Goal: Task Accomplishment & Management: Manage account settings

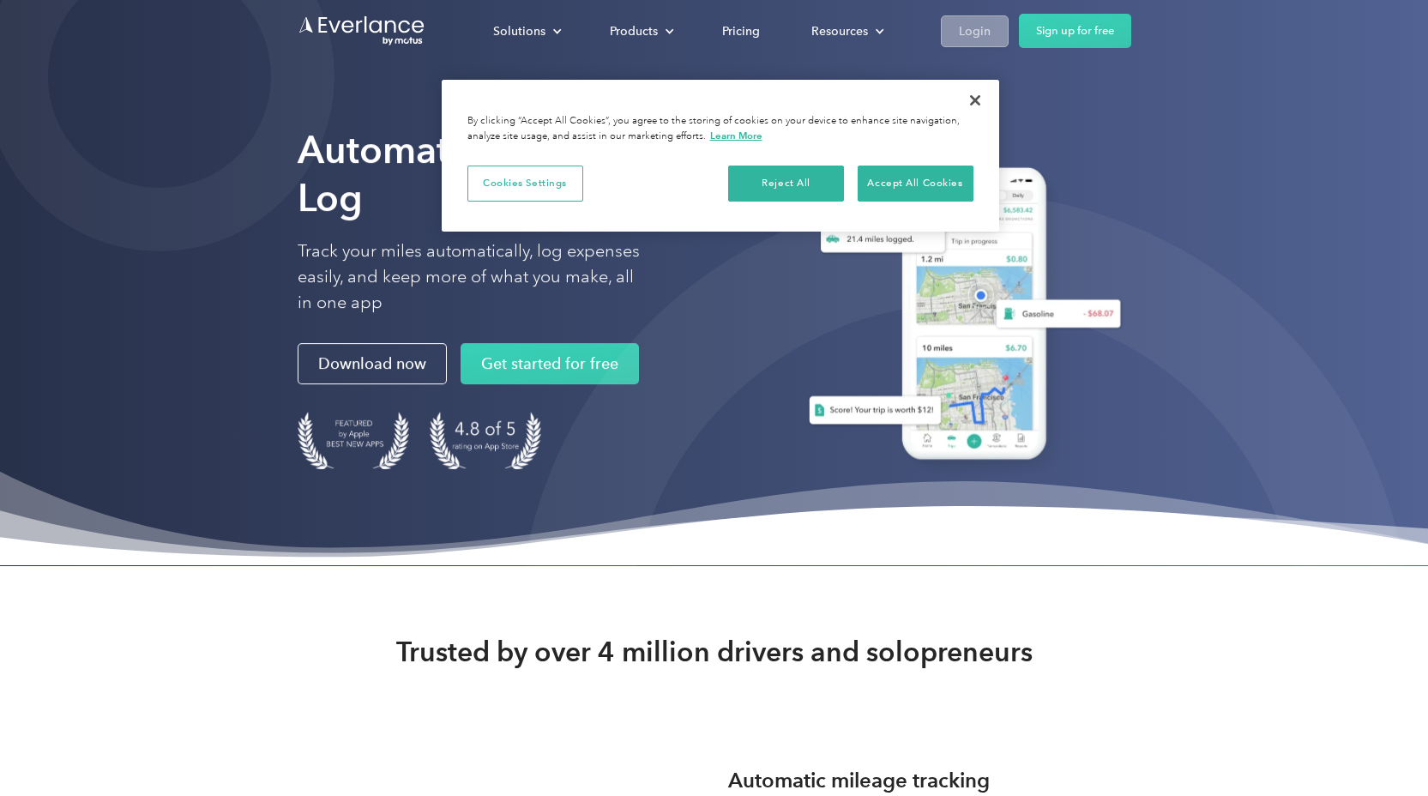
click at [971, 32] on div "Login" at bounding box center [975, 31] width 32 height 21
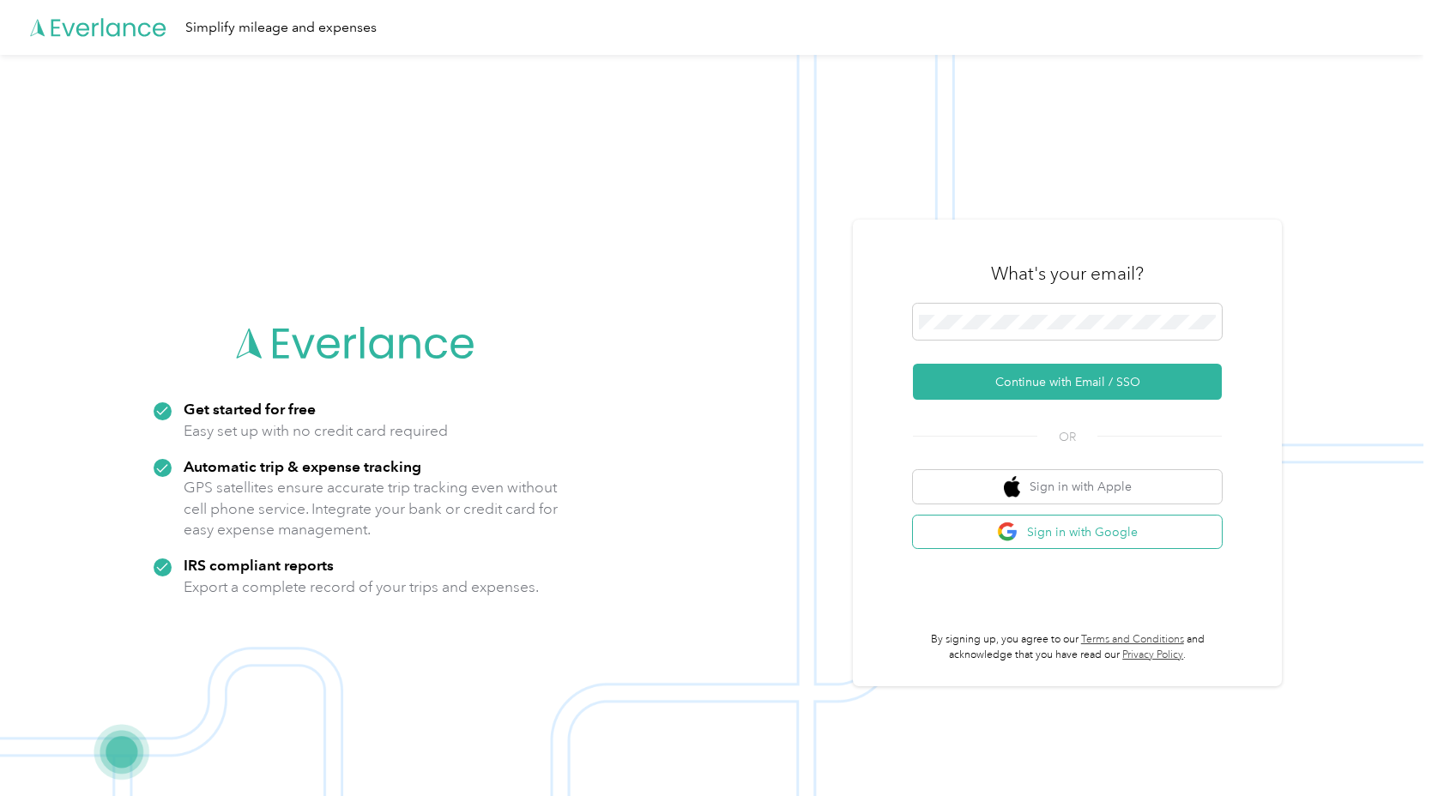
scroll to position [7980, 0]
click at [1076, 530] on button "Sign in with Google" at bounding box center [1067, 532] width 309 height 33
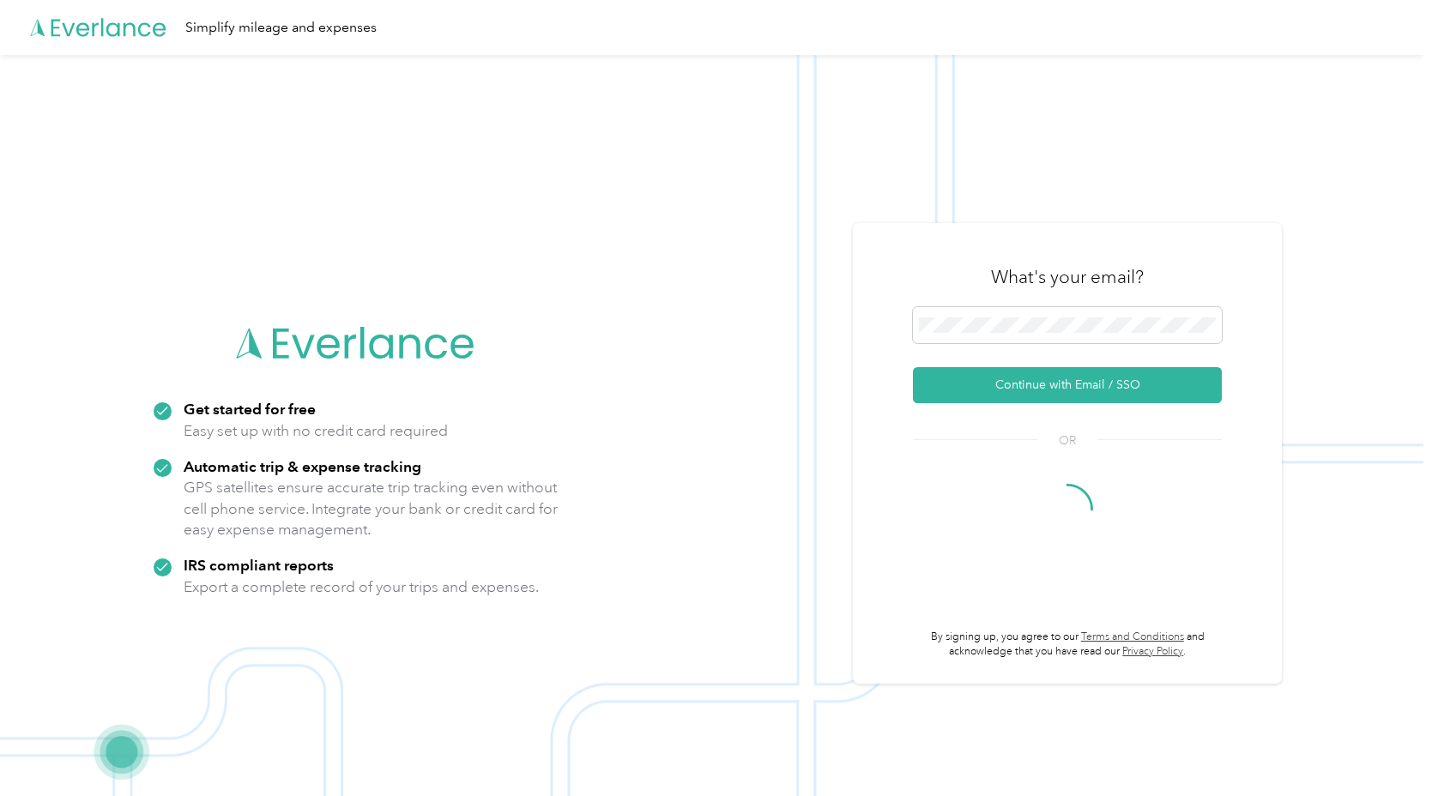
scroll to position [9572, 0]
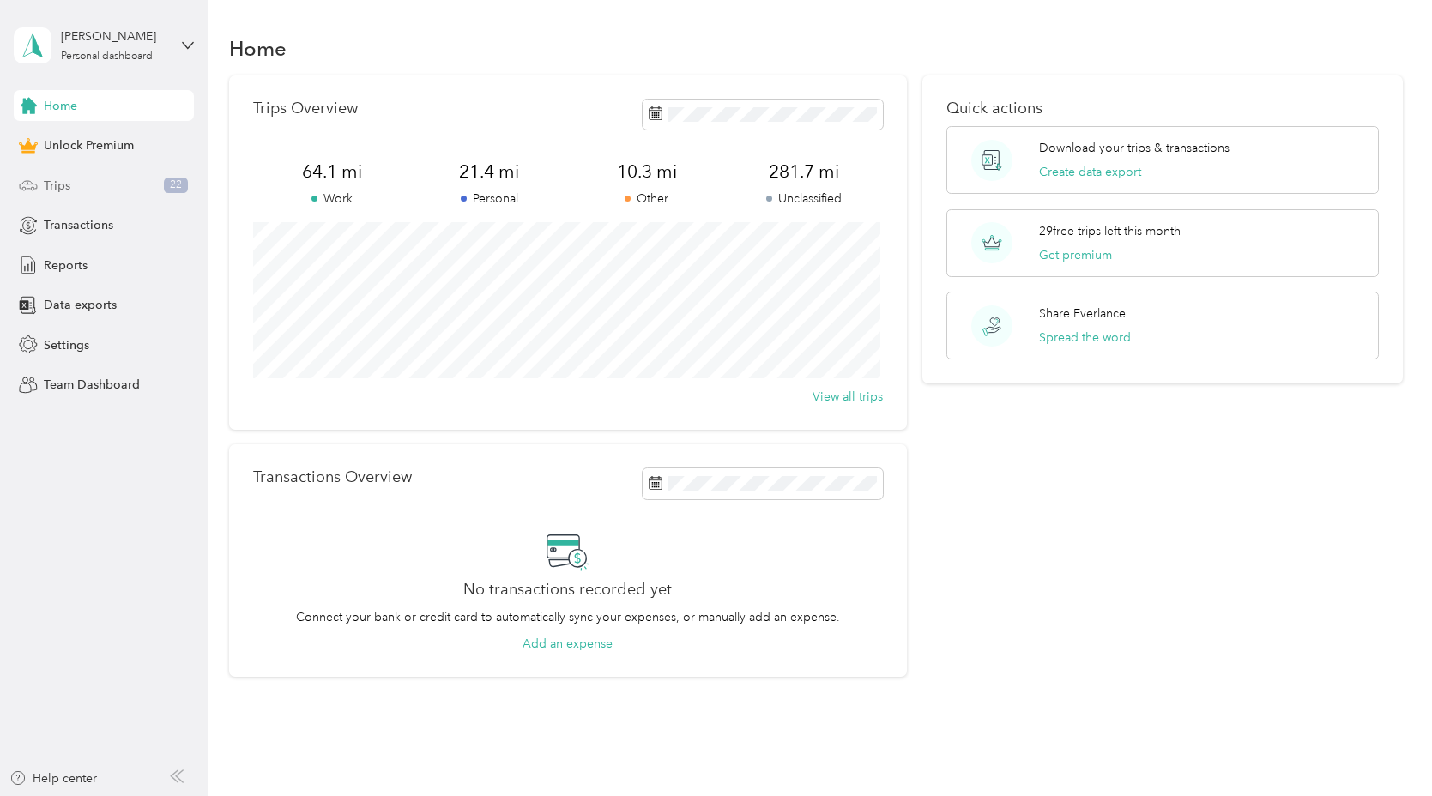
click at [98, 193] on div "Trips 22" at bounding box center [104, 185] width 180 height 31
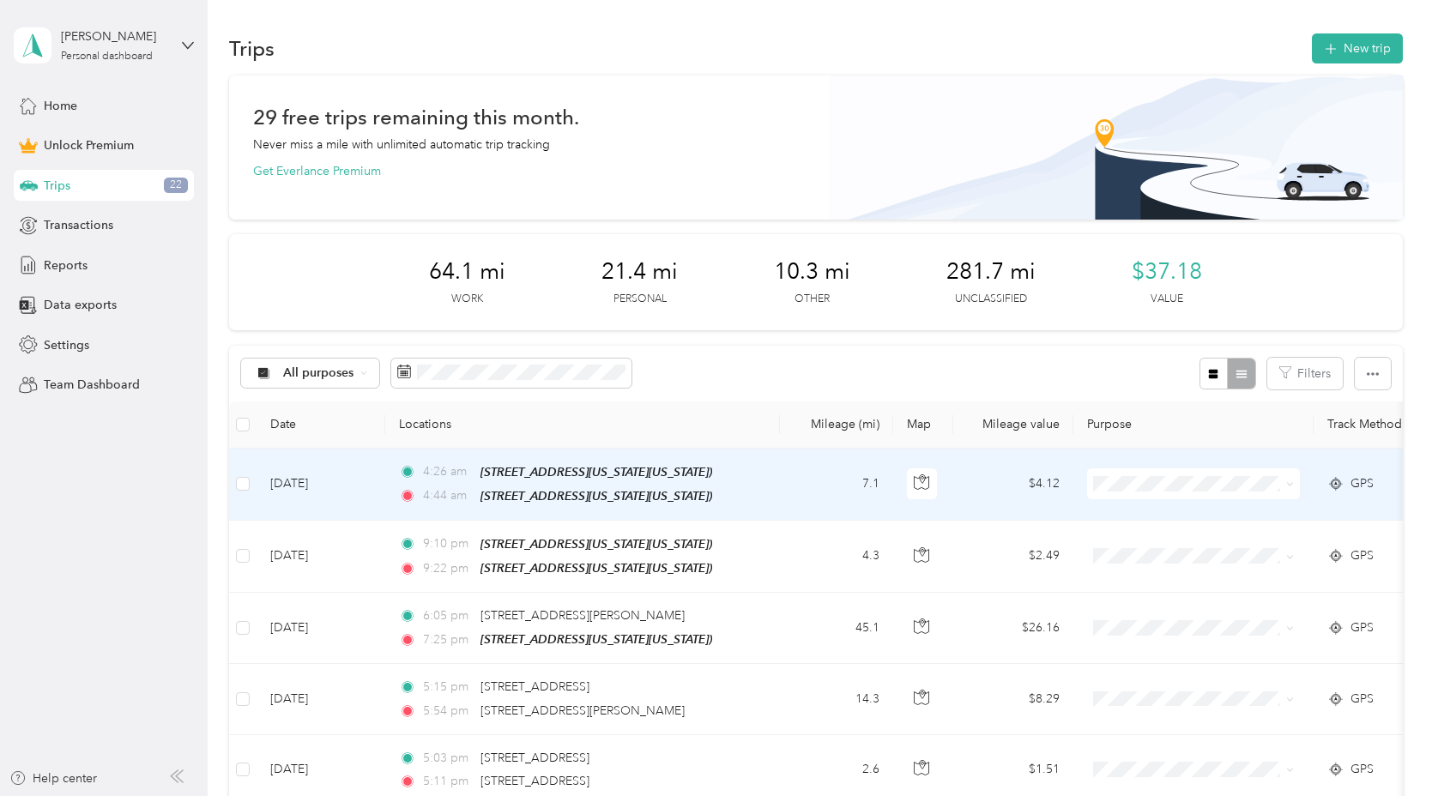
click at [776, 496] on td "4:26 am 8619 Explorer Dr, Texas City, TX (8619 Explorer Dr, Texas City, TX) 4:4…" at bounding box center [582, 485] width 395 height 72
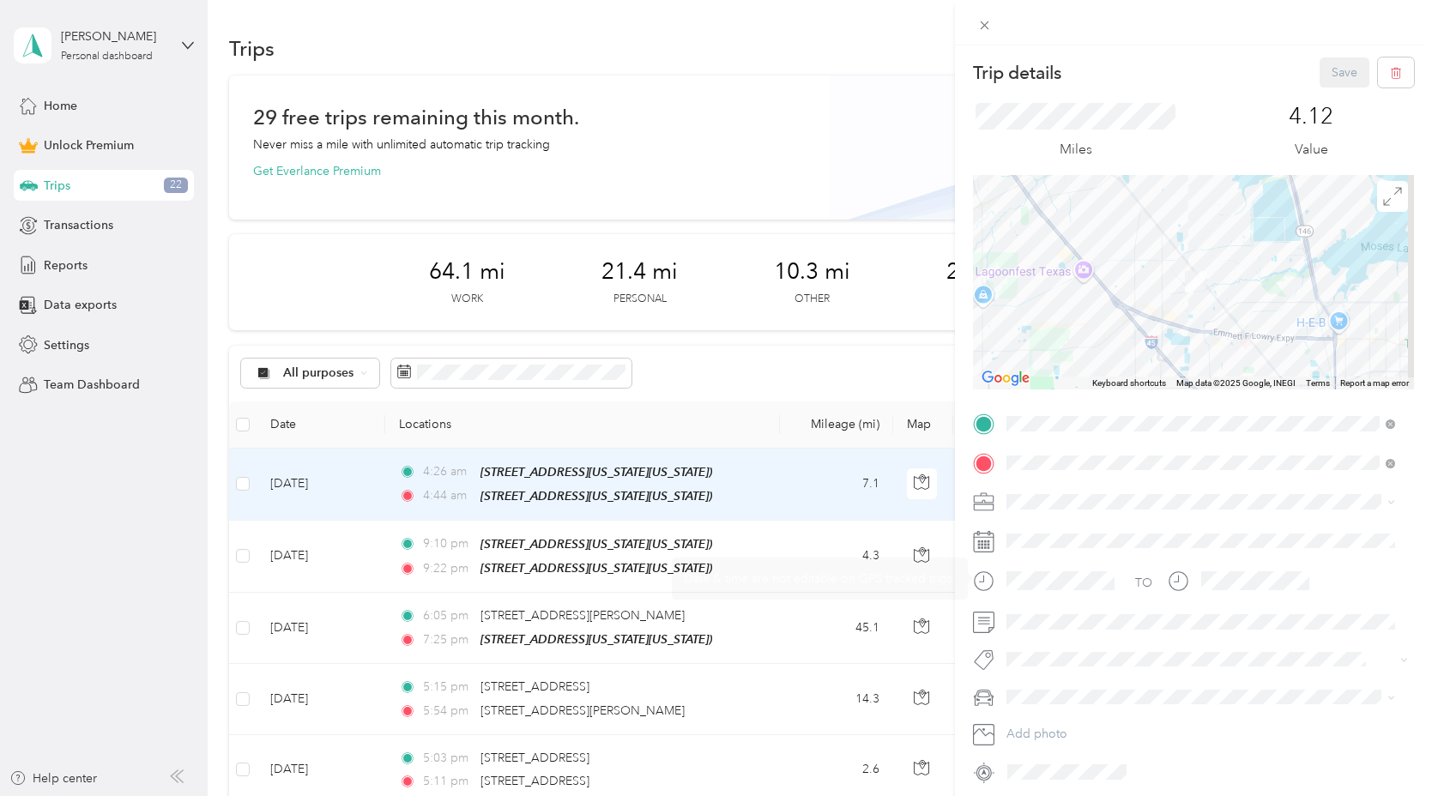
click at [810, 483] on div "Trip details Save This trip cannot be edited because it is either under review,…" at bounding box center [716, 398] width 1432 height 796
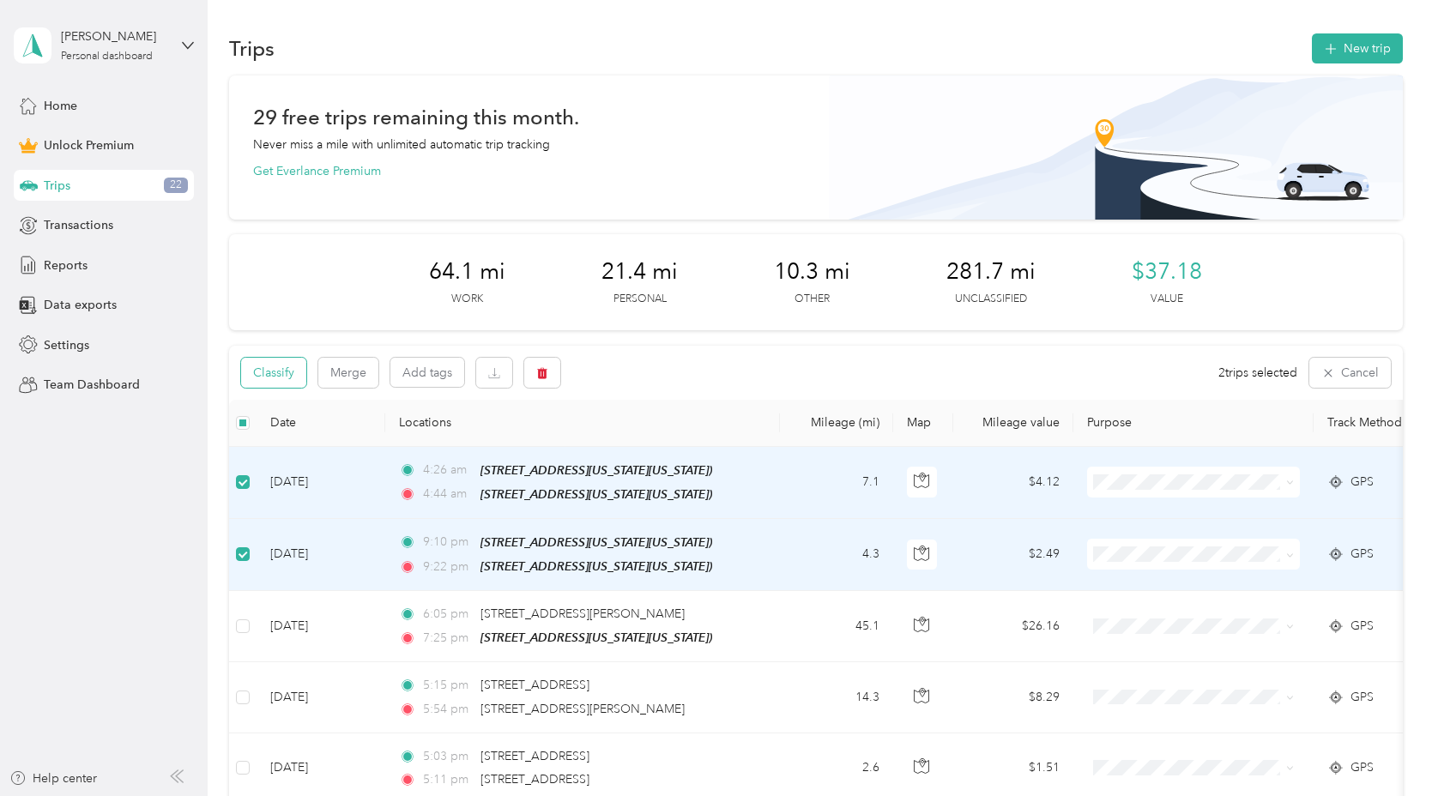
click at [289, 384] on button "Classify" at bounding box center [273, 373] width 65 height 30
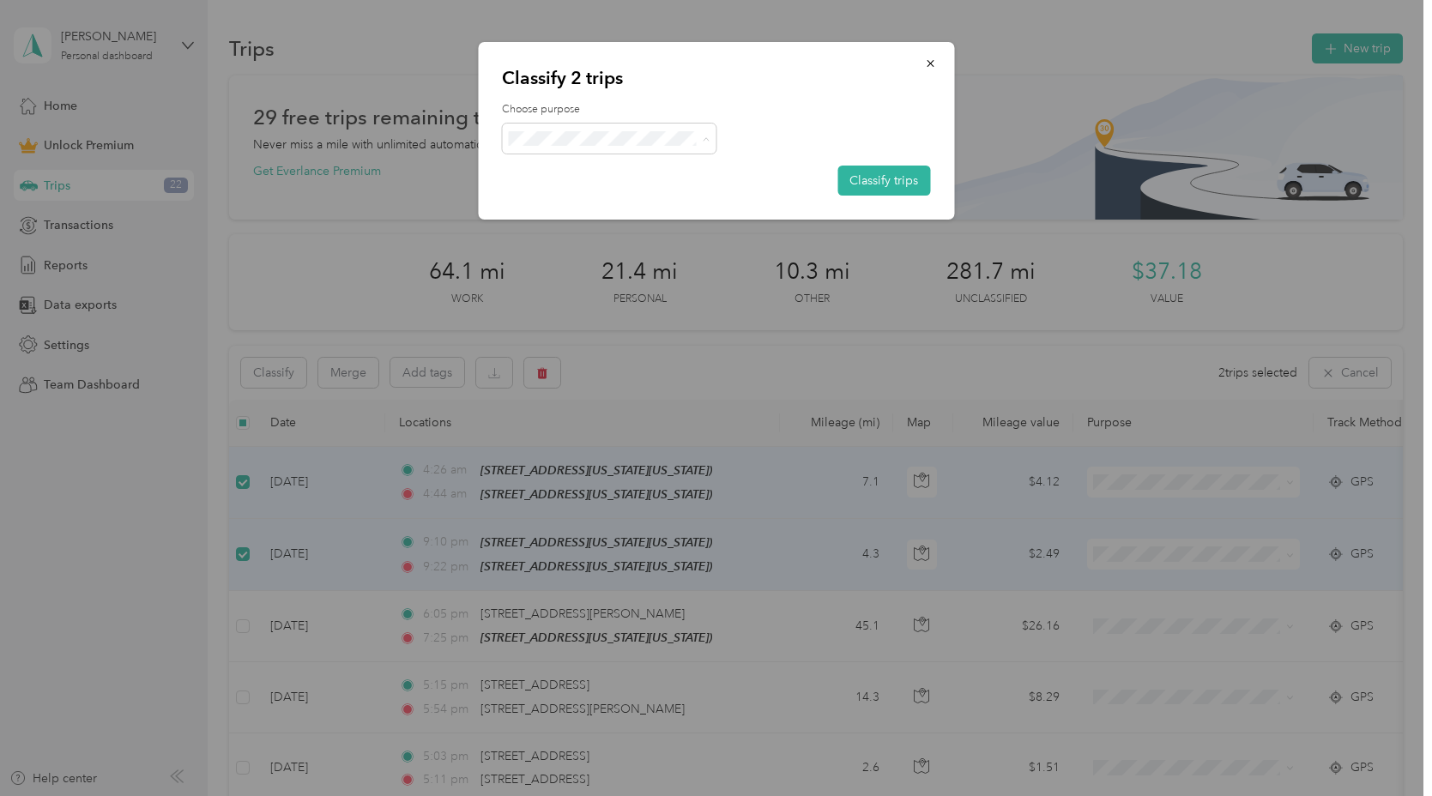
click at [599, 196] on span "Personal" at bounding box center [625, 200] width 160 height 18
click at [934, 179] on div "Classify 2 trips Choose purpose Classify trips" at bounding box center [716, 131] width 476 height 178
click at [912, 177] on button "Classify trips" at bounding box center [883, 181] width 93 height 30
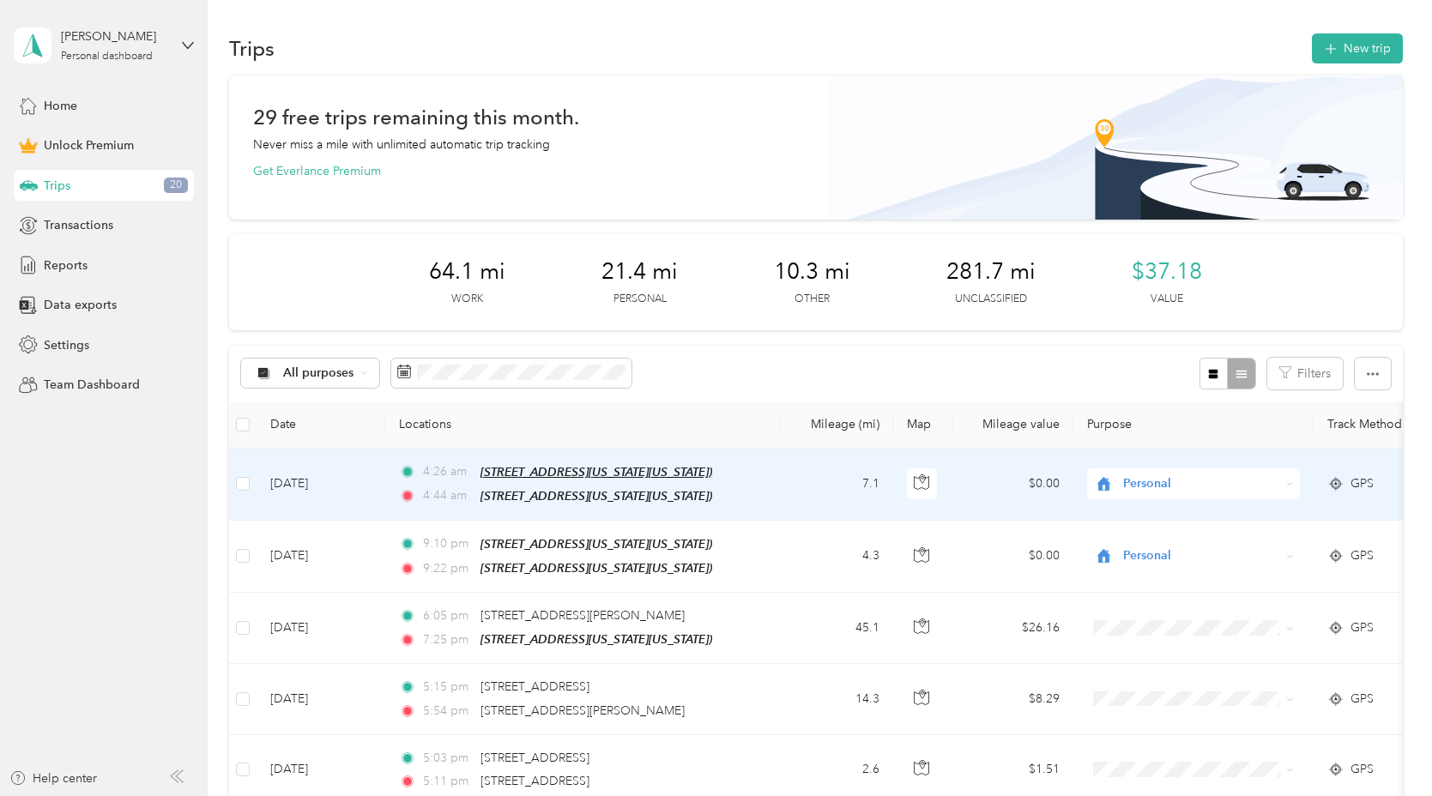
click at [529, 475] on span "8619 Explorer Dr, Texas City, TX (8619 Explorer Dr, Texas City, TX)" at bounding box center [596, 472] width 232 height 14
click at [344, 480] on td "Sep 1, 2025" at bounding box center [321, 485] width 129 height 72
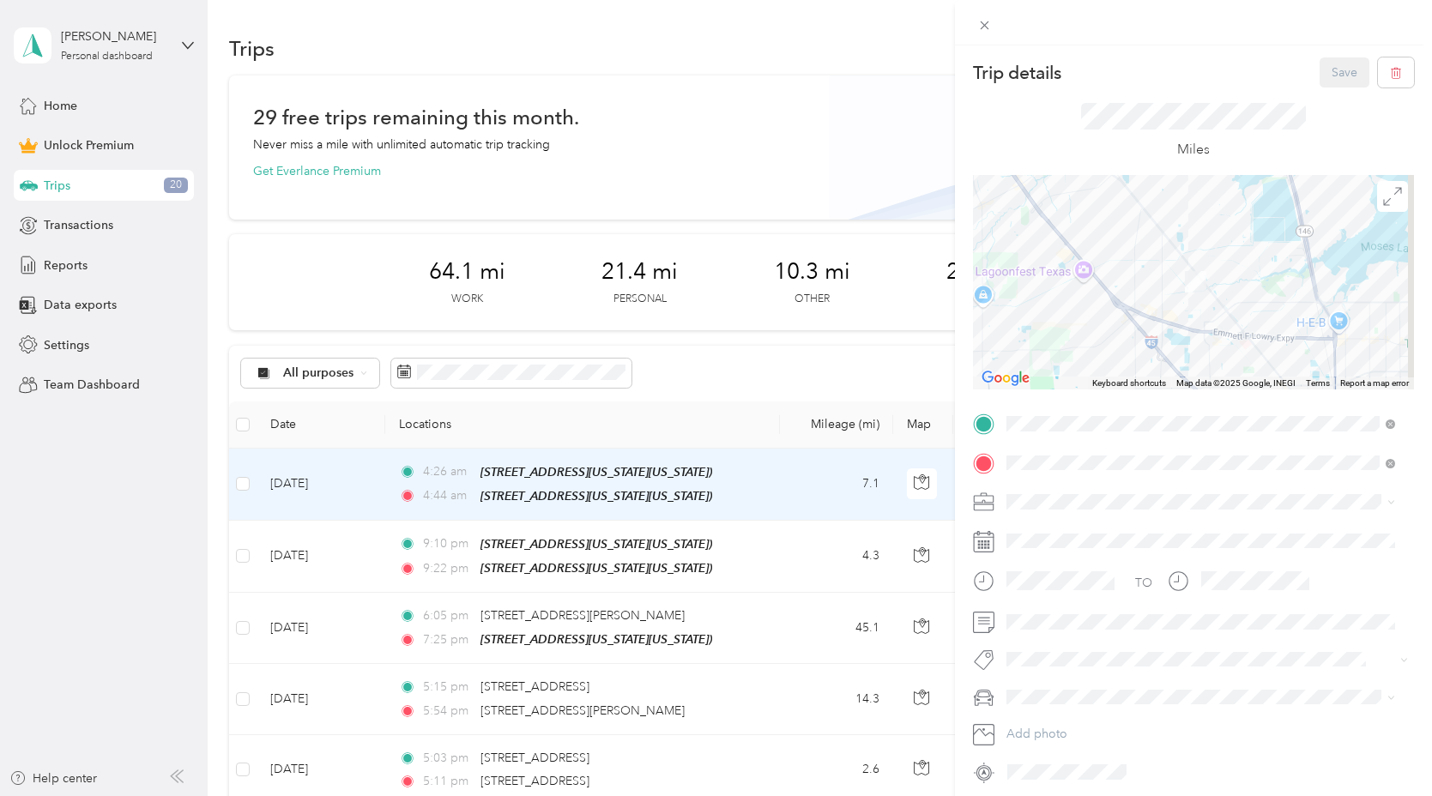
click at [361, 555] on div "Trip details Save This trip cannot be edited because it is either under review,…" at bounding box center [716, 398] width 1432 height 796
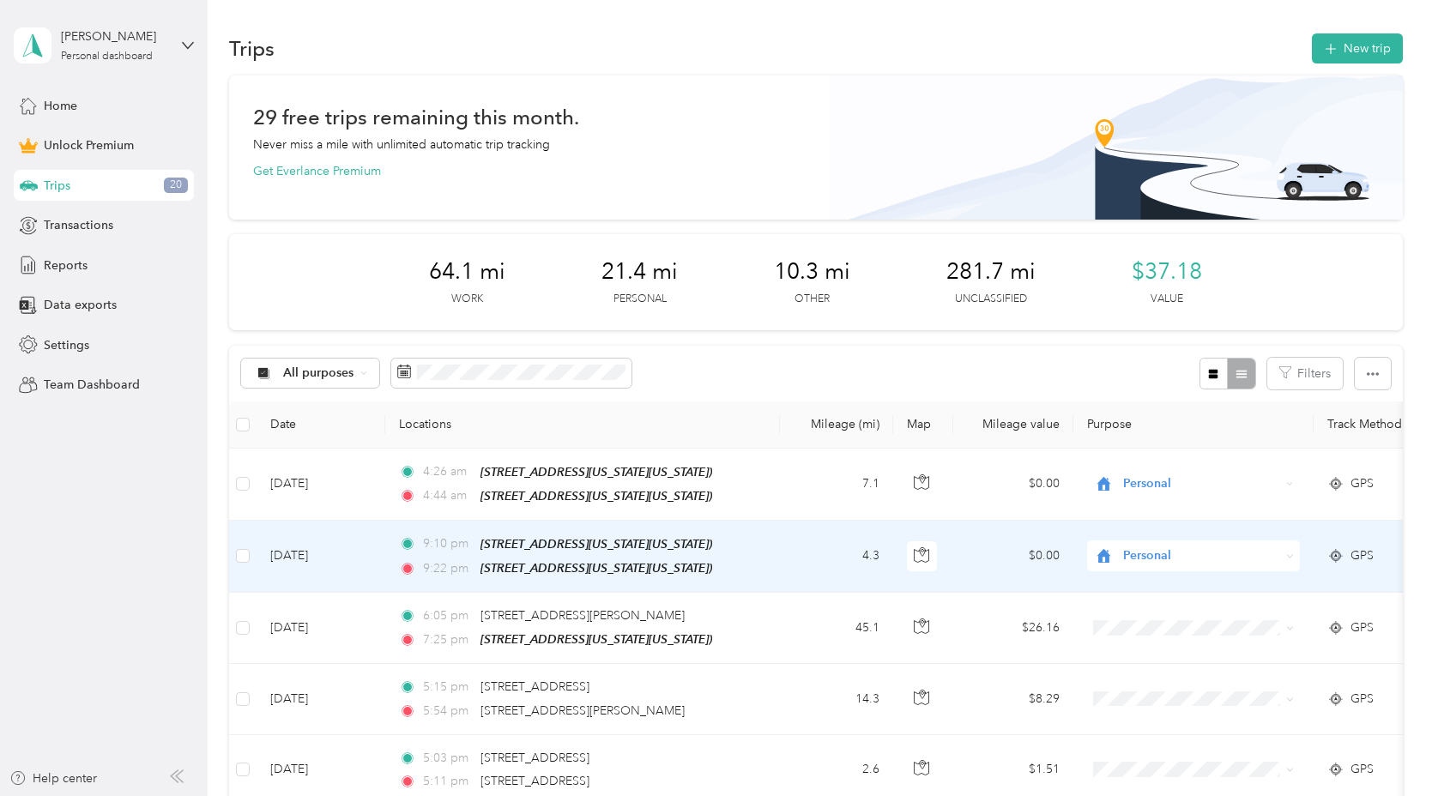
click at [359, 550] on td "Aug 13, 2025" at bounding box center [321, 557] width 129 height 72
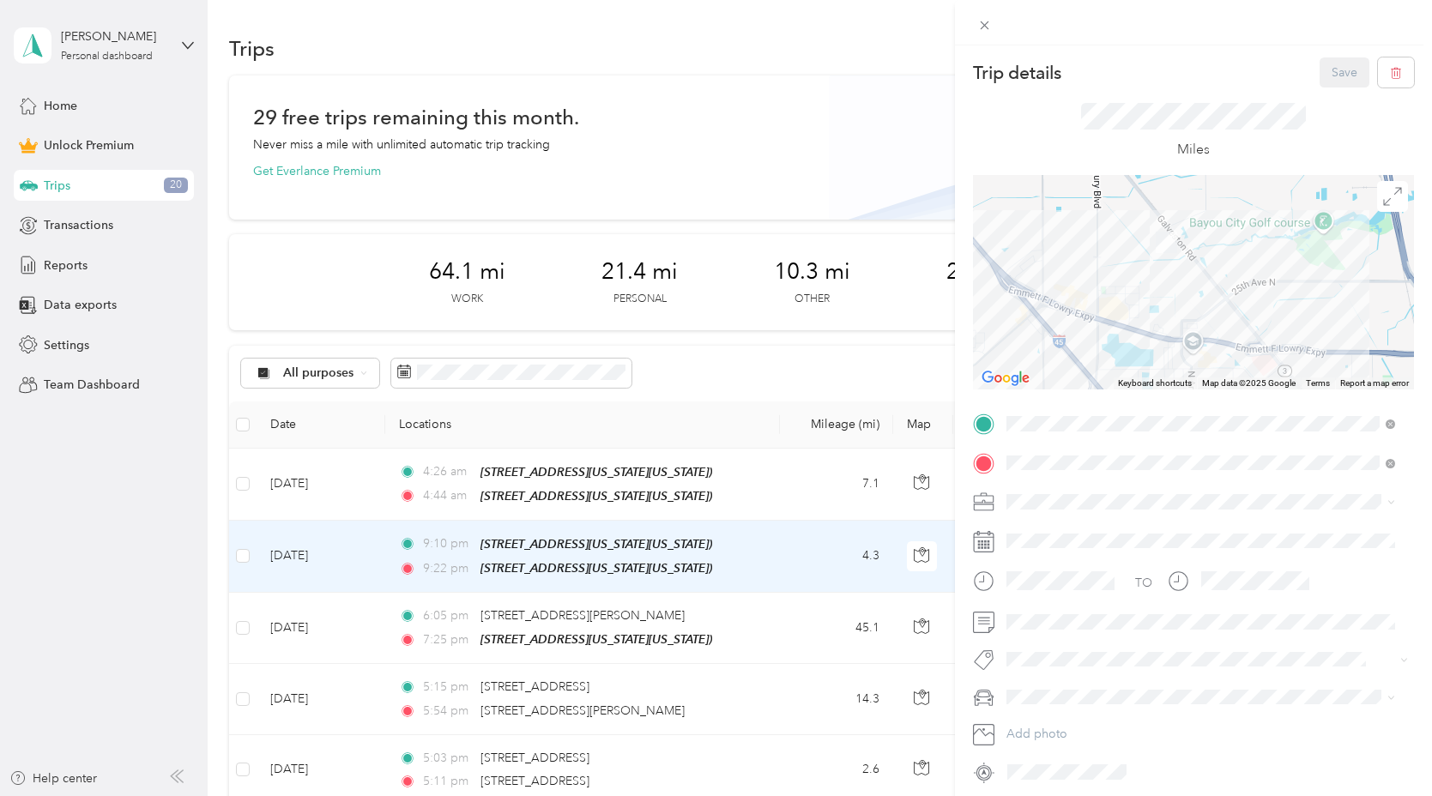
click at [376, 605] on div "Trip details Save This trip cannot be edited because it is either under review,…" at bounding box center [716, 398] width 1432 height 796
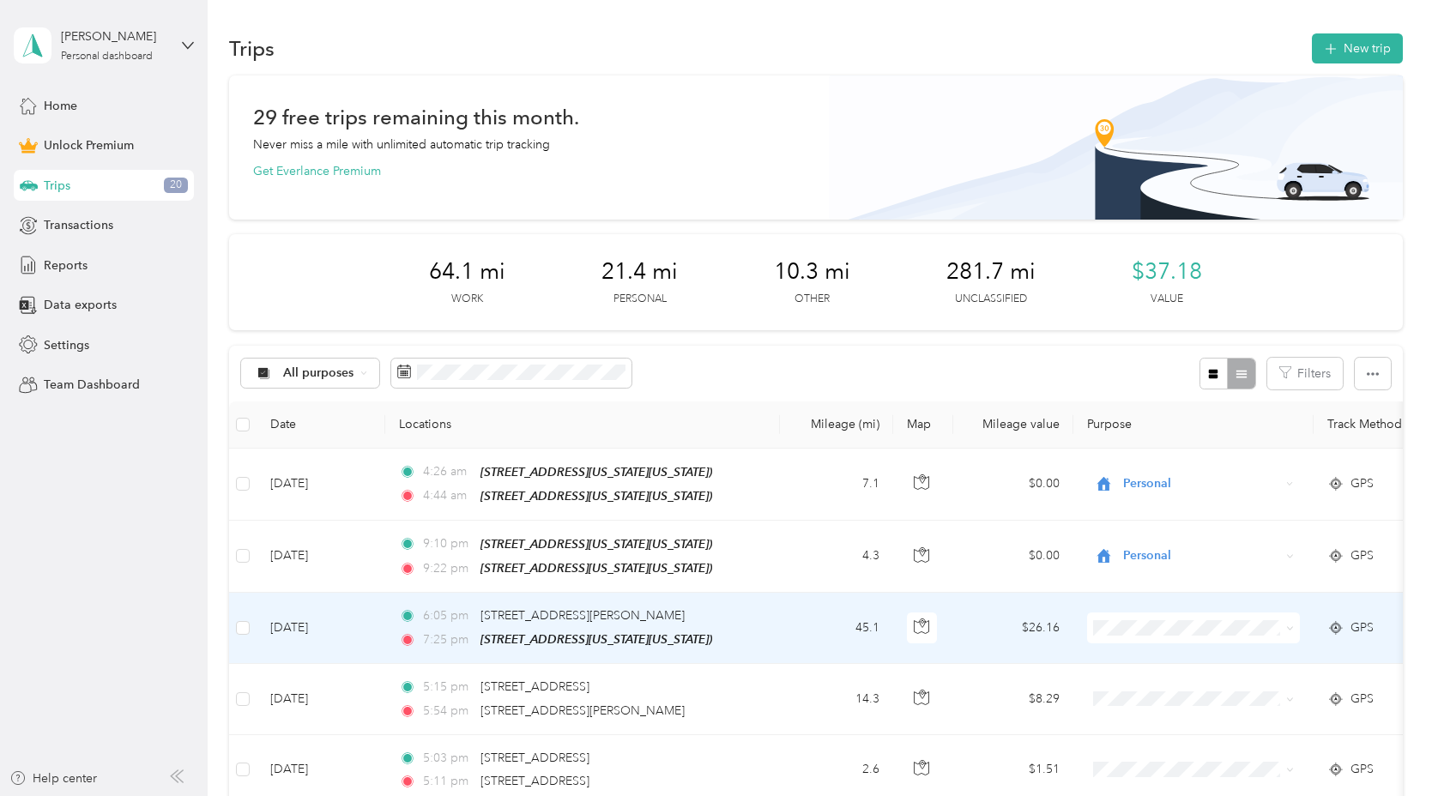
click at [376, 605] on td "Aug 13, 2025" at bounding box center [321, 628] width 129 height 71
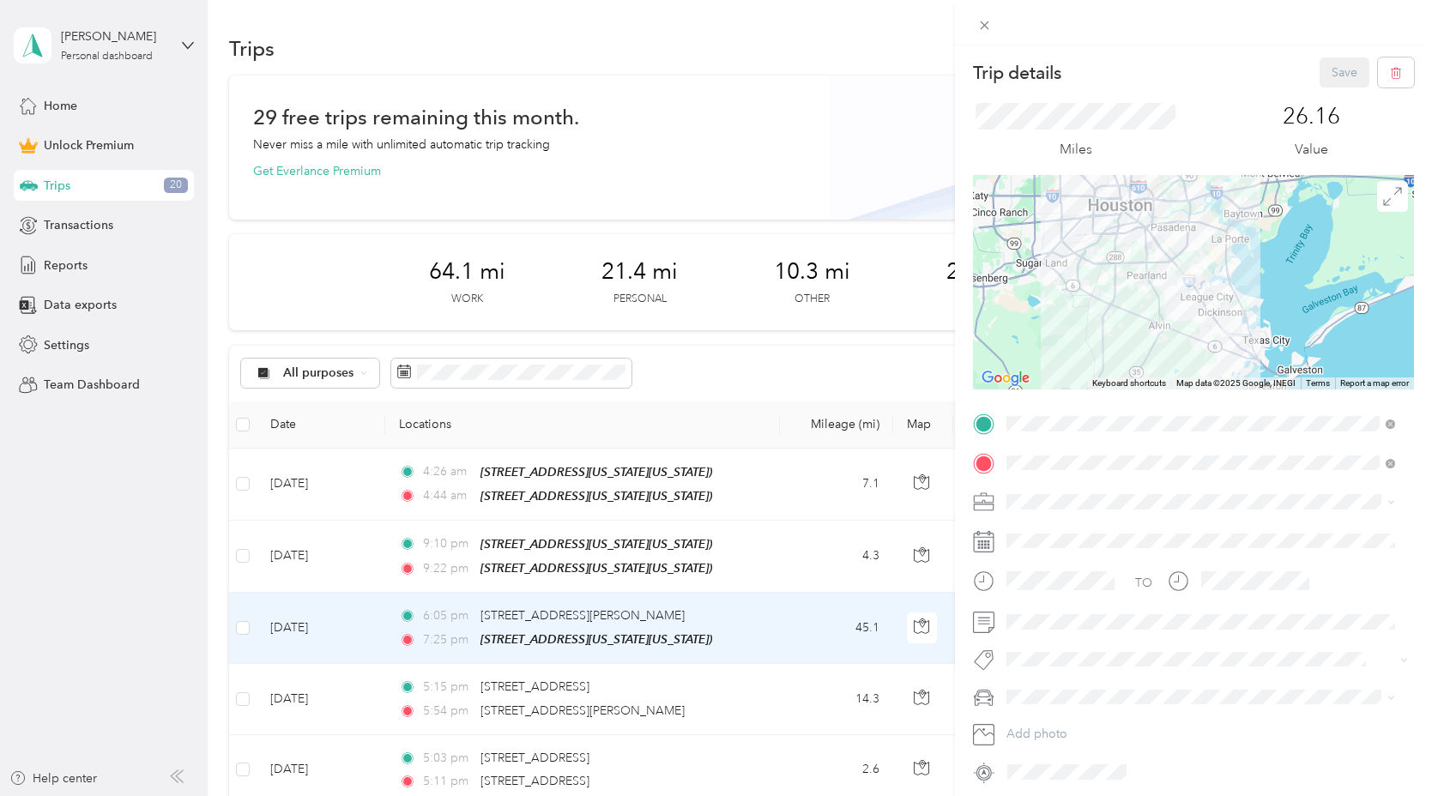
click at [347, 721] on div "Trip details Save This trip cannot be edited because it is either under review,…" at bounding box center [716, 398] width 1432 height 796
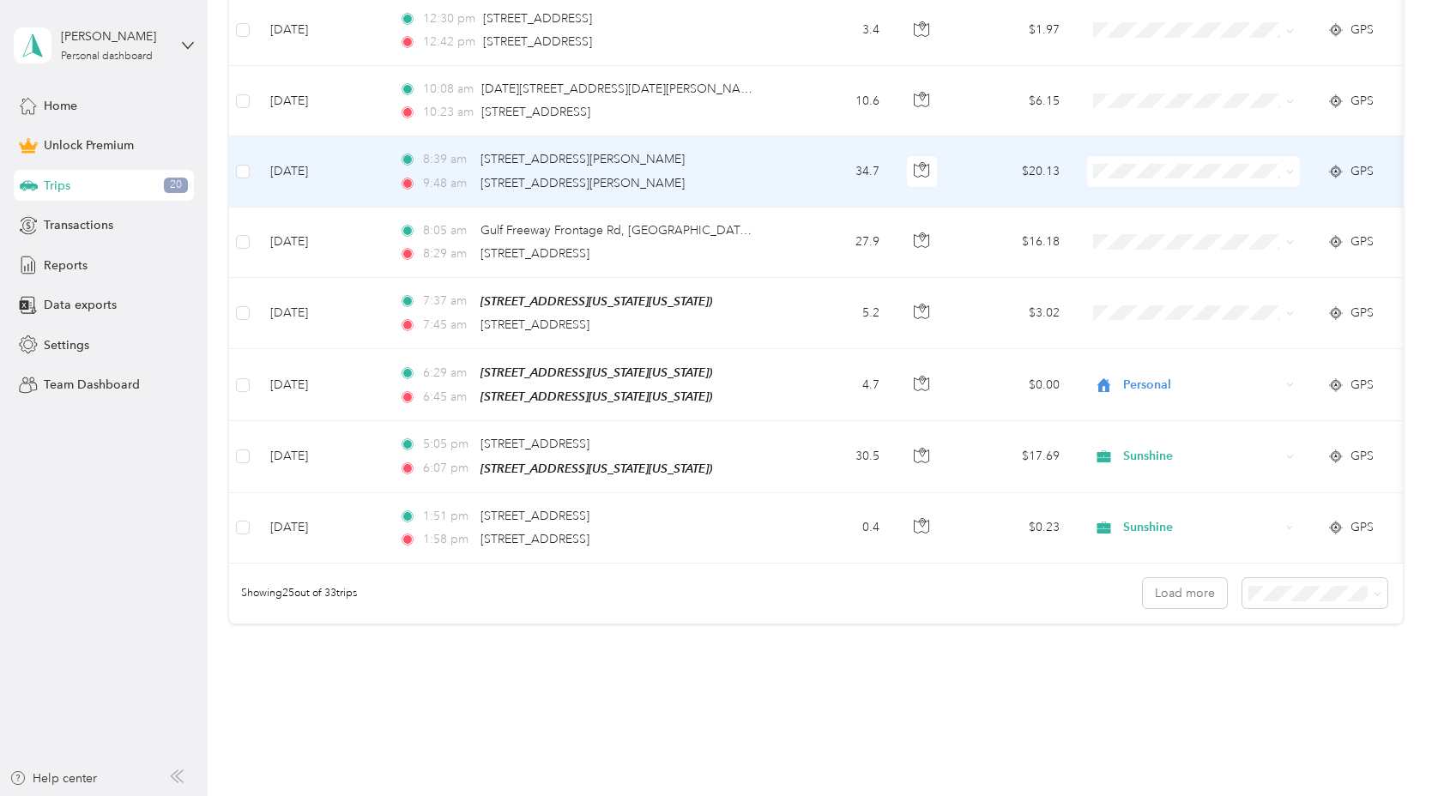
scroll to position [1666, 0]
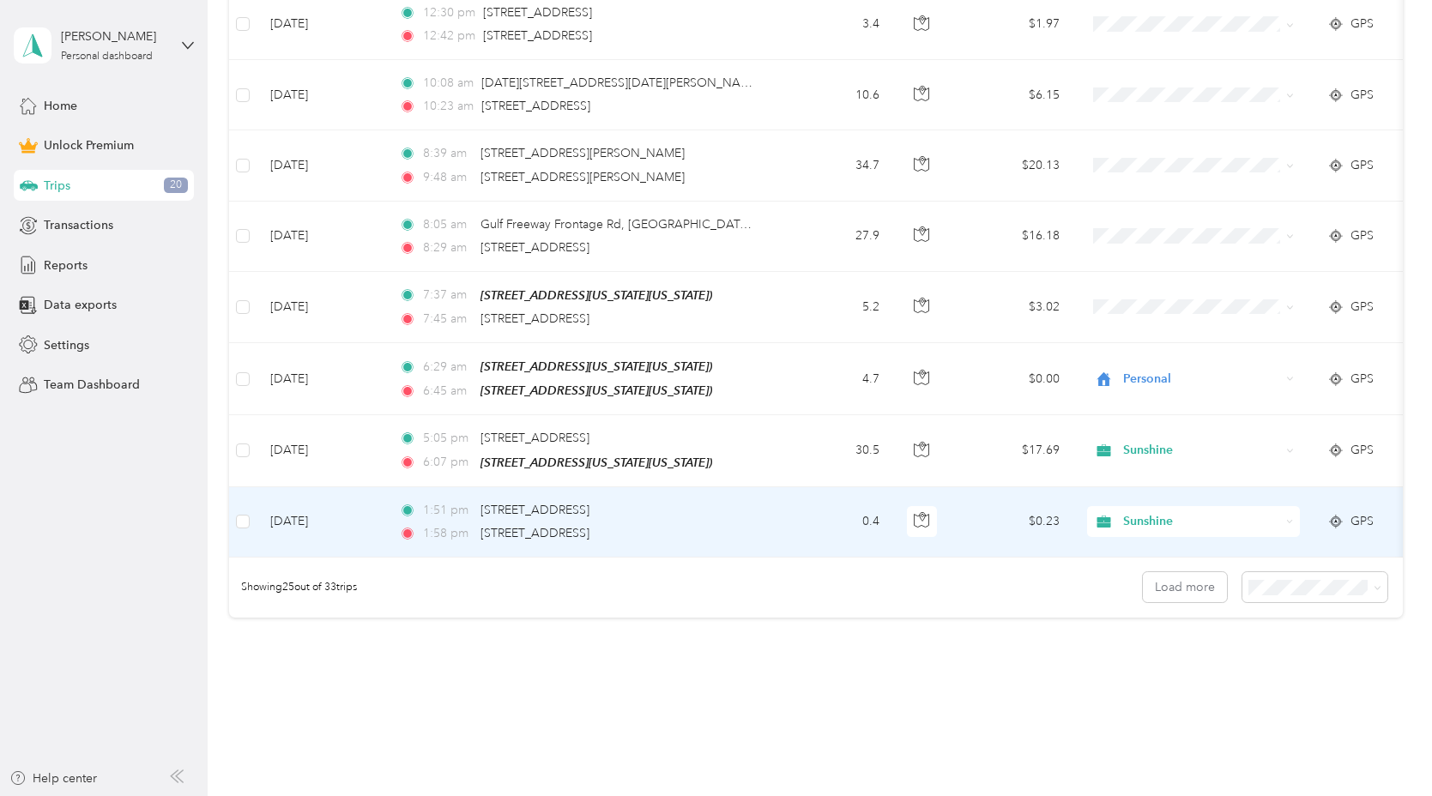
click at [344, 525] on td "Aug 11, 2025" at bounding box center [321, 522] width 129 height 70
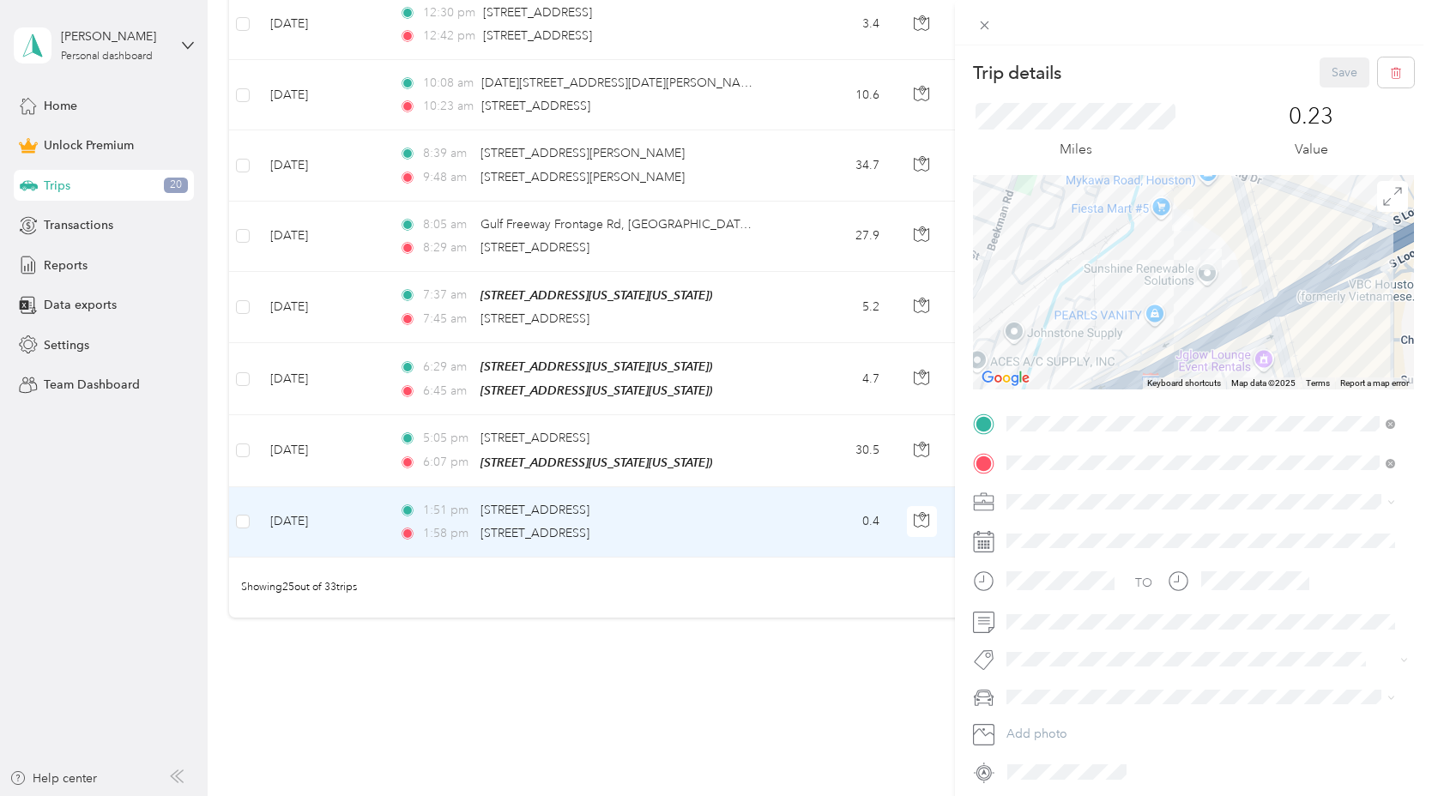
click at [341, 455] on div "Trip details Save This trip cannot be edited because it is either under review,…" at bounding box center [716, 398] width 1432 height 796
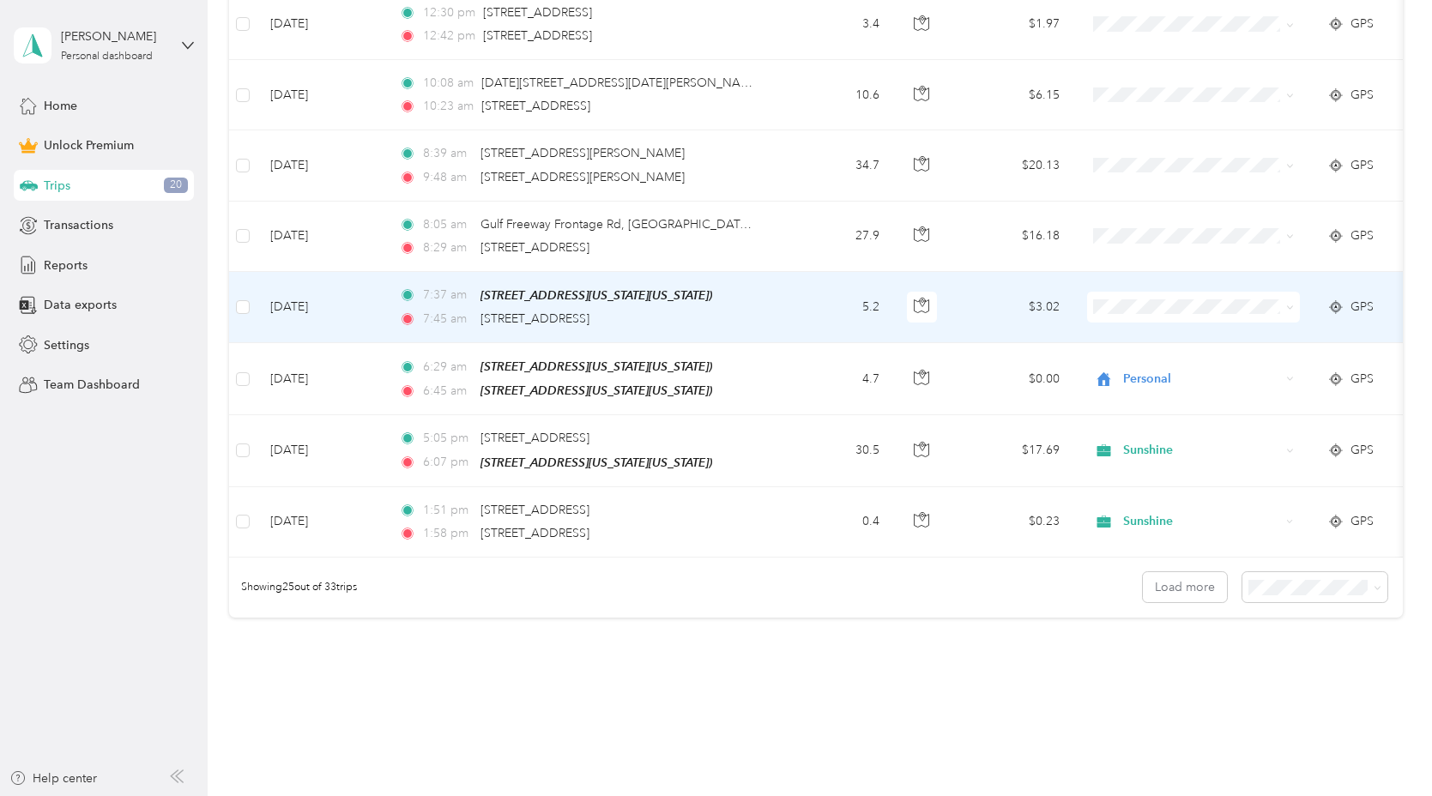
click at [356, 327] on td "Aug 12, 2025" at bounding box center [321, 307] width 129 height 71
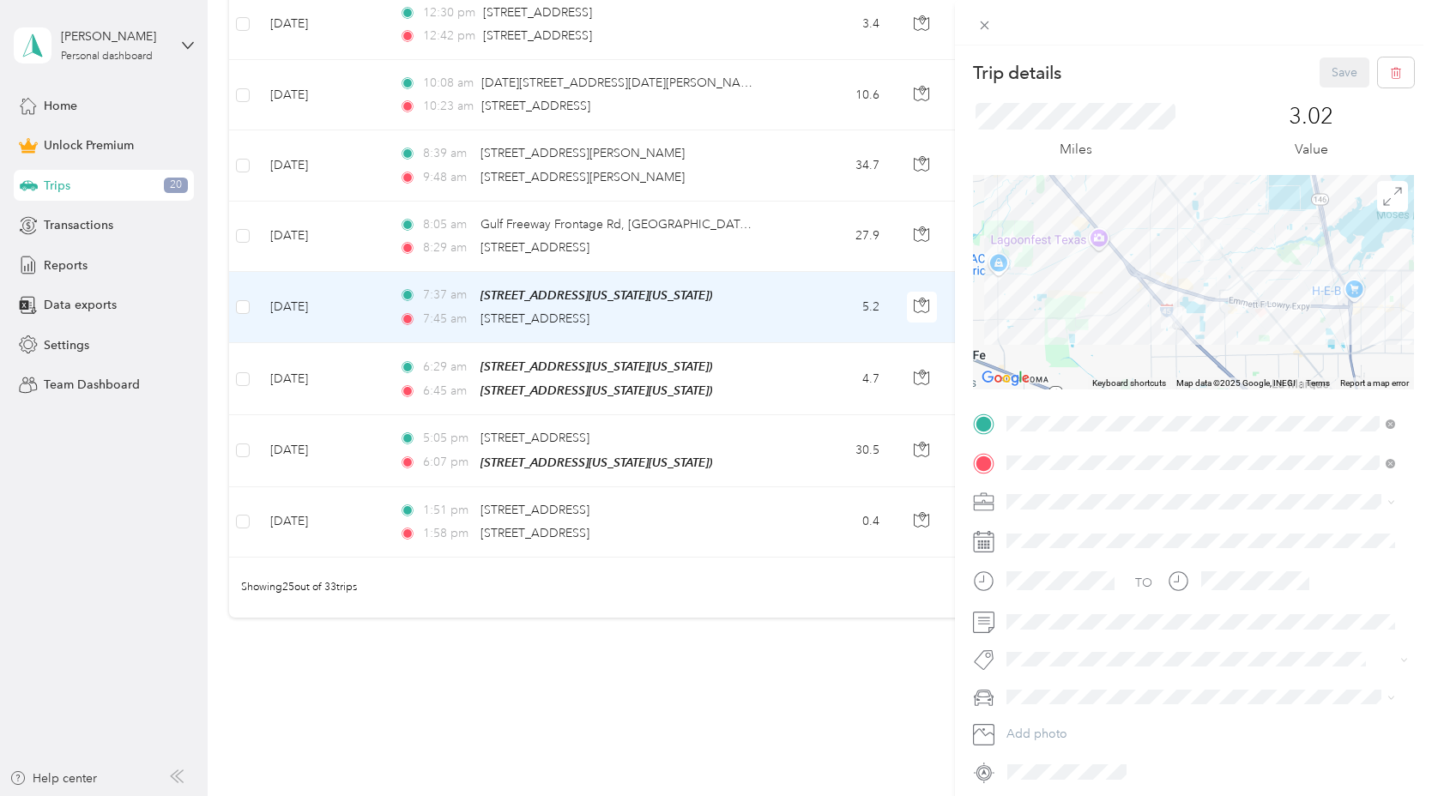
click at [363, 237] on div "Trip details Save This trip cannot be edited because it is either under review,…" at bounding box center [716, 398] width 1432 height 796
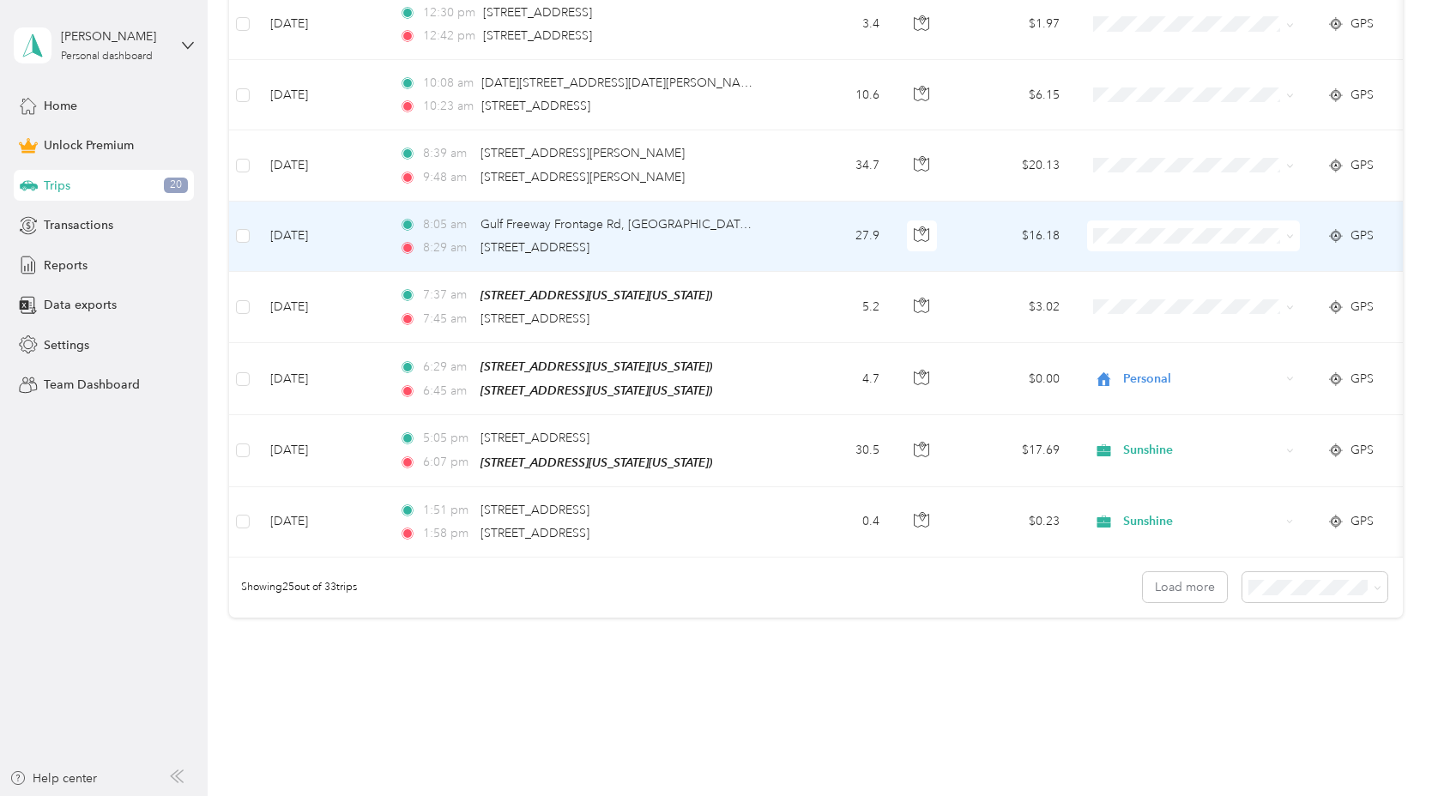
click at [363, 237] on td "Aug 12, 2025" at bounding box center [321, 237] width 129 height 70
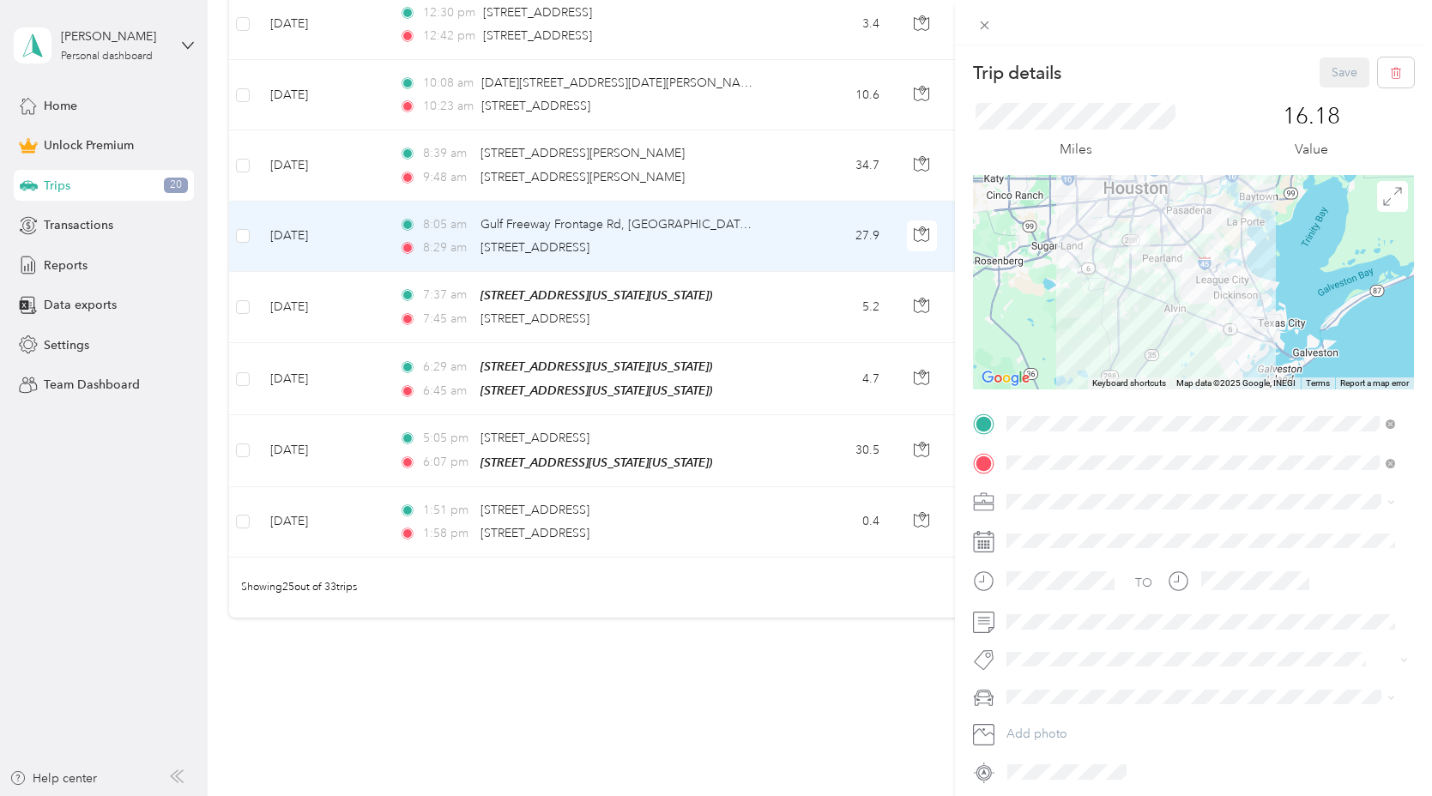
click at [247, 230] on div "Trip details Save This trip cannot be edited because it is either under review,…" at bounding box center [716, 398] width 1432 height 796
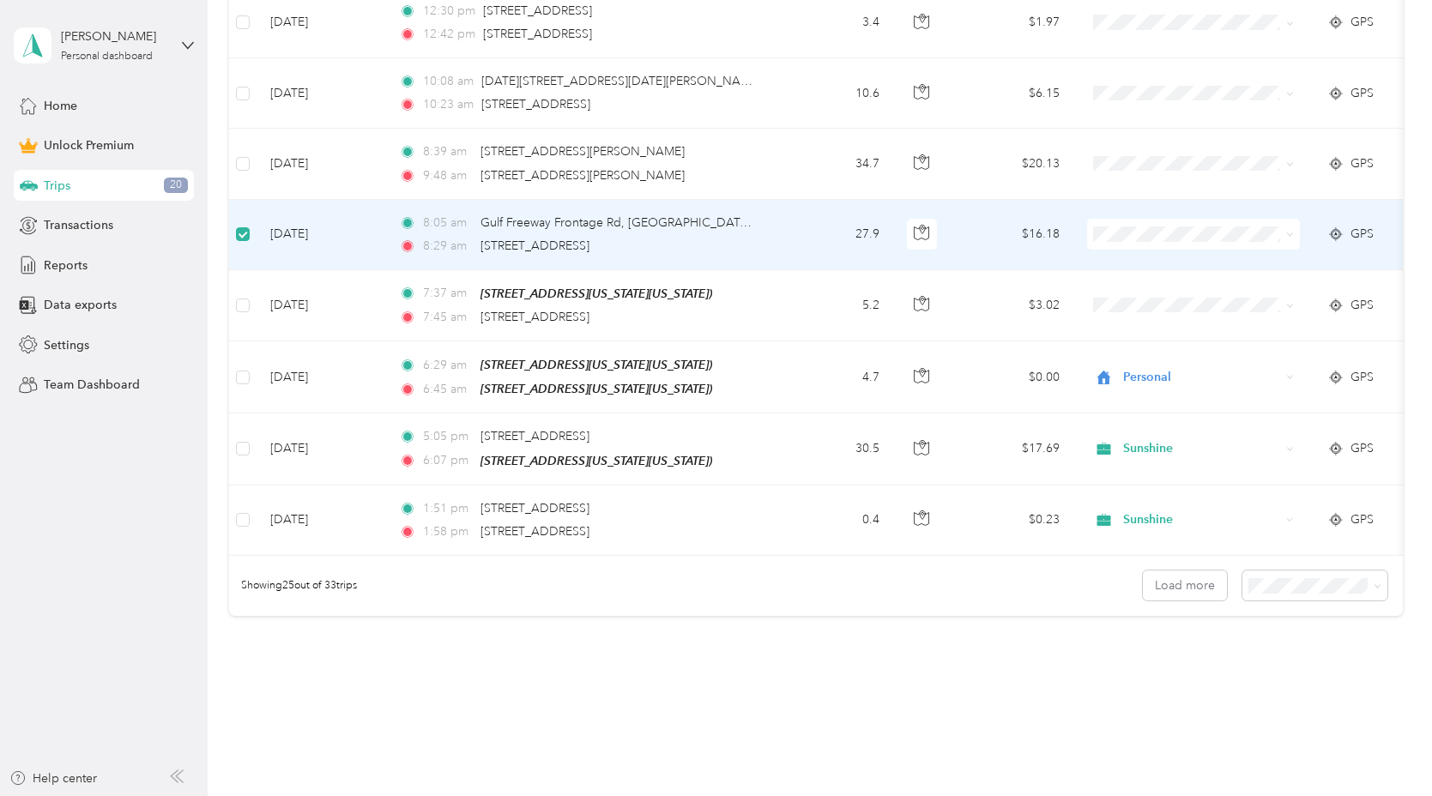
scroll to position [1664, 0]
click at [1187, 316] on span "Sunshine" at bounding box center [1208, 324] width 159 height 18
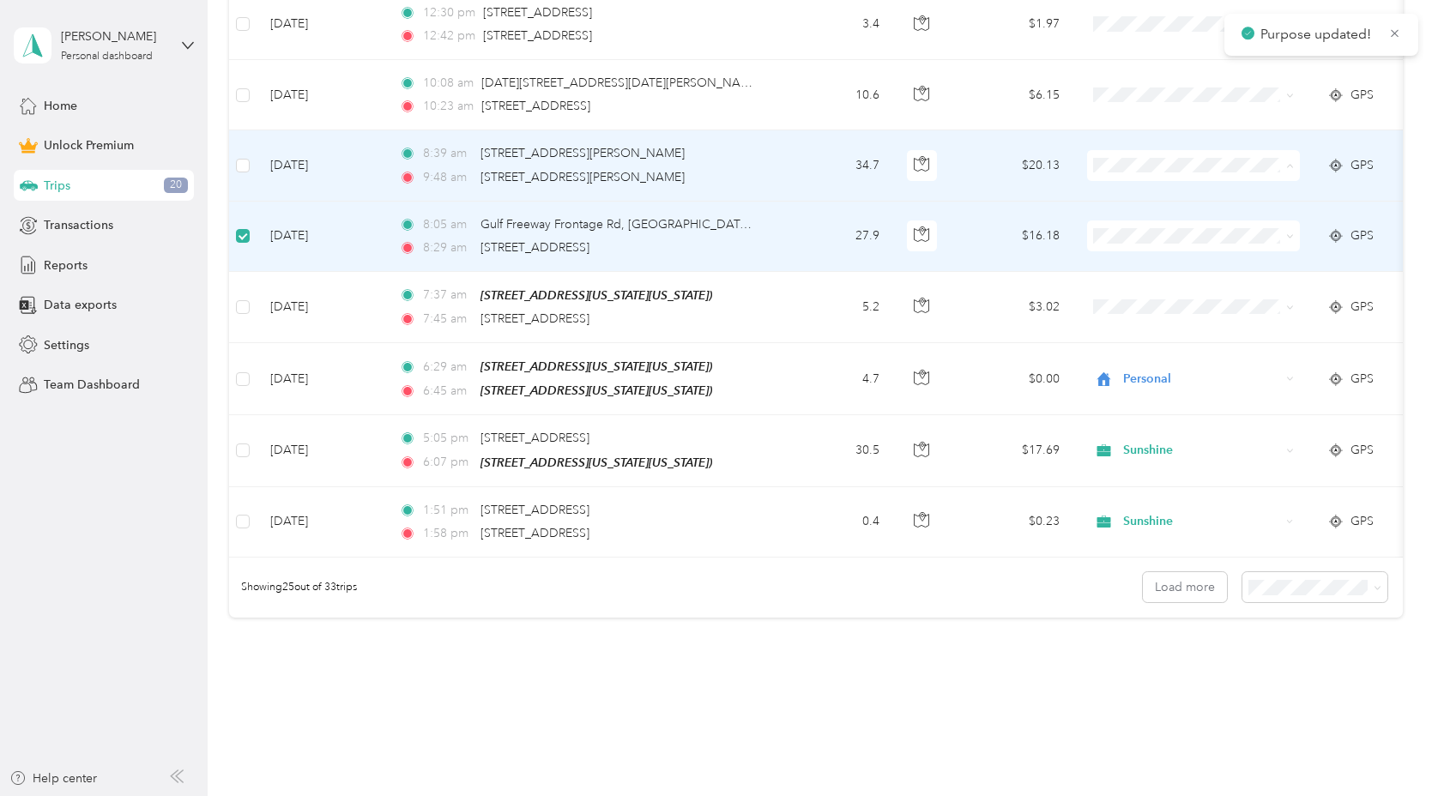
click at [1157, 256] on span "Sunshine" at bounding box center [1208, 254] width 159 height 18
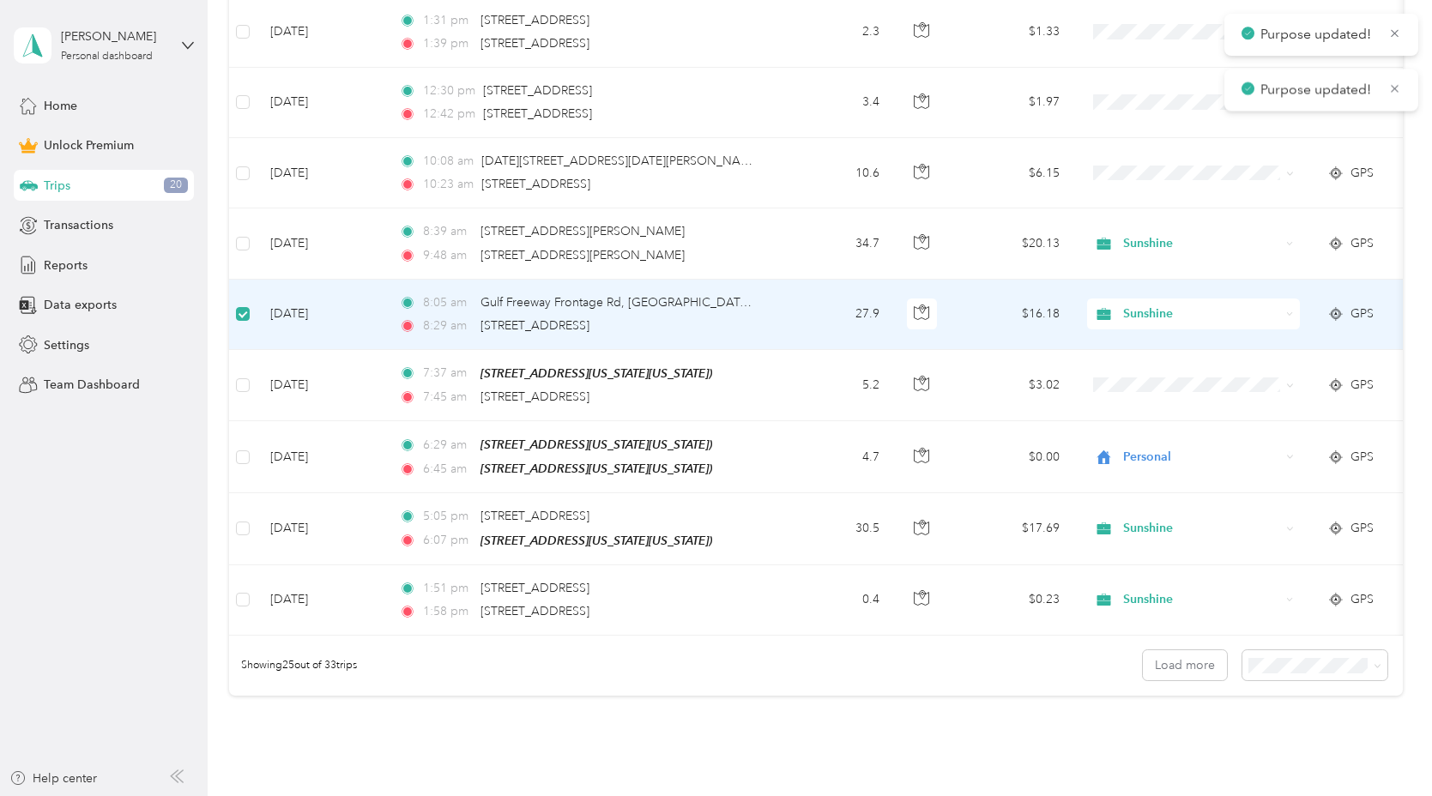
scroll to position [1549, 0]
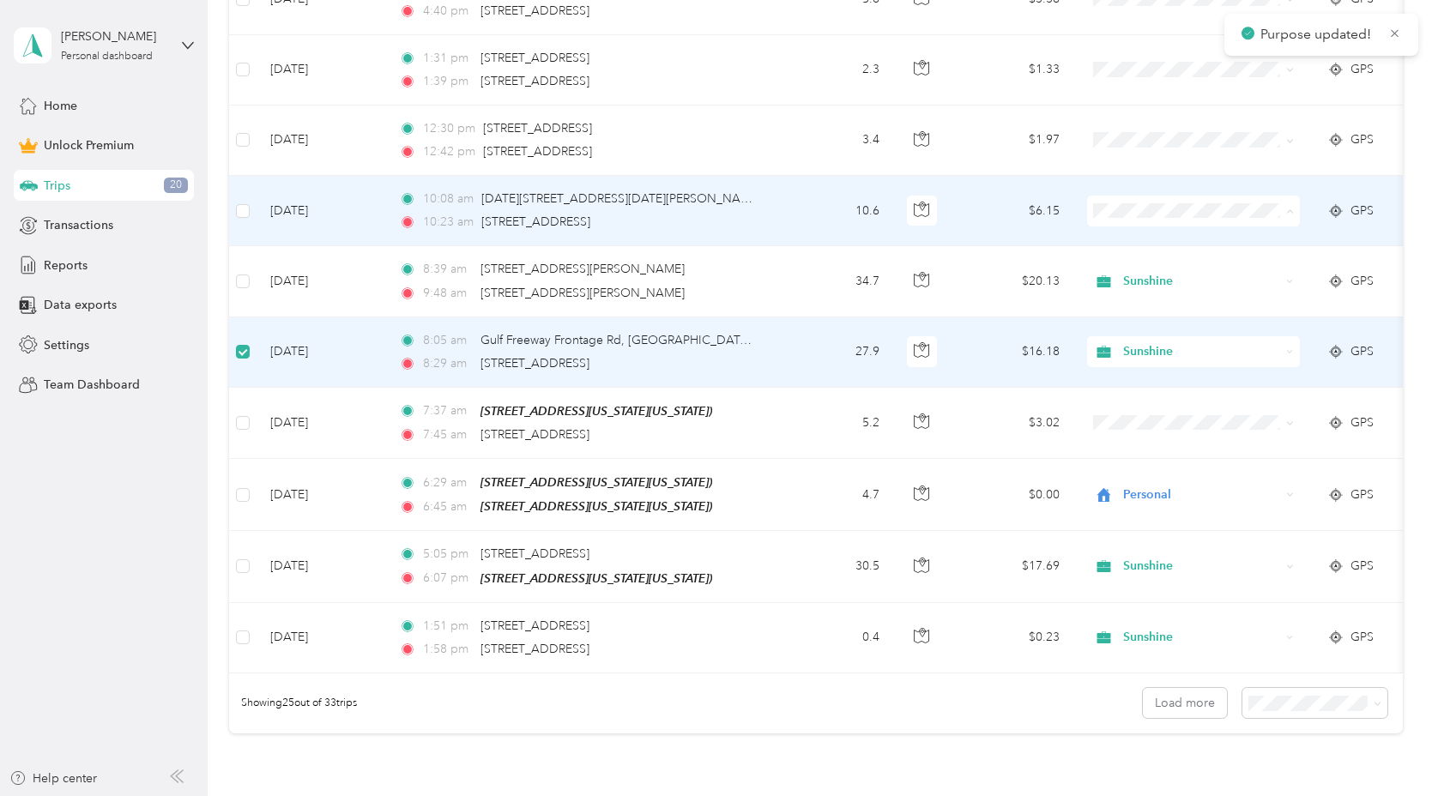
click at [1156, 297] on span "Sunshine" at bounding box center [1208, 299] width 159 height 18
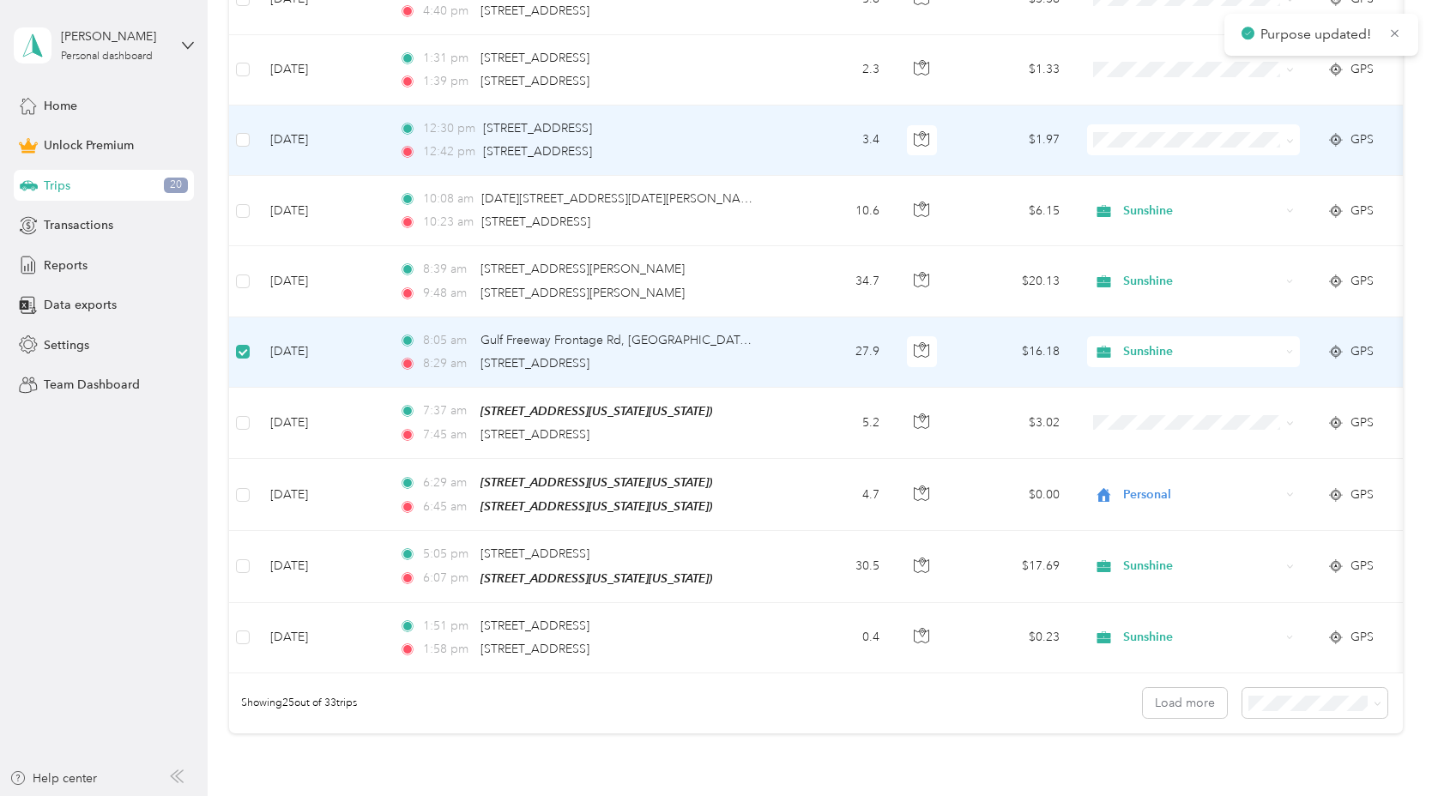
click at [1150, 233] on li "Sunshine" at bounding box center [1193, 228] width 213 height 30
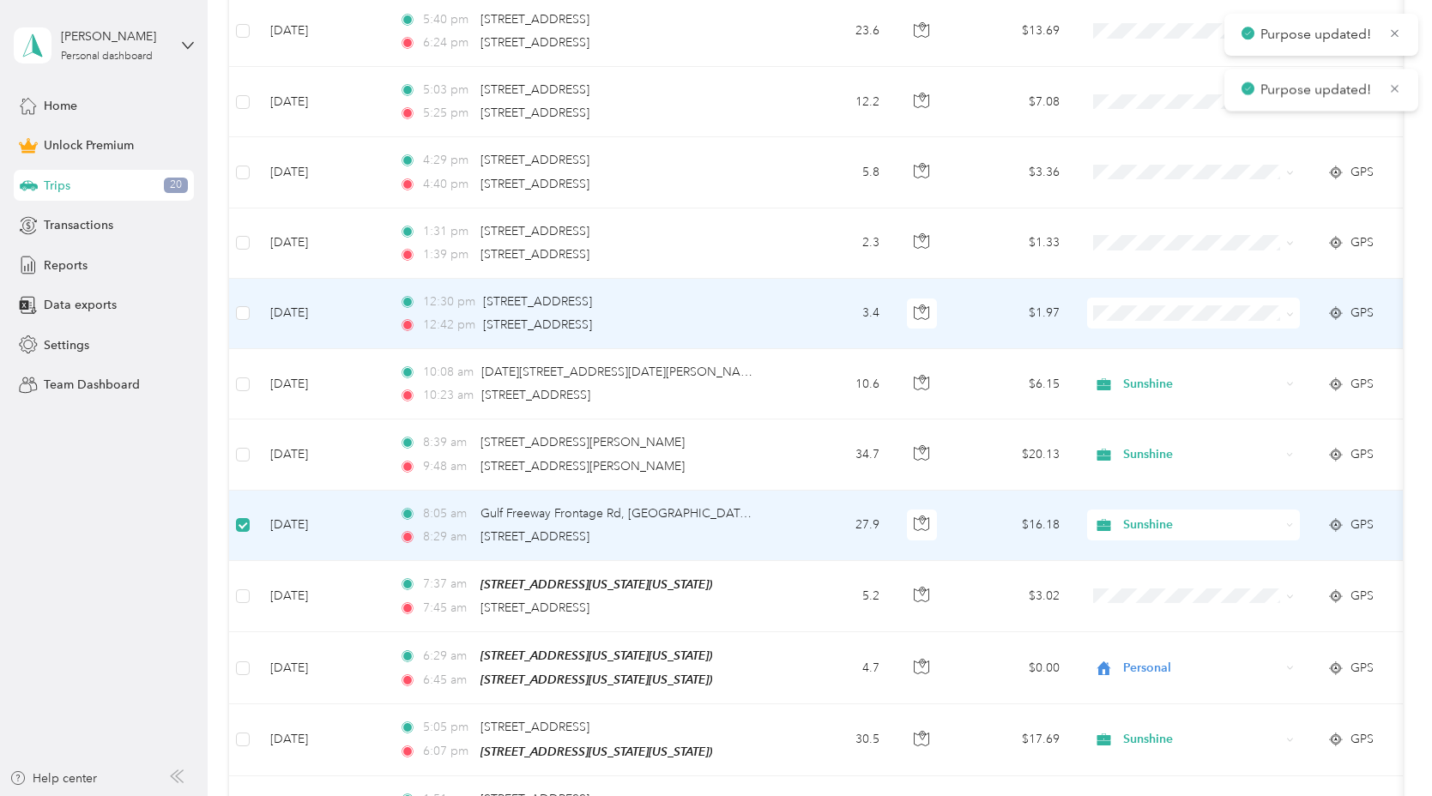
scroll to position [1362, 0]
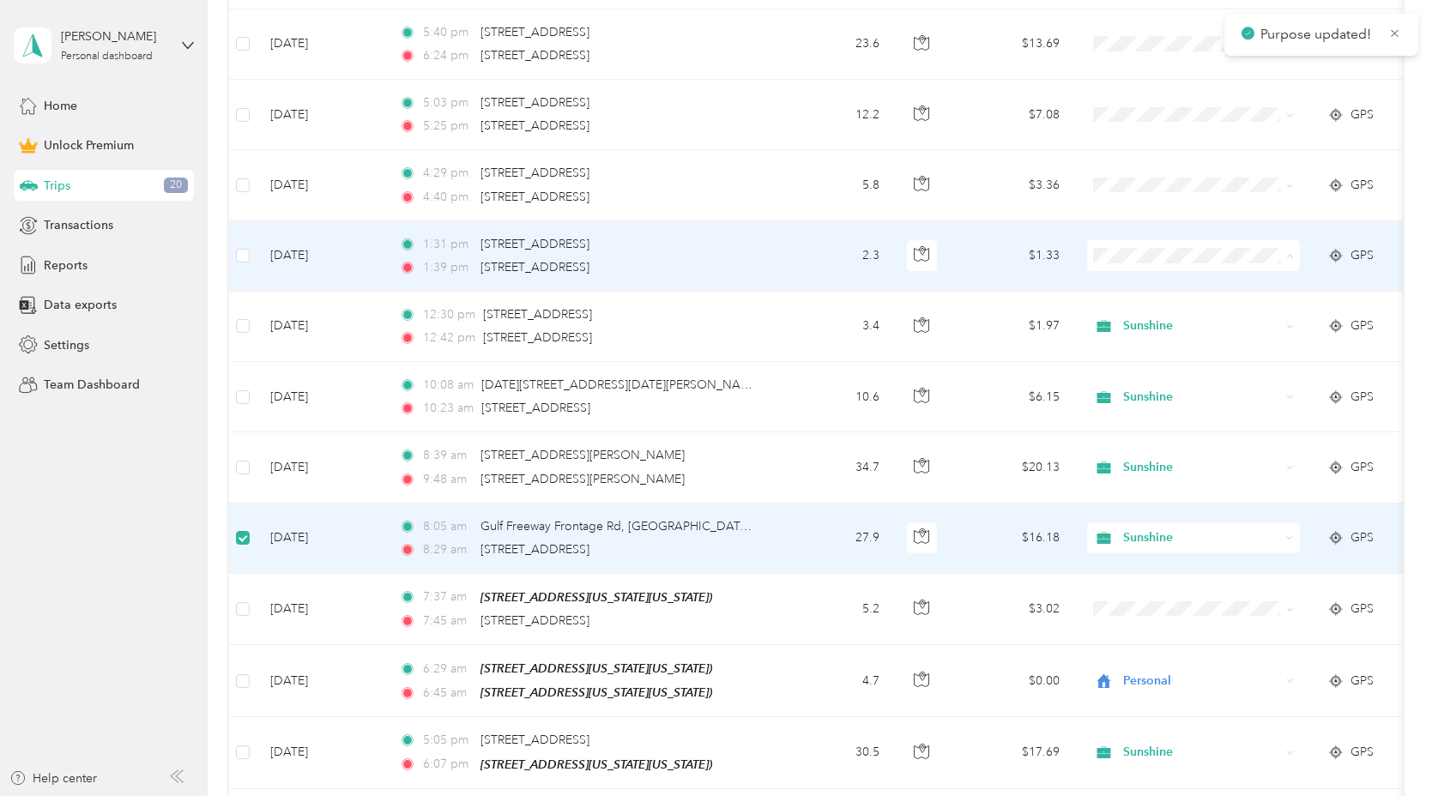
click at [1136, 329] on li "Sunshine" at bounding box center [1193, 344] width 213 height 30
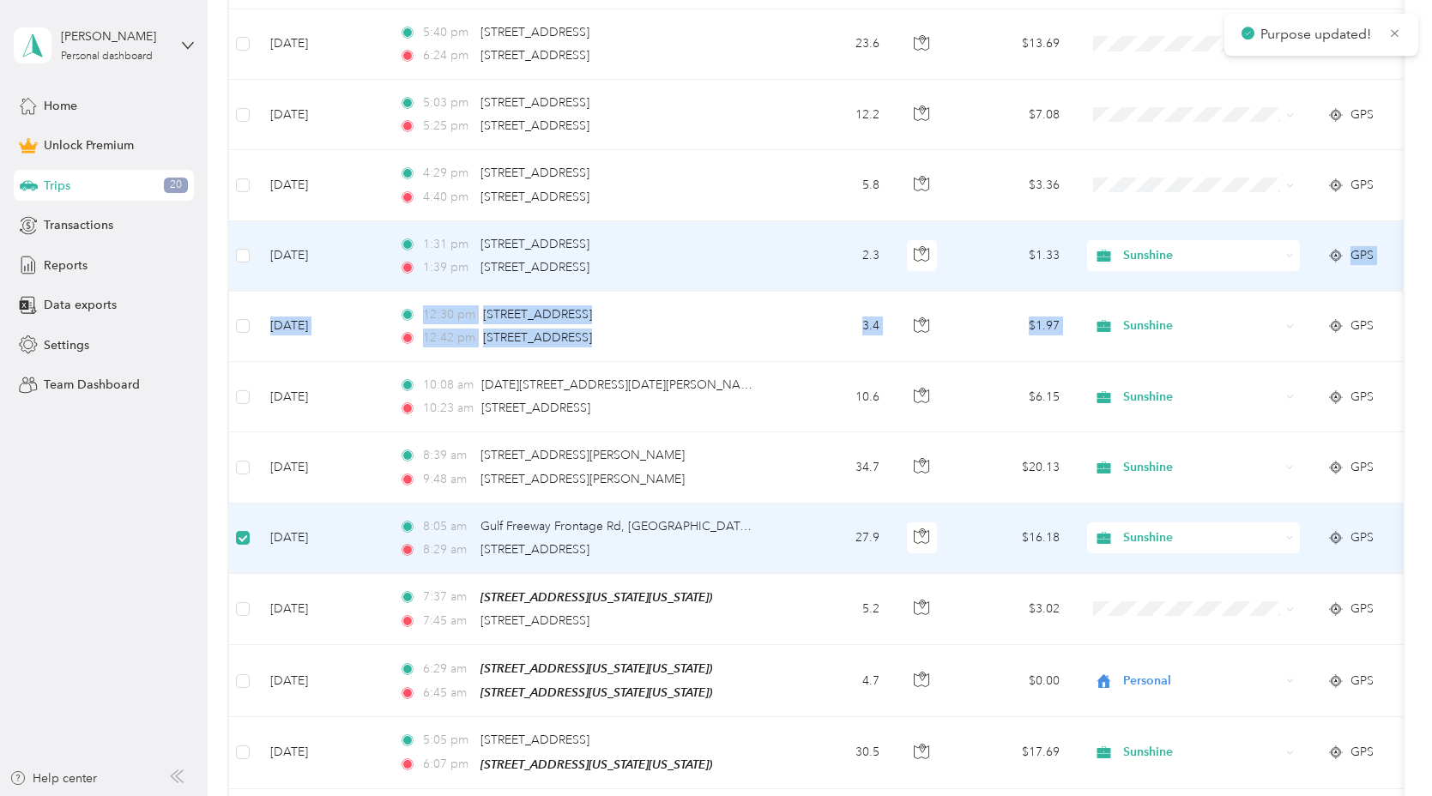
drag, startPoint x: 1142, startPoint y: 290, endPoint x: 1142, endPoint y: 278, distance: 12.0
type textarea "GPS Aug 2025 Aug 12, 2025 12:30 pm 6035 S Loop E Fwy Svc Rd, OST/South Union, H…"
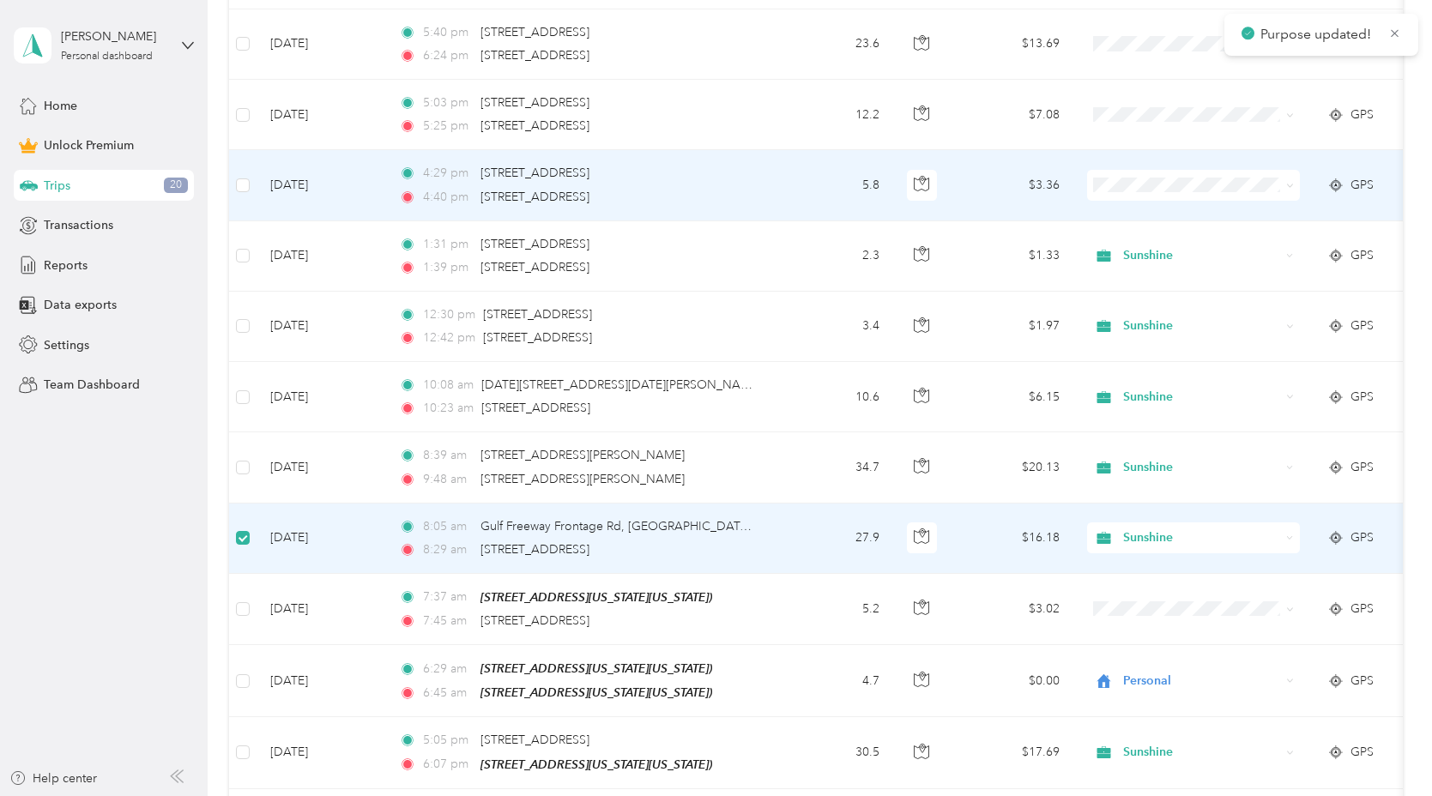
click at [1154, 269] on span "Sunshine" at bounding box center [1208, 272] width 159 height 18
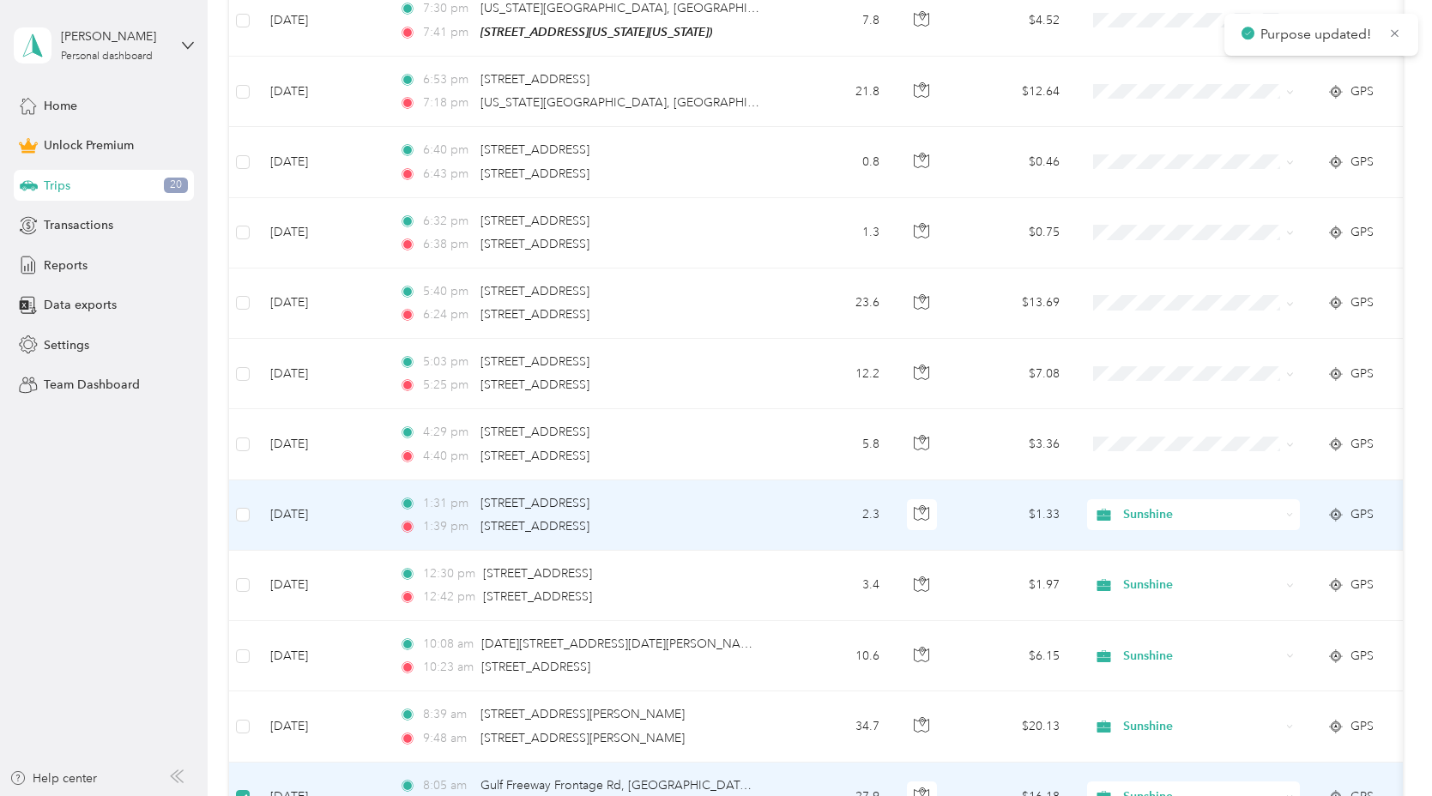
scroll to position [1076, 0]
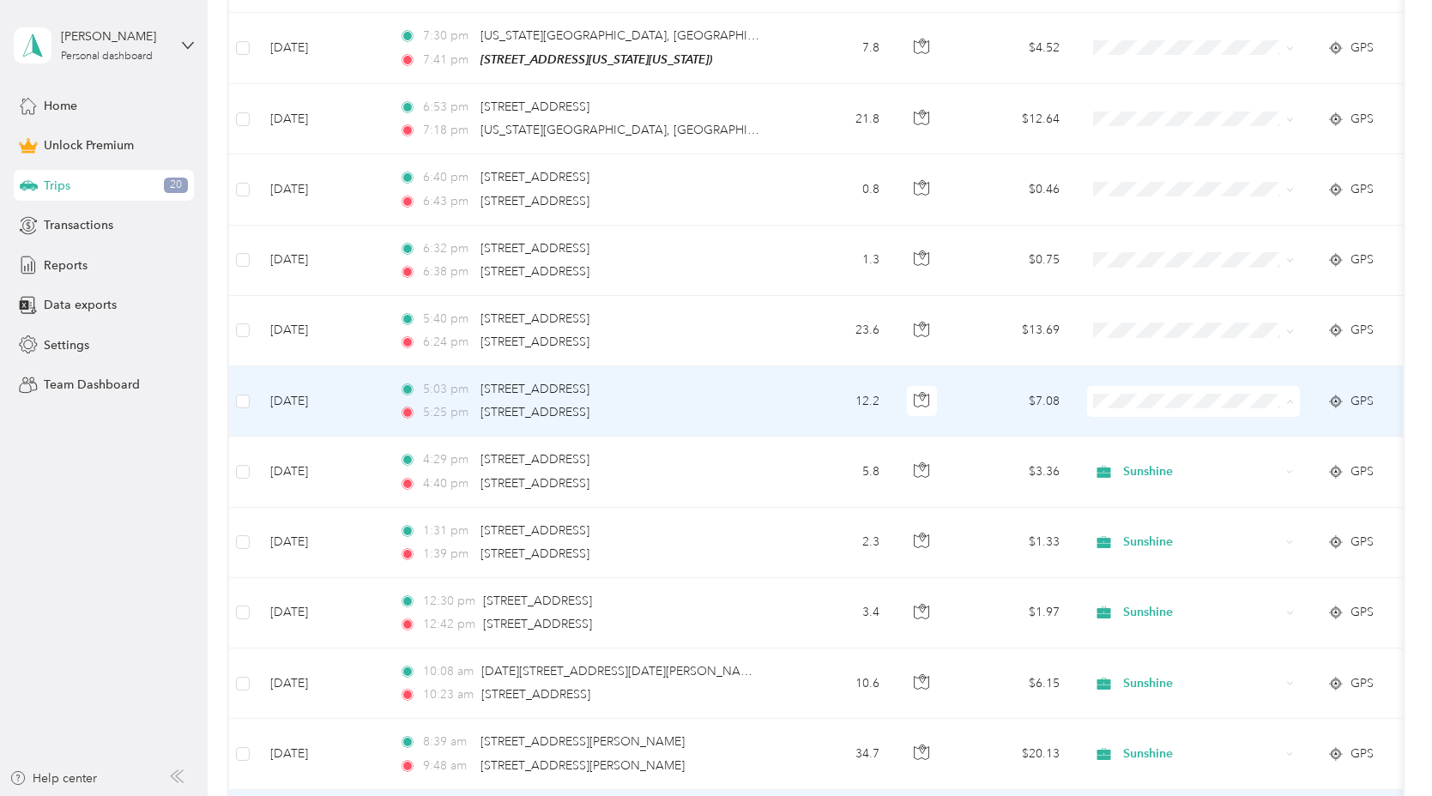
click at [1147, 480] on span "Sunshine" at bounding box center [1208, 489] width 159 height 18
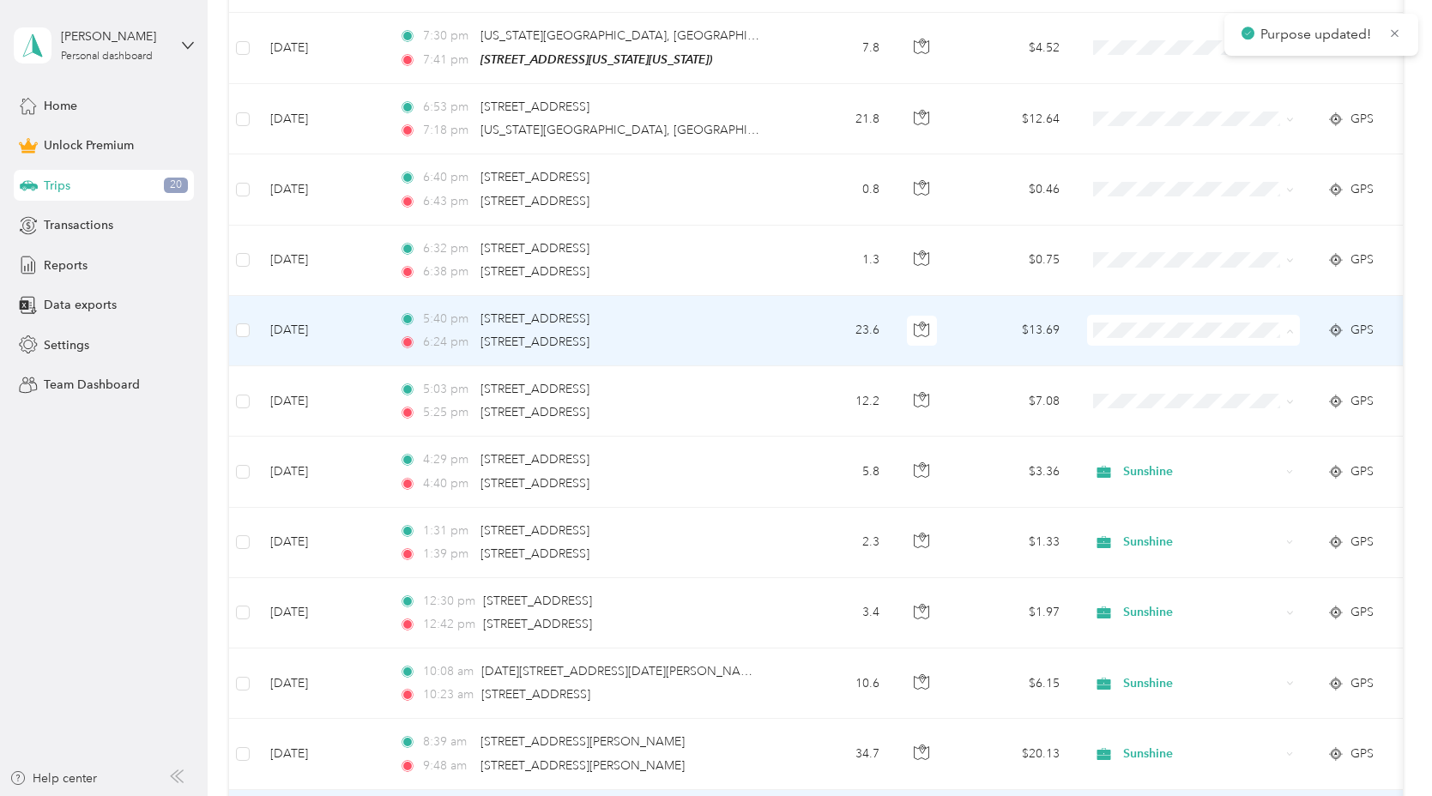
click at [1163, 408] on li "Sunshine" at bounding box center [1193, 419] width 213 height 30
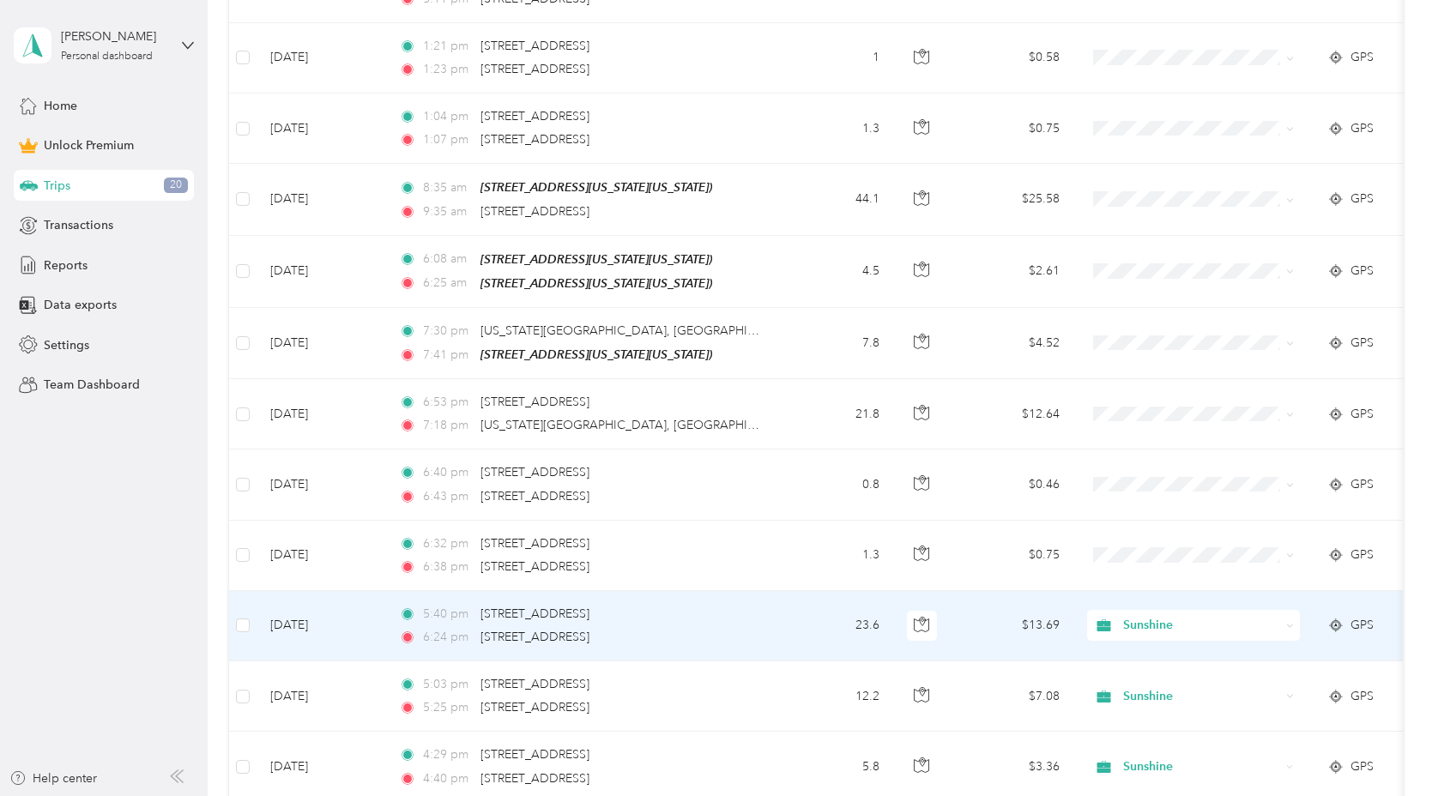
scroll to position [722, 0]
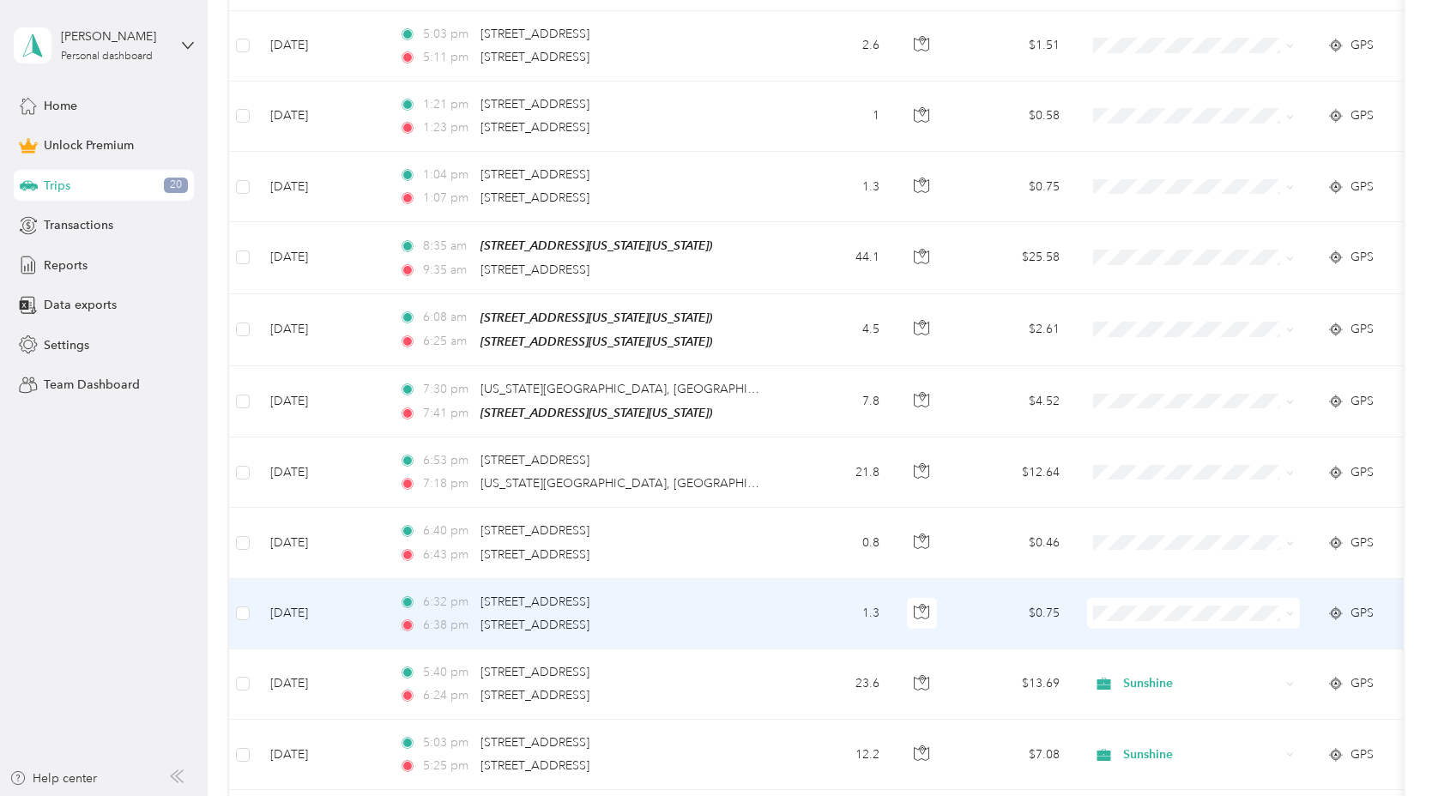
click at [249, 608] on td at bounding box center [242, 614] width 27 height 70
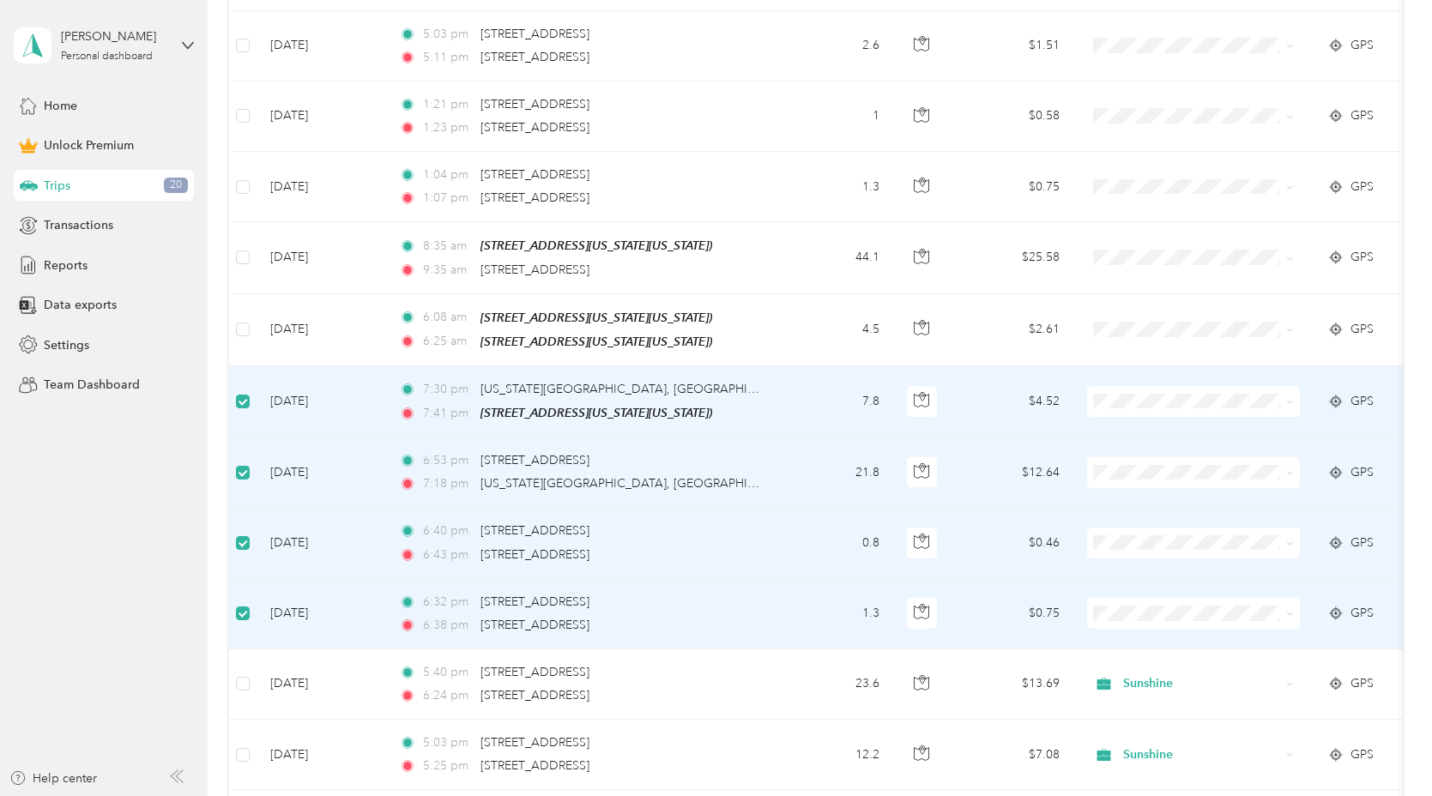
click at [1195, 388] on span at bounding box center [1193, 401] width 213 height 31
click at [1145, 499] on ol "Work Personal Sunshine Other Charity Medical Moving Commute Commu" at bounding box center [1193, 534] width 213 height 240
click at [1141, 549] on li "Sunshine" at bounding box center [1193, 561] width 213 height 30
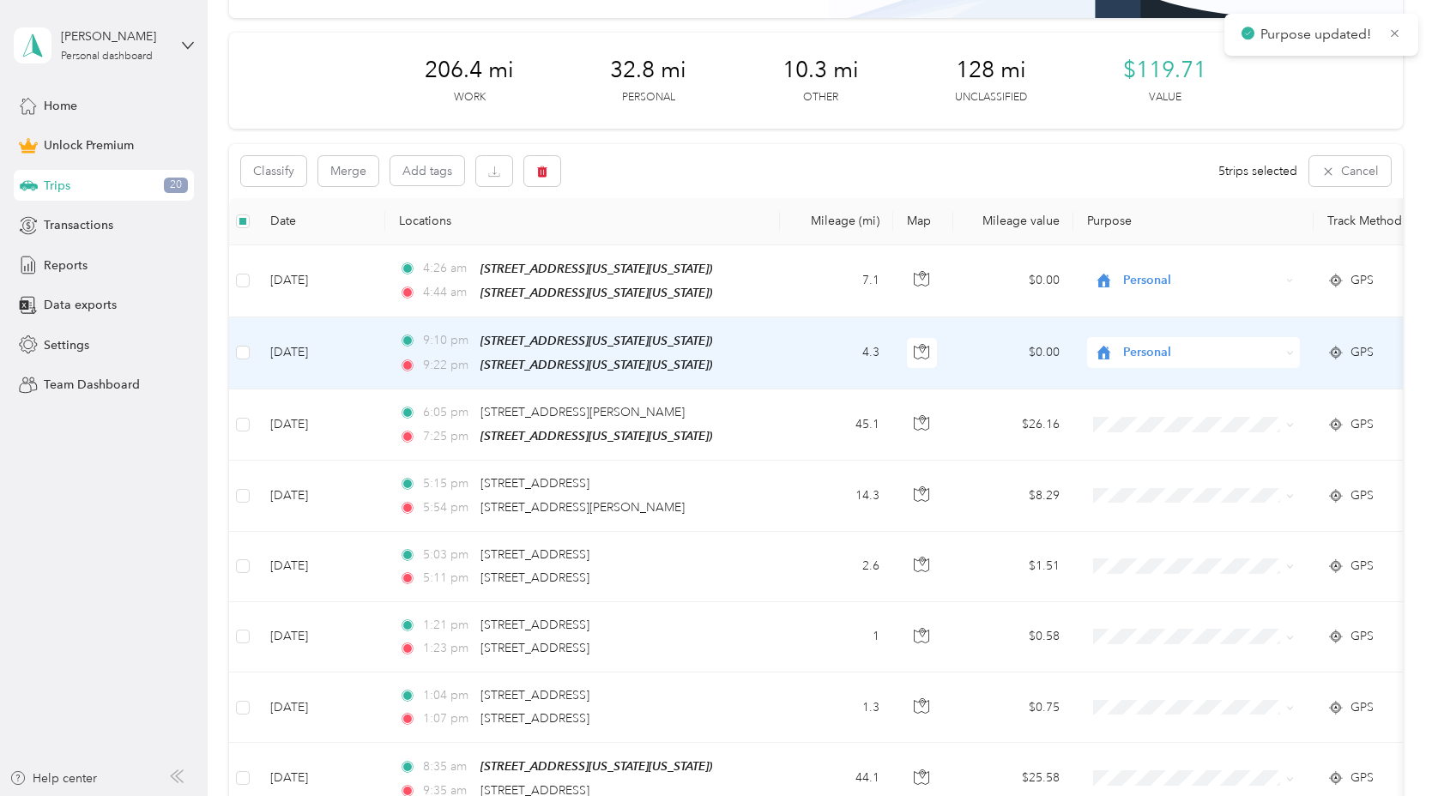
scroll to position [189, 0]
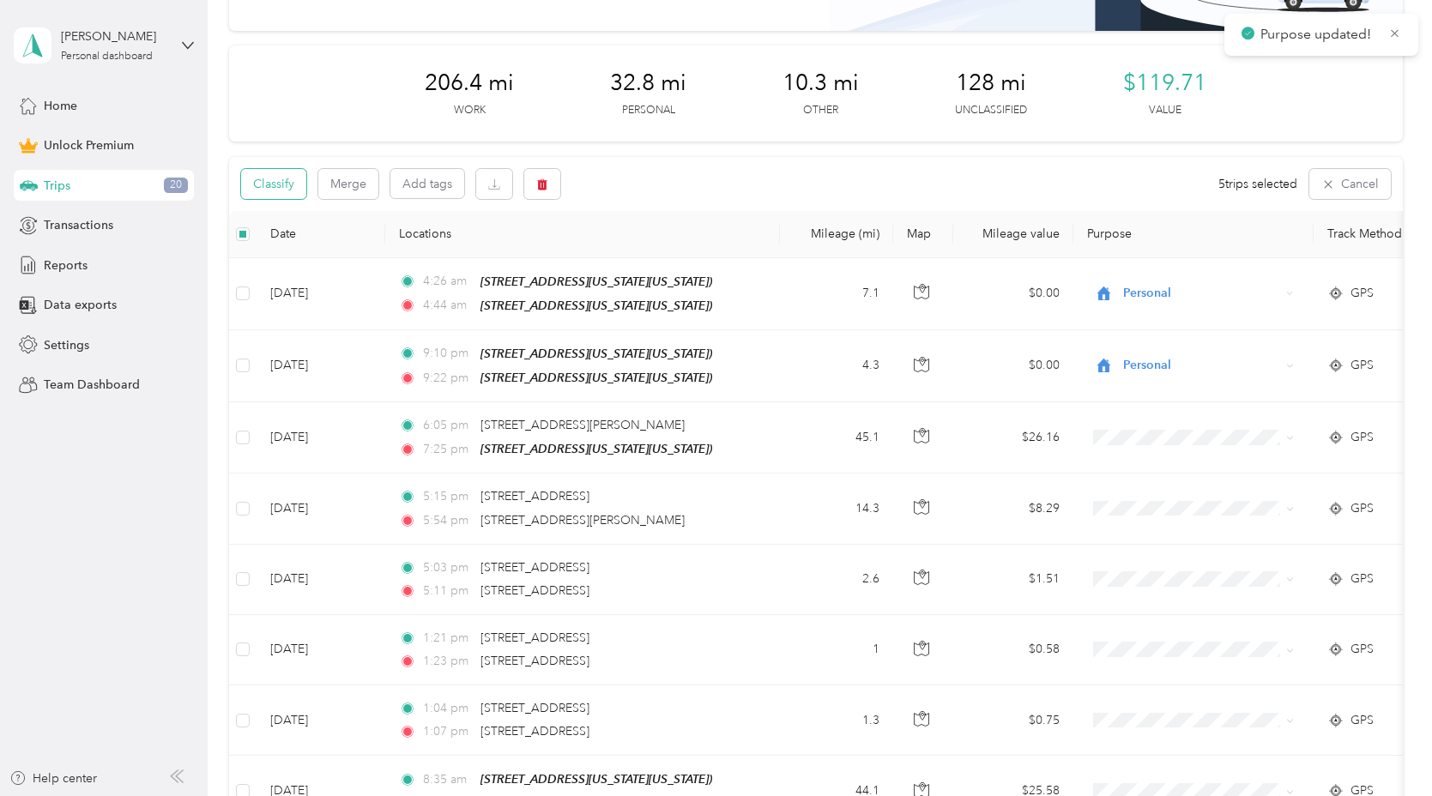
click at [292, 179] on button "Classify" at bounding box center [273, 184] width 65 height 30
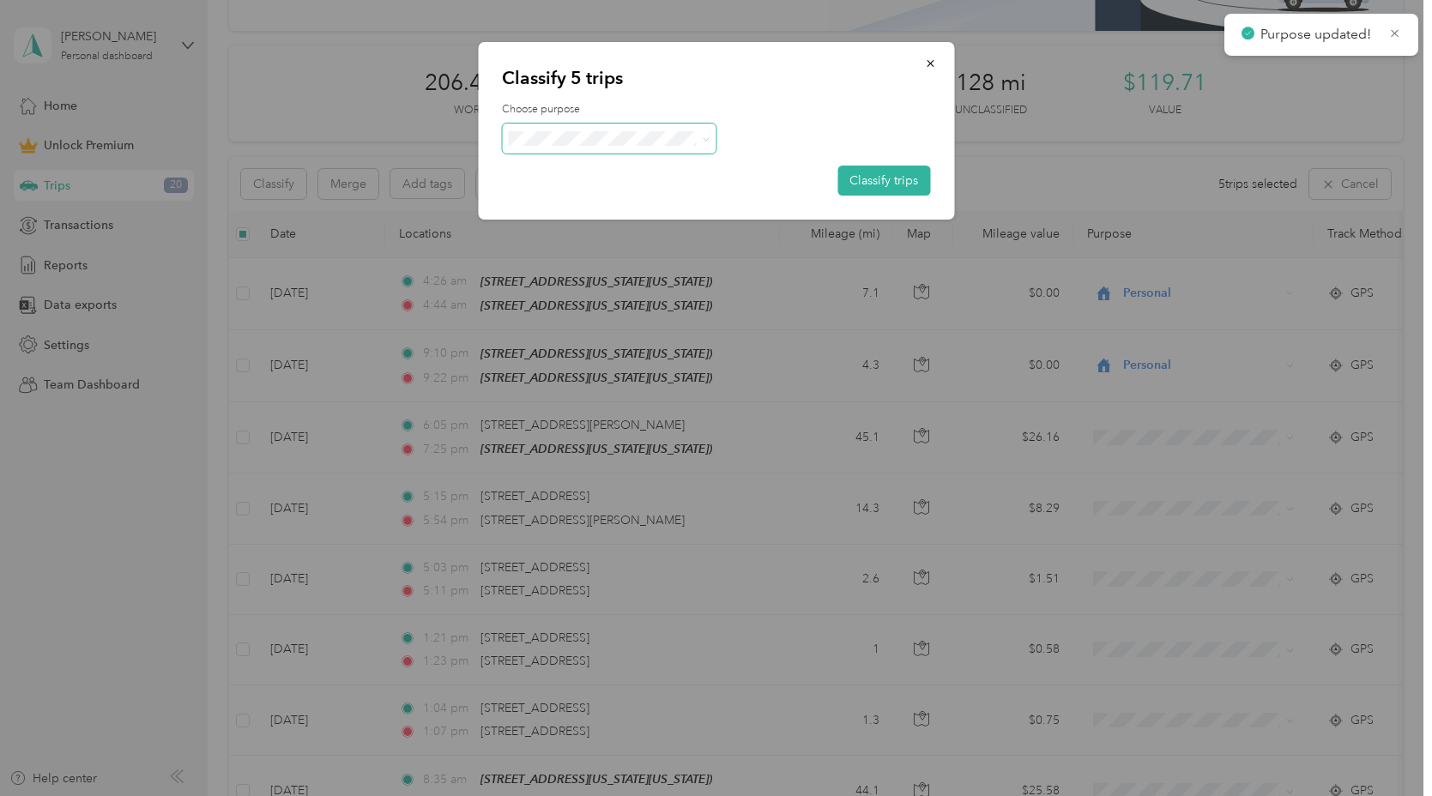
click at [559, 130] on span at bounding box center [609, 139] width 214 height 30
click at [590, 160] on div "Choose purpose Classify trips" at bounding box center [716, 149] width 428 height 94
click at [594, 146] on span at bounding box center [609, 139] width 214 height 30
click at [595, 127] on span at bounding box center [609, 139] width 214 height 30
click at [591, 219] on li "Sunshine" at bounding box center [609, 230] width 214 height 30
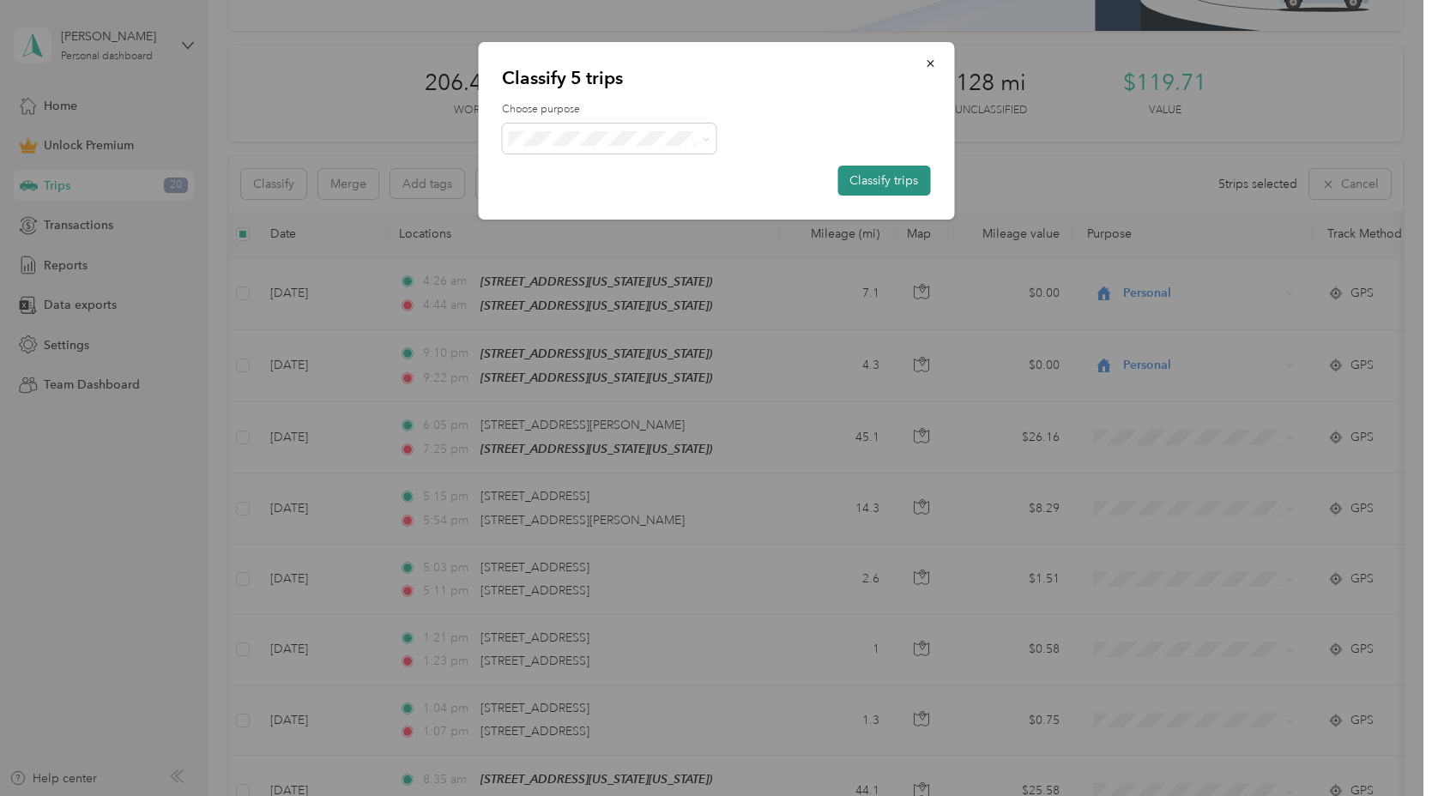
click at [875, 177] on button "Classify trips" at bounding box center [883, 181] width 93 height 30
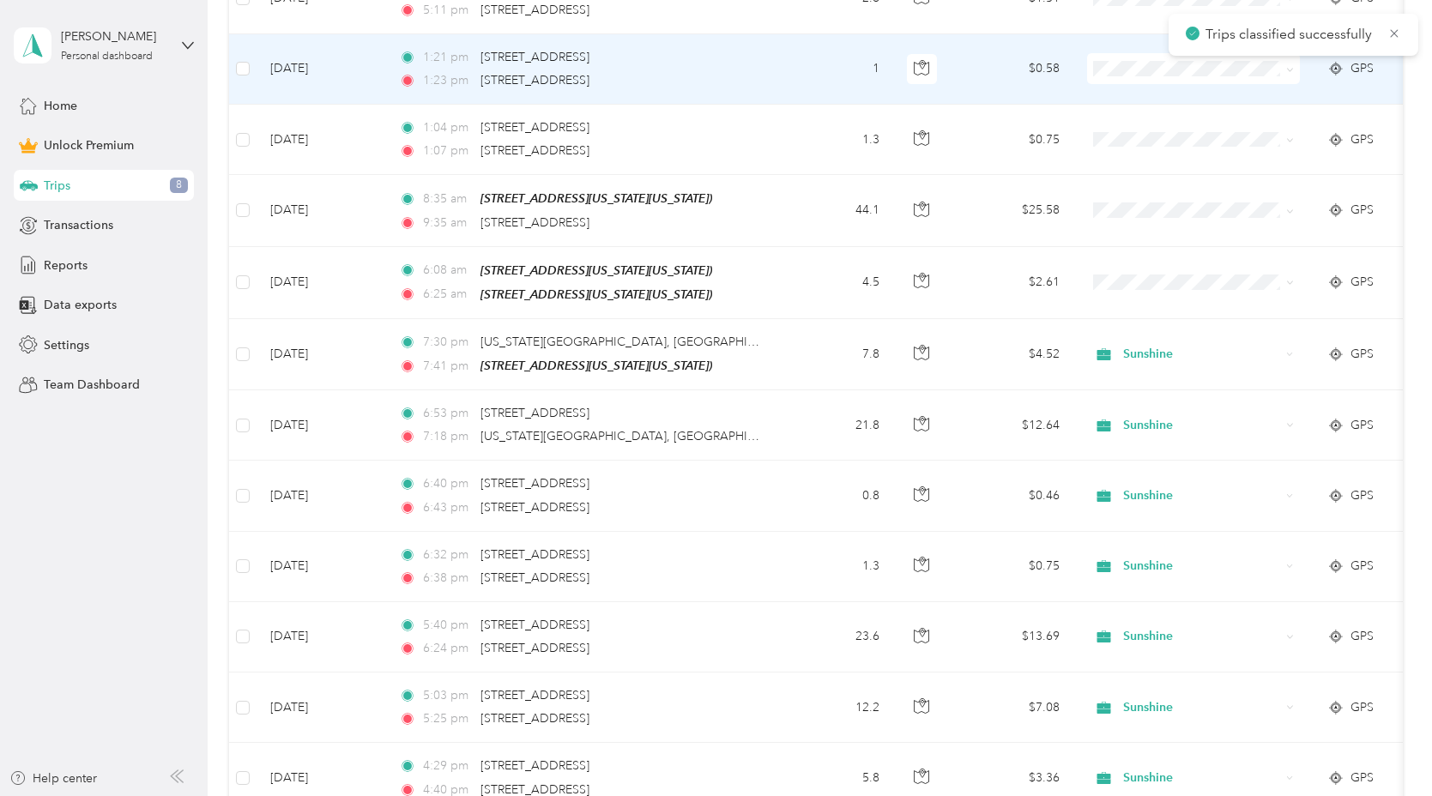
scroll to position [779, 0]
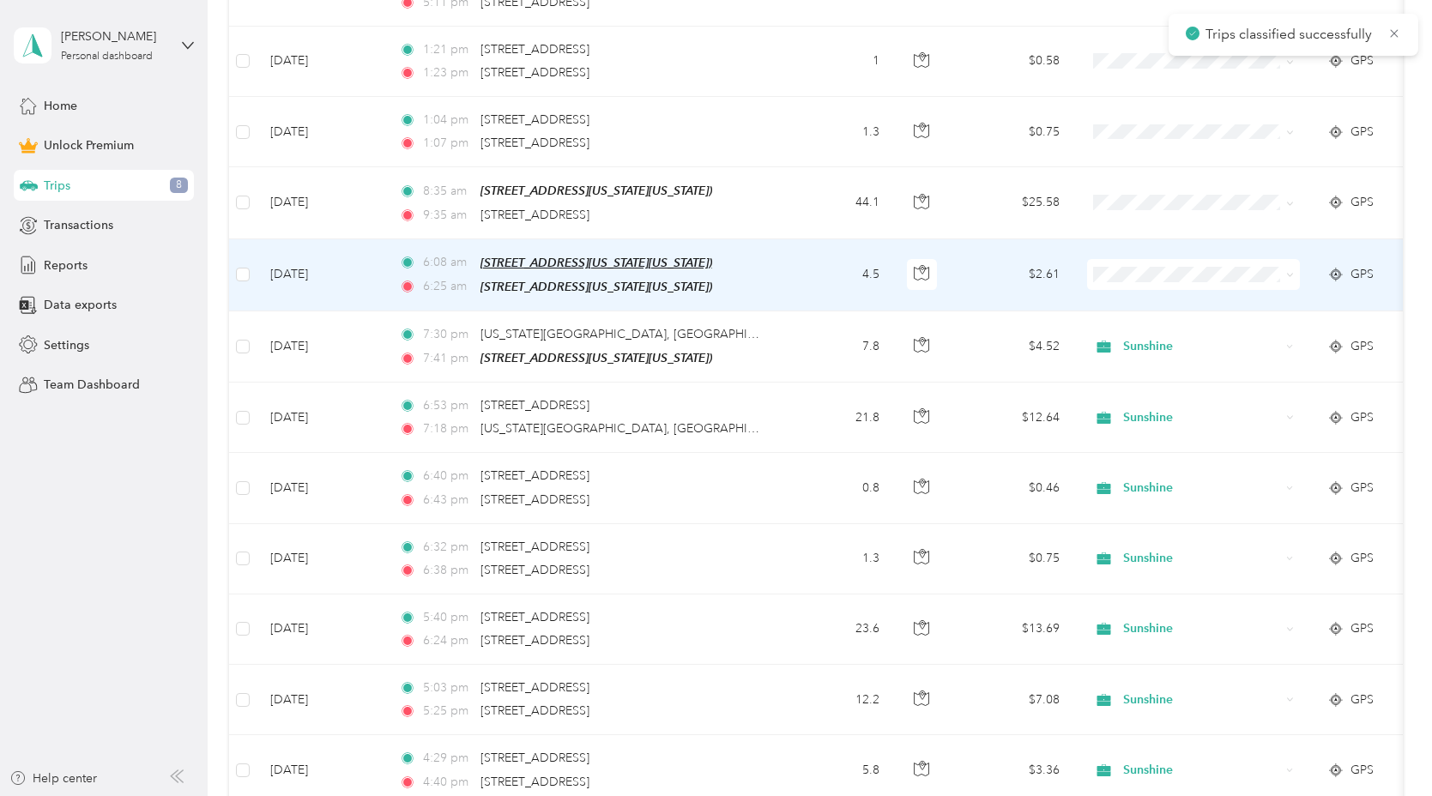
click at [538, 264] on span "8619 Explorer Dr, Texas City, TX (8619 Explorer Dr, Texas City, TX)" at bounding box center [596, 263] width 232 height 14
click at [375, 272] on td "Aug 13, 2025" at bounding box center [321, 275] width 129 height 72
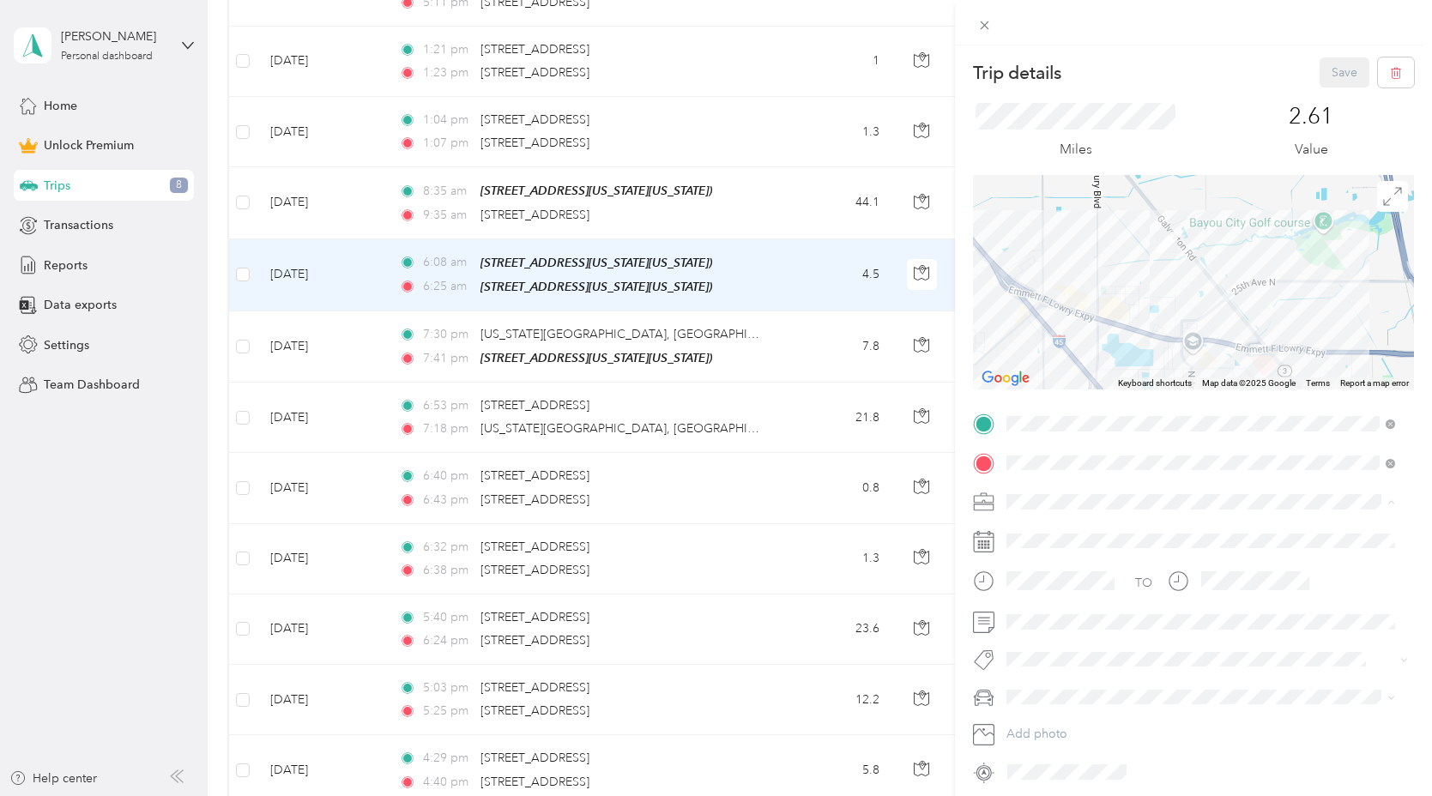
click at [1025, 559] on span "Personal" at bounding box center [1034, 562] width 45 height 15
click at [770, 220] on div "Trip details Save This trip cannot be edited because it is either under review,…" at bounding box center [716, 398] width 1432 height 796
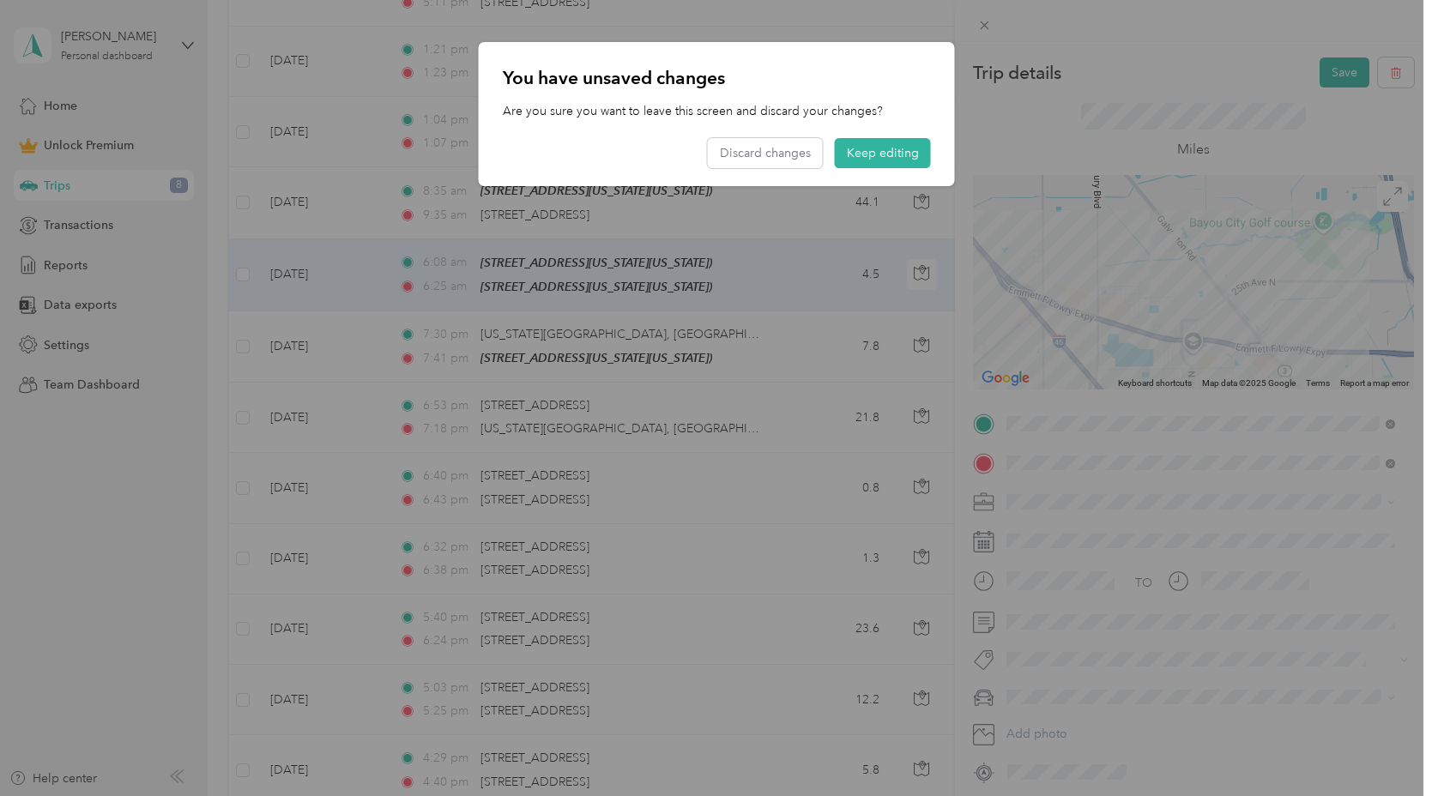
click at [773, 212] on div at bounding box center [716, 398] width 1432 height 796
click at [901, 161] on button "Keep editing" at bounding box center [882, 153] width 96 height 30
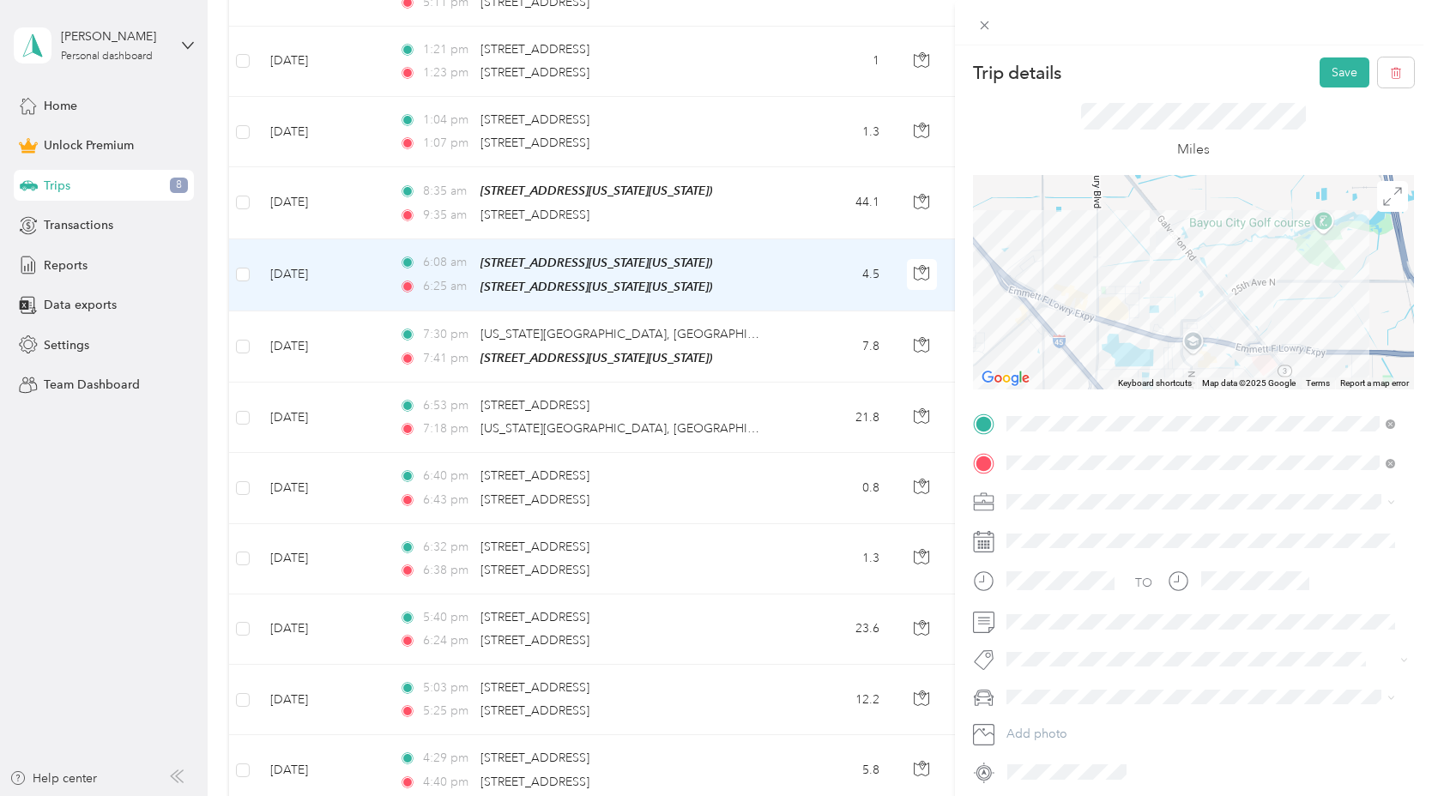
click at [818, 178] on div "Trip details Save This trip cannot be edited because it is either under review,…" at bounding box center [716, 398] width 1432 height 796
click at [791, 204] on div at bounding box center [716, 398] width 1432 height 796
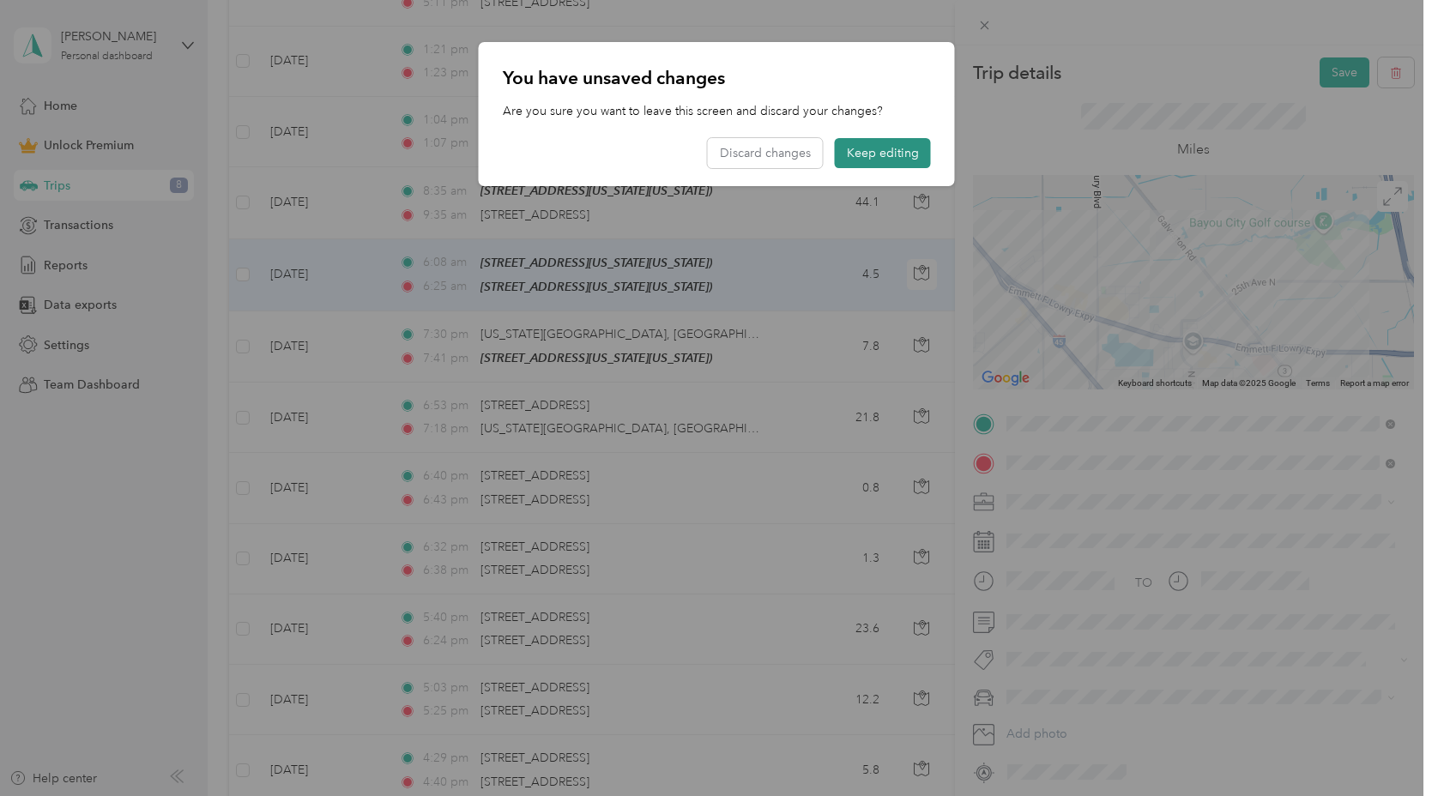
click at [861, 166] on button "Keep editing" at bounding box center [882, 153] width 96 height 30
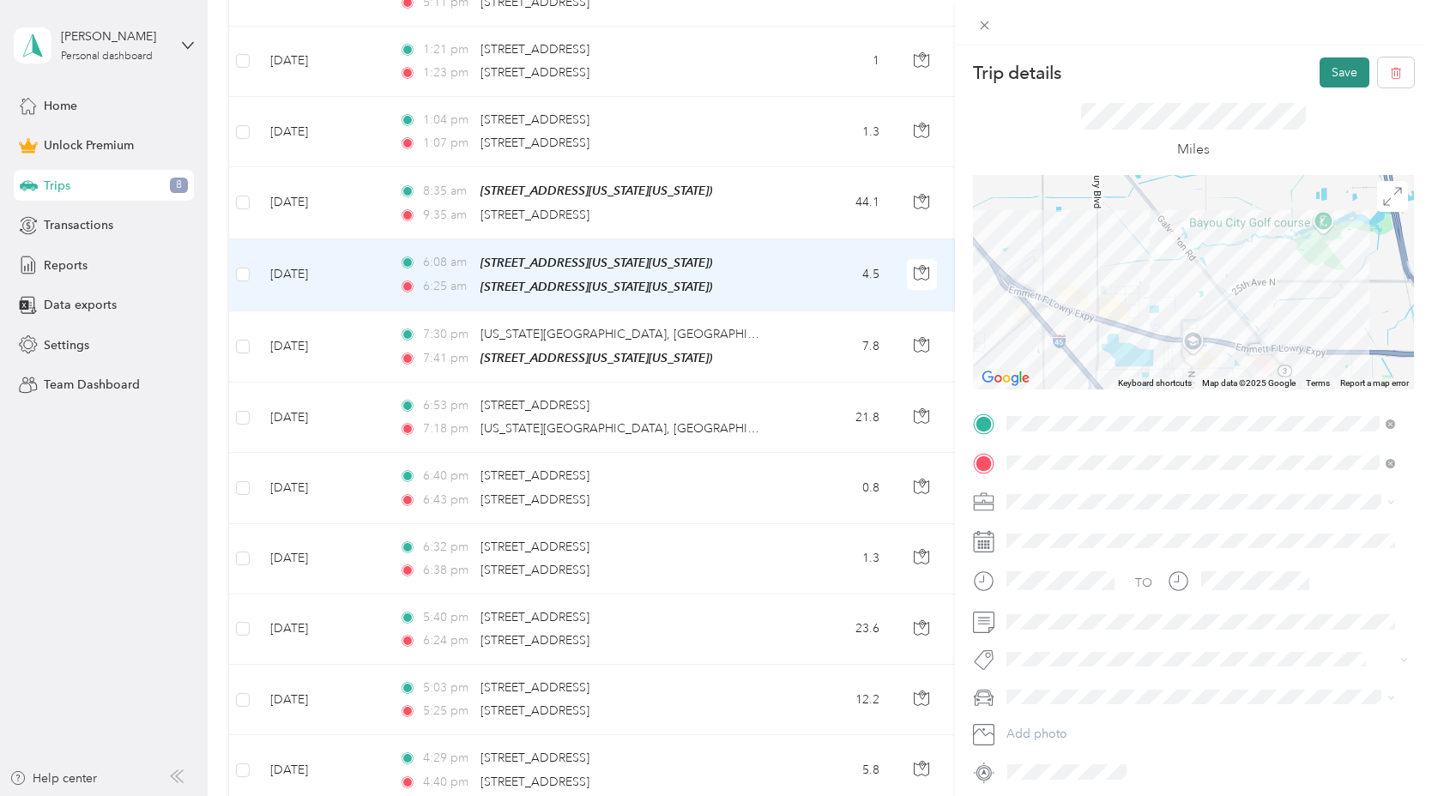
click at [1320, 80] on button "Save" at bounding box center [1345, 72] width 50 height 30
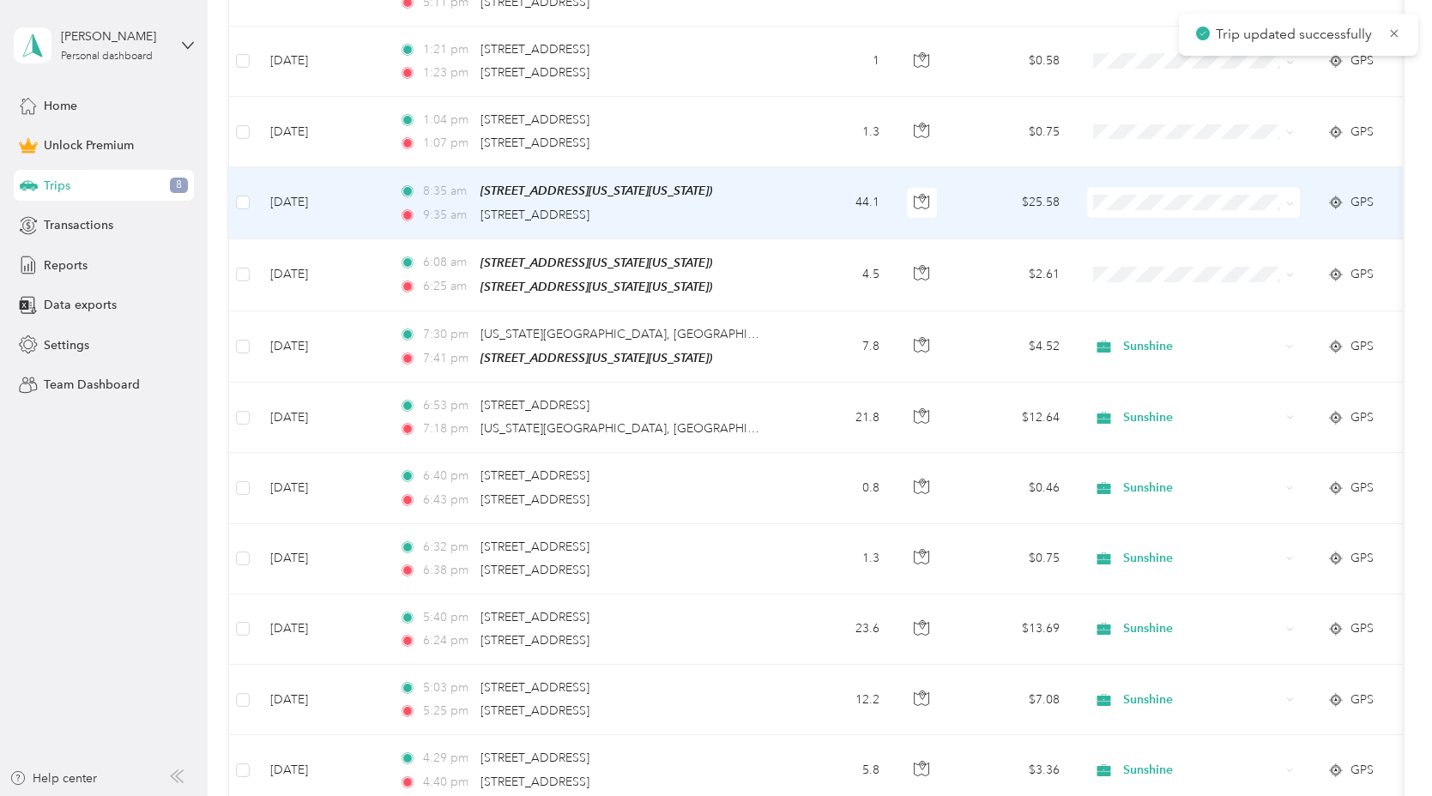
click at [772, 188] on td "8:35 am 8619 Explorer Dr, Texas City, TX (8619 Explorer Dr, Texas City, TX) 9:3…" at bounding box center [582, 202] width 395 height 71
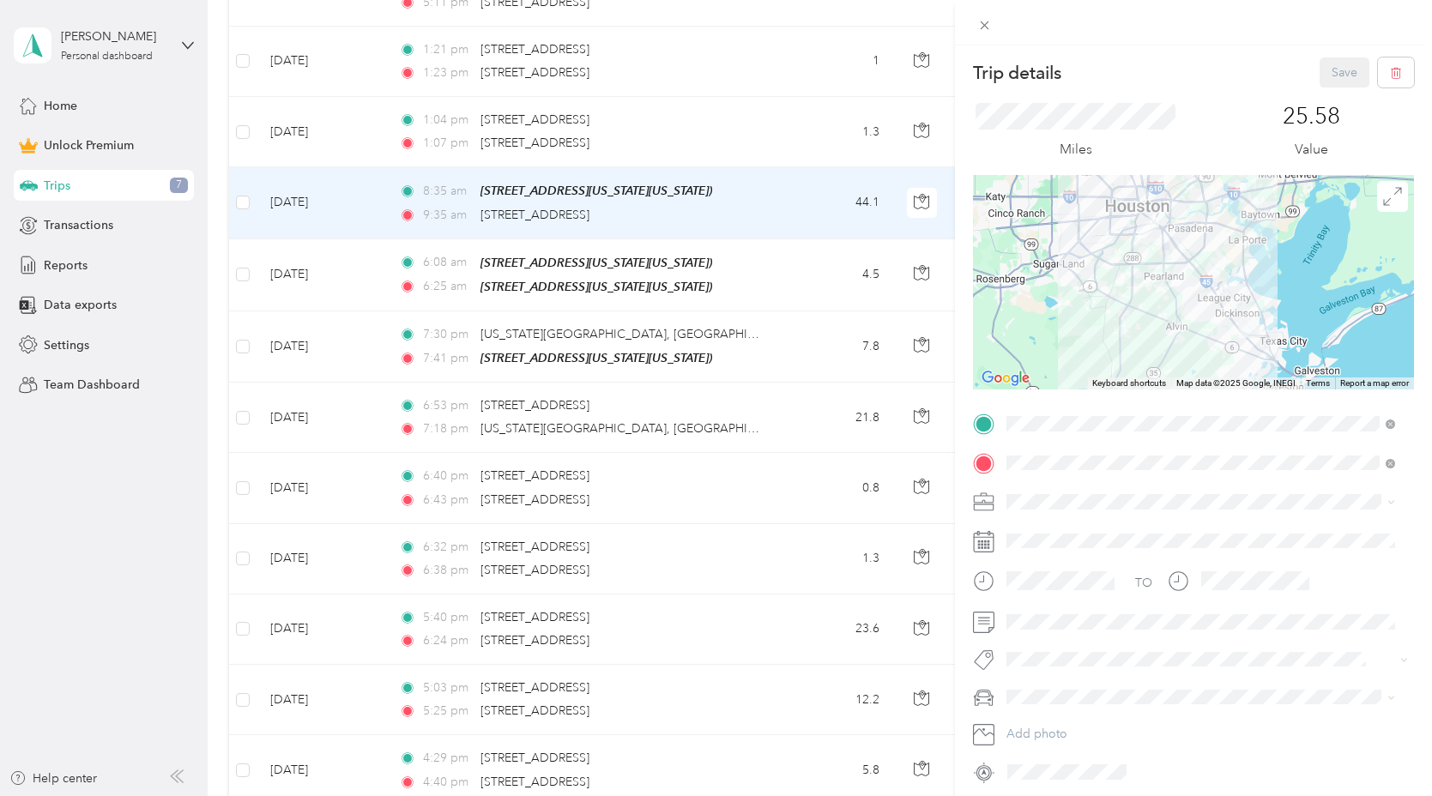
click at [1036, 586] on span "Sunshine" at bounding box center [1036, 591] width 49 height 15
click at [1322, 79] on button "Save" at bounding box center [1345, 72] width 50 height 30
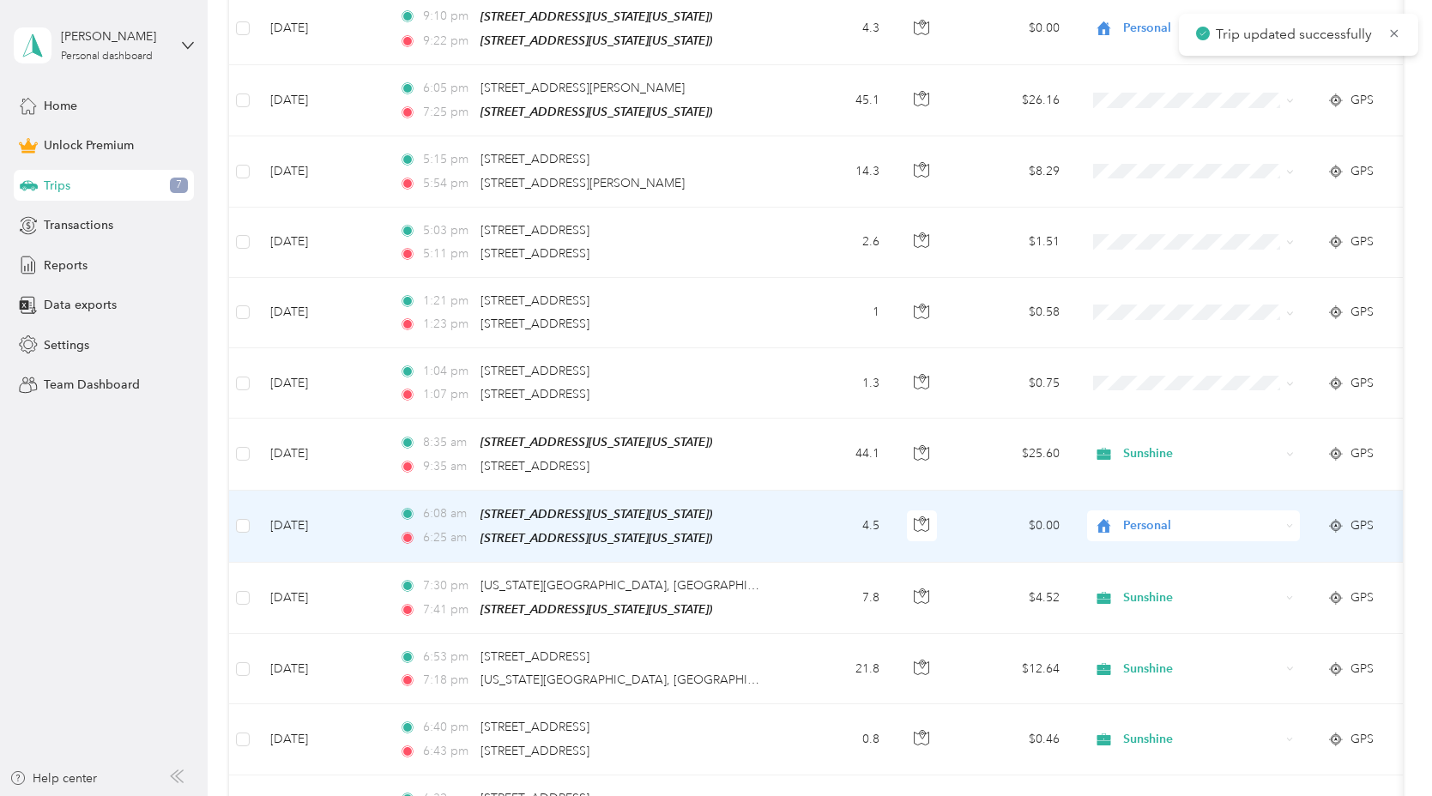
scroll to position [478, 0]
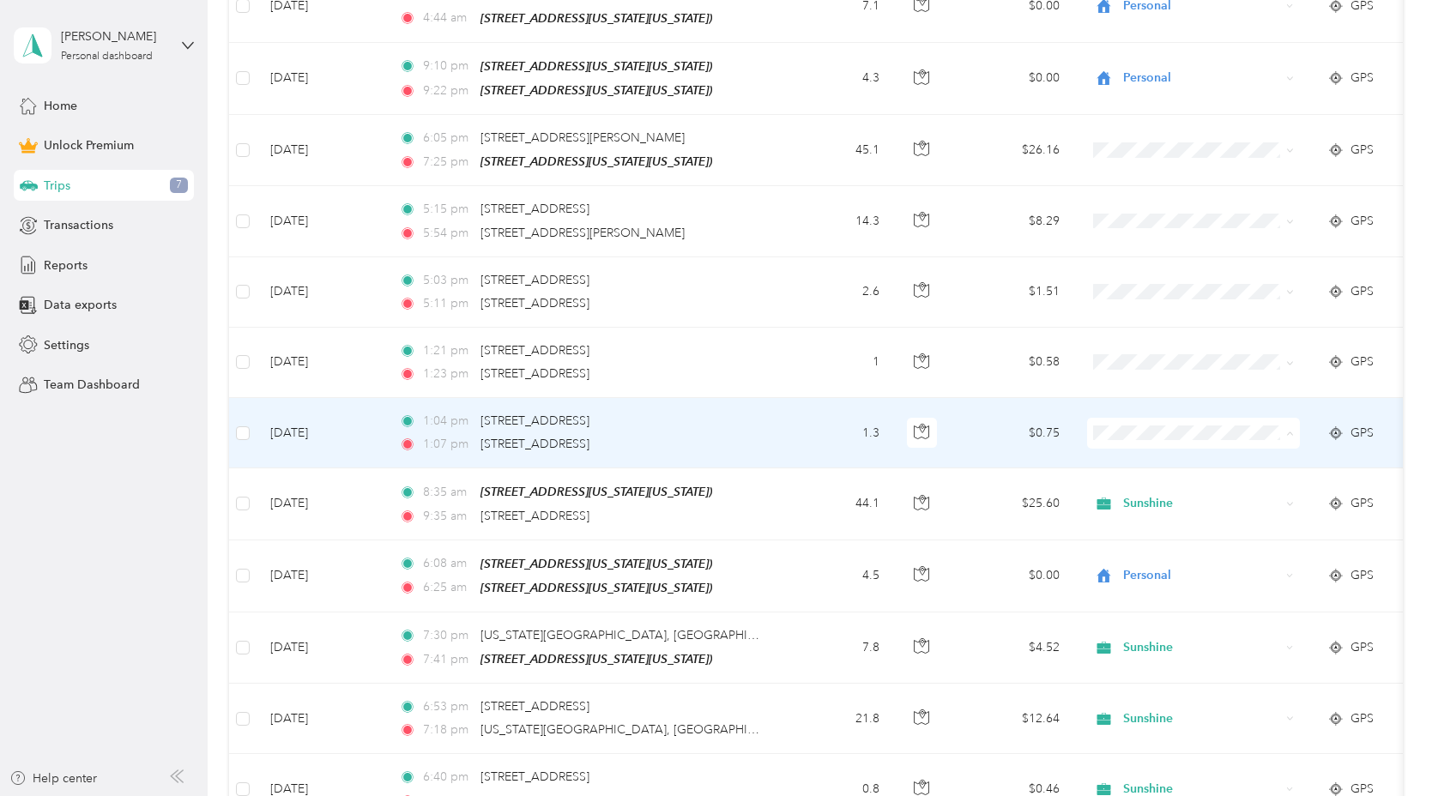
click at [768, 425] on td "1:04 pm 6037 S Loop E Fwy Svc Rd, OST/South Union, Houston, TX 1:07 pm 6142 Lon…" at bounding box center [582, 433] width 395 height 70
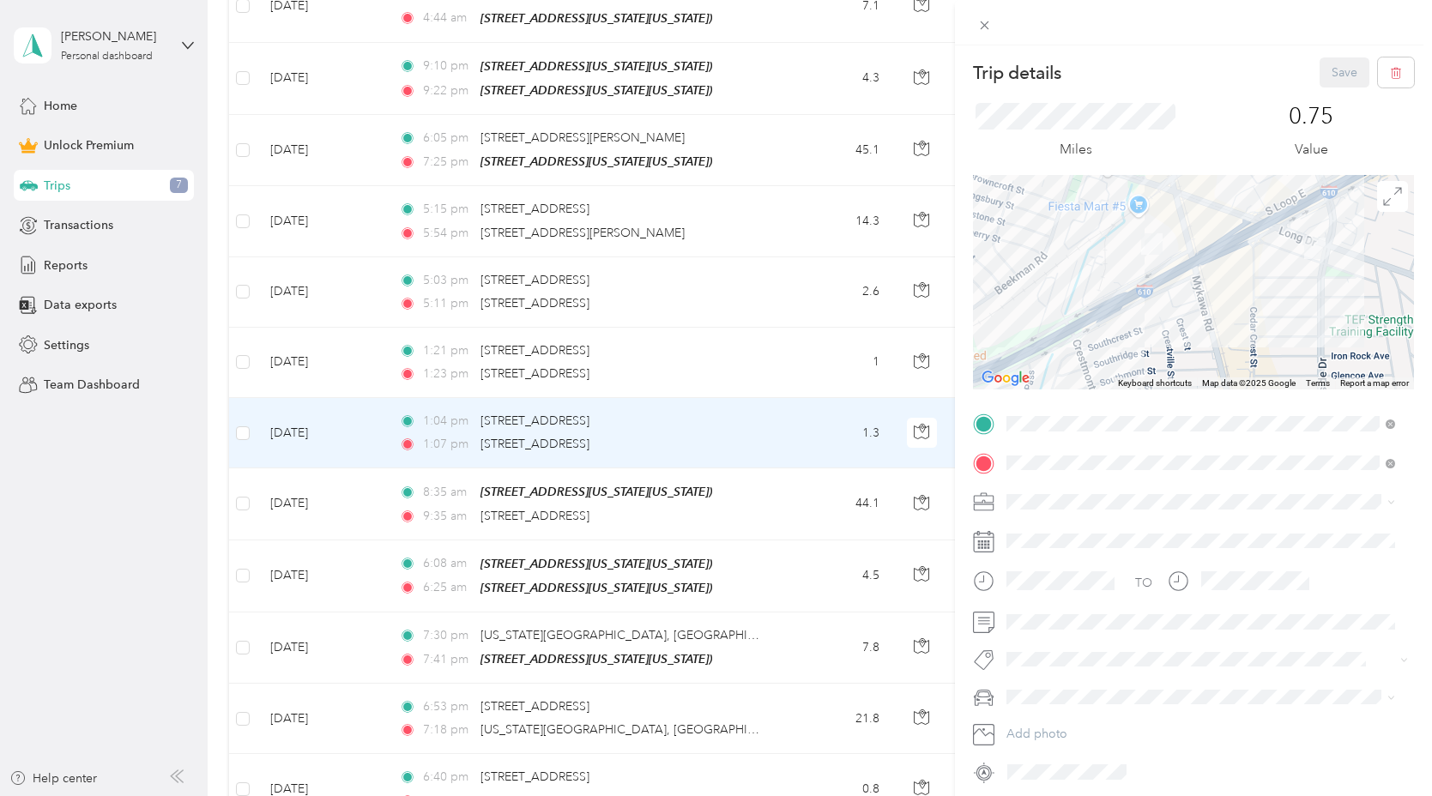
click at [1038, 593] on span "Sunshine" at bounding box center [1036, 591] width 49 height 15
click at [1325, 69] on button "Save" at bounding box center [1345, 72] width 50 height 30
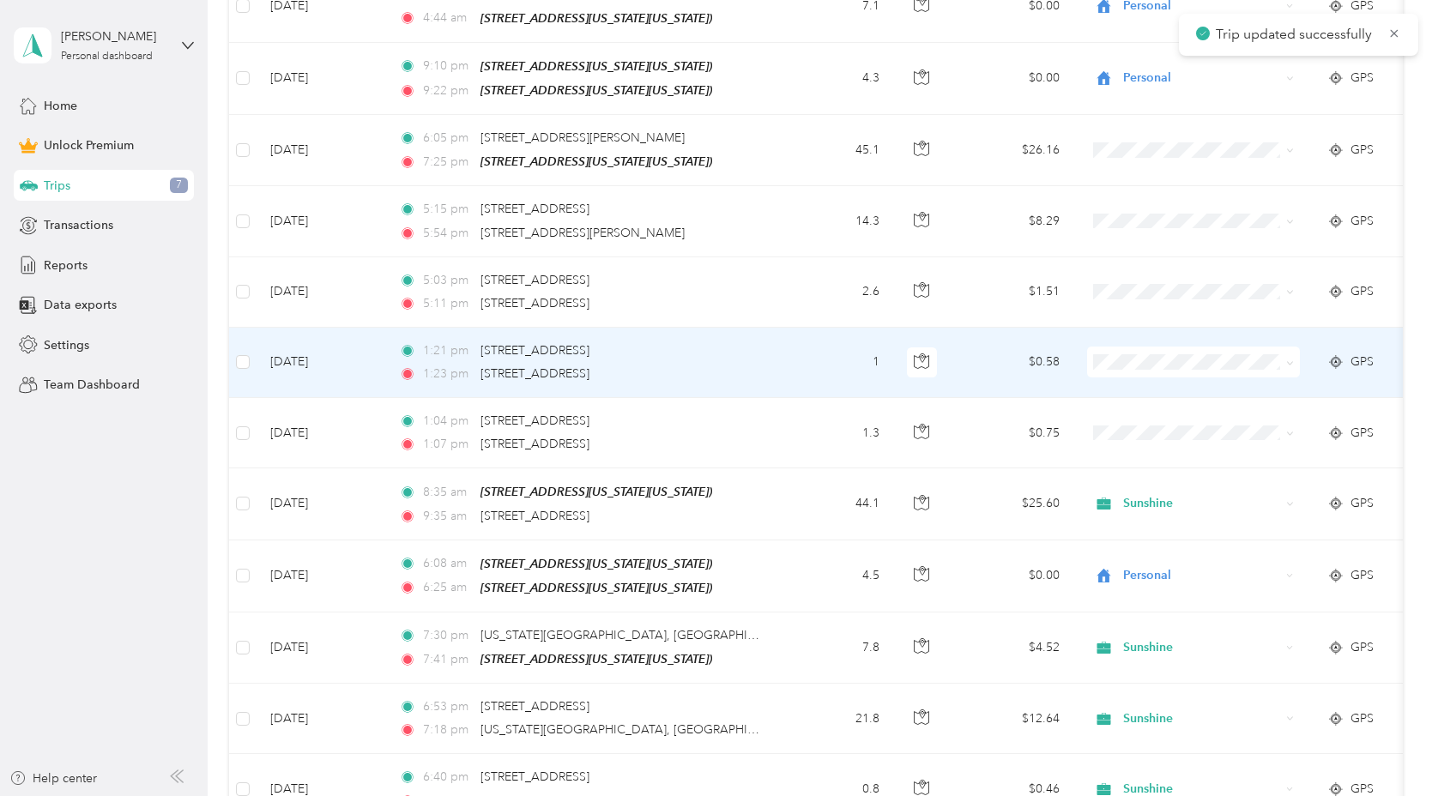
click at [589, 380] on div "6027 S Loop E Fwy Svc Rd, OST/South Union, Houston, TX" at bounding box center [534, 374] width 109 height 19
click at [854, 370] on td "1" at bounding box center [836, 363] width 113 height 70
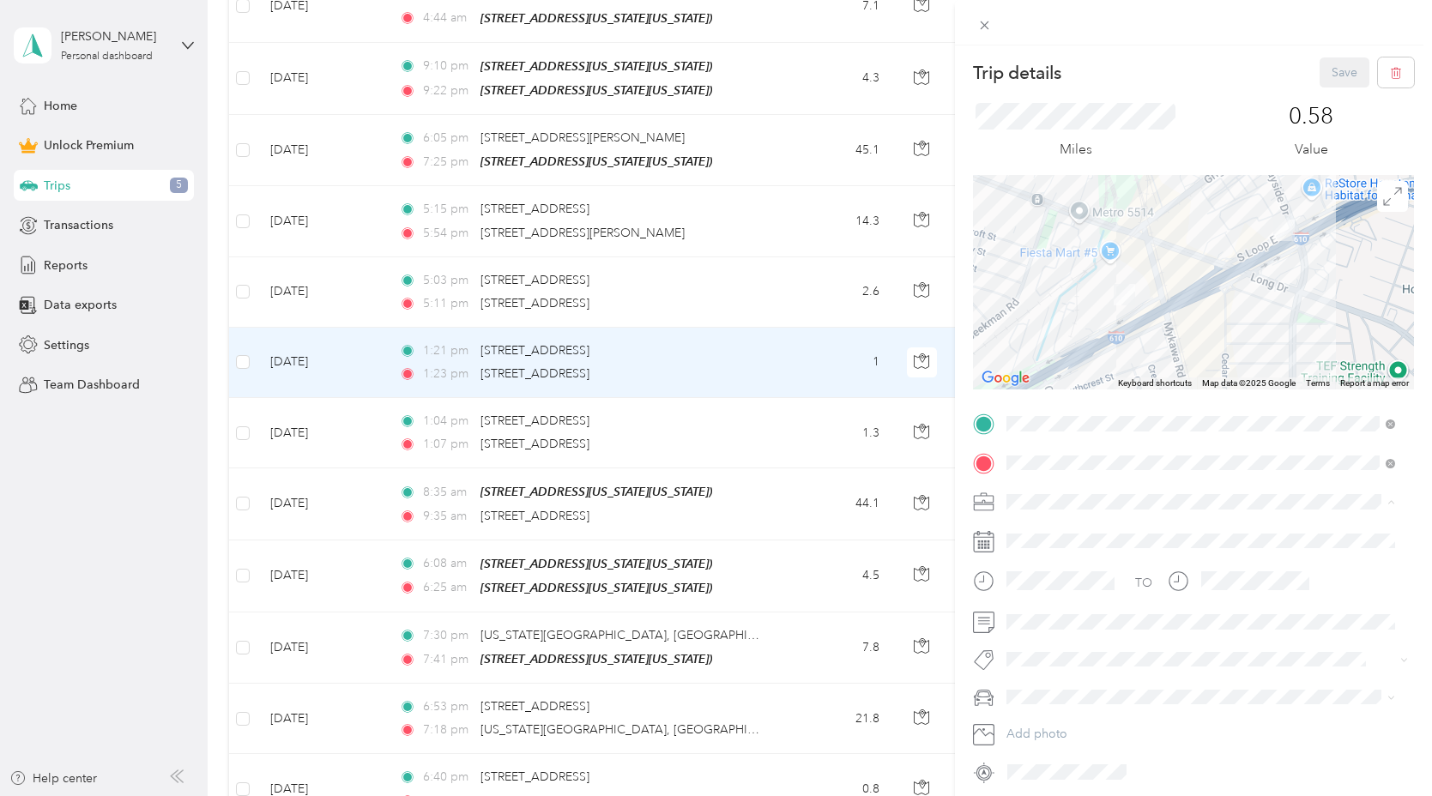
click at [1044, 592] on span "Sunshine" at bounding box center [1036, 592] width 49 height 15
click at [795, 305] on div "Trip details Save This trip cannot be edited because it is either under review,…" at bounding box center [716, 398] width 1432 height 796
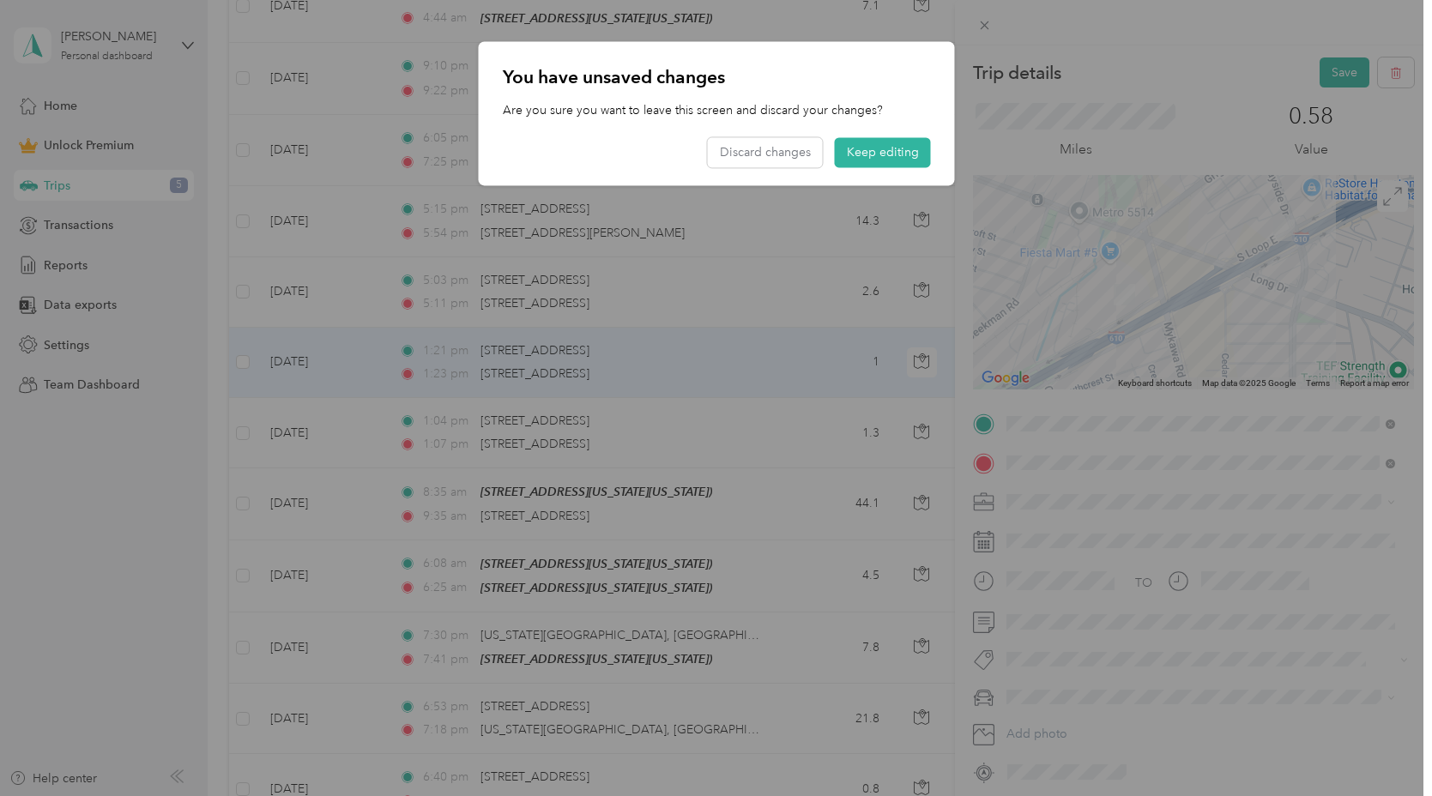
click at [772, 288] on div at bounding box center [716, 398] width 1432 height 796
click at [872, 159] on button "Keep editing" at bounding box center [882, 153] width 96 height 30
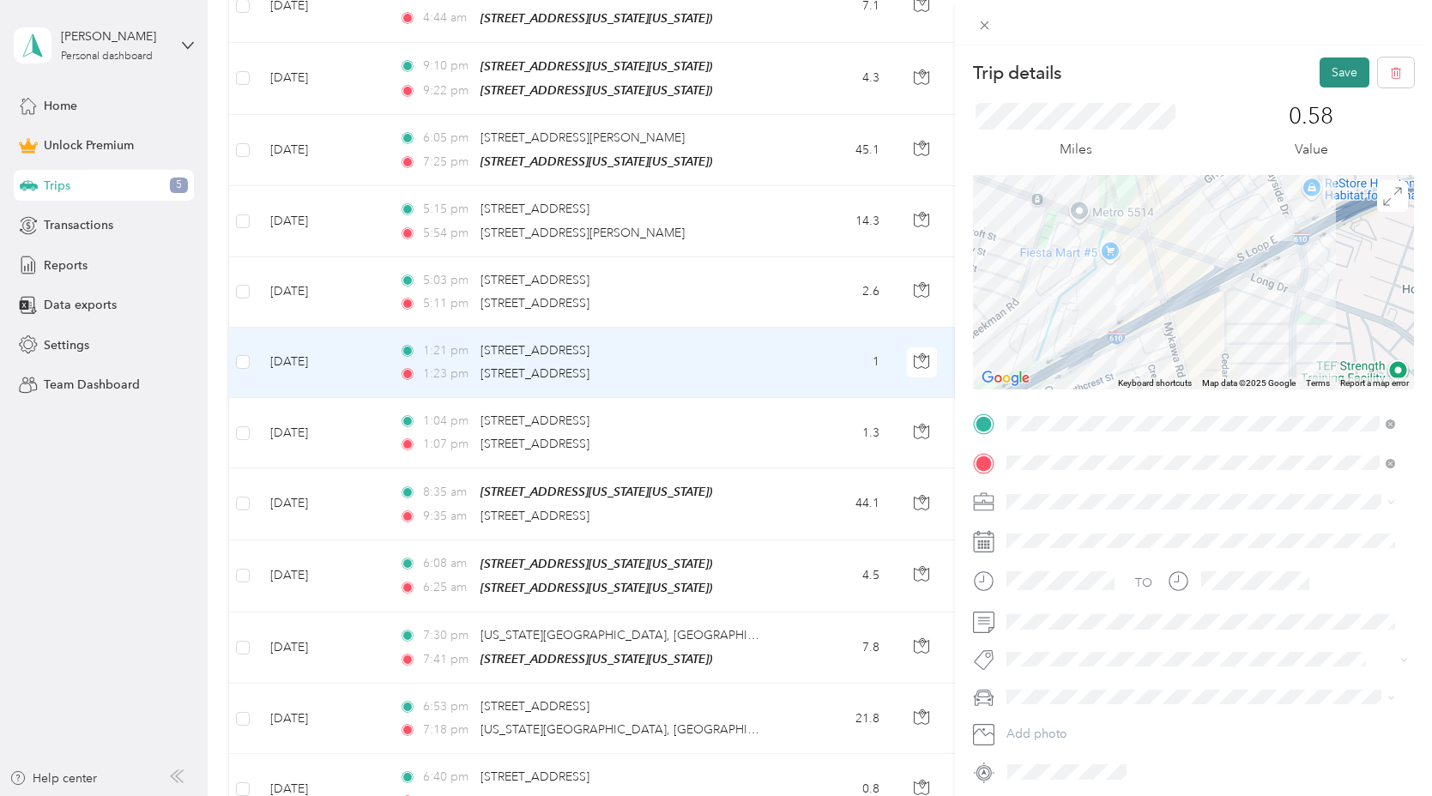
click at [1329, 69] on button "Save" at bounding box center [1345, 72] width 50 height 30
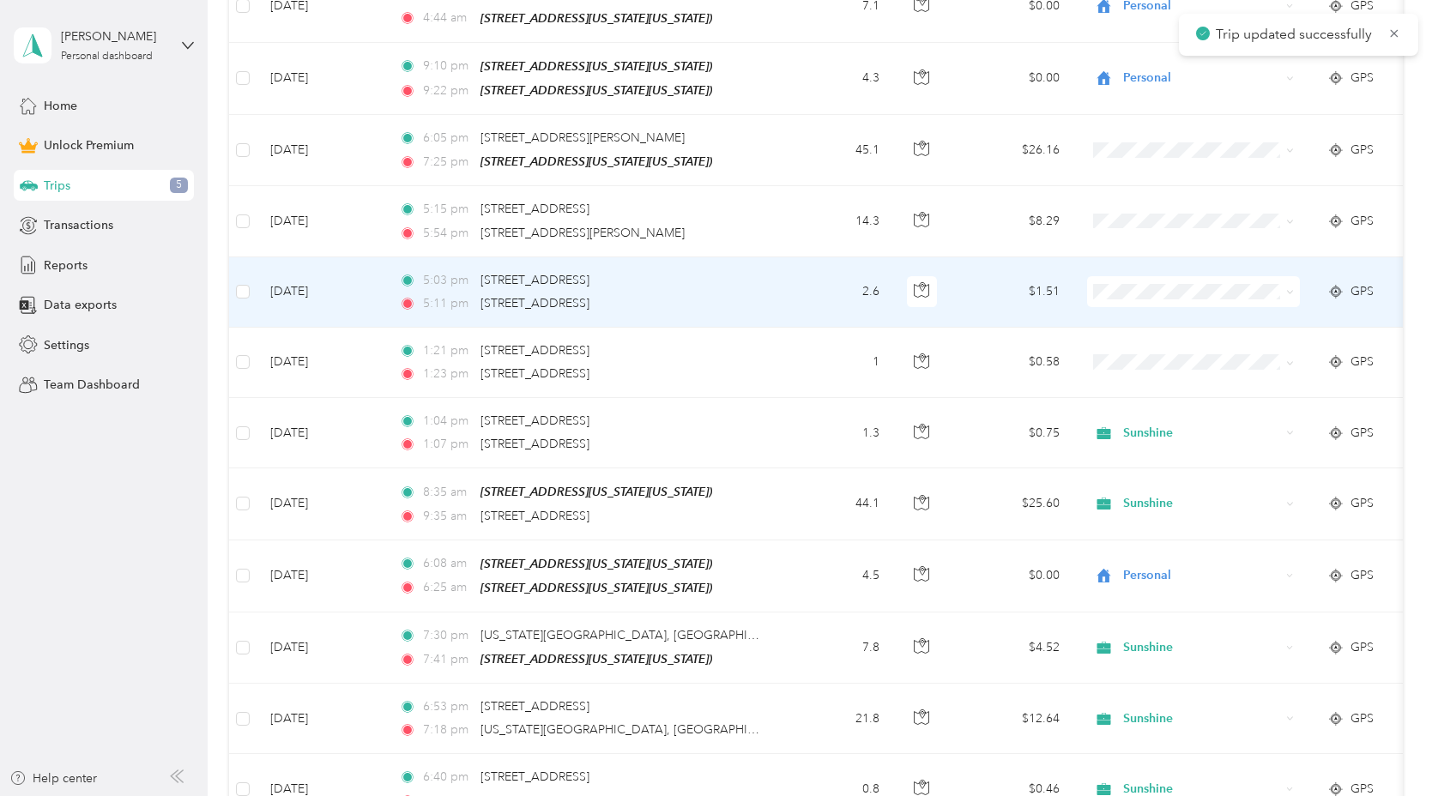
click at [753, 299] on div "5:11 pm 4670 Telephone Rd, Golfcrest, Houston, TX" at bounding box center [579, 303] width 360 height 19
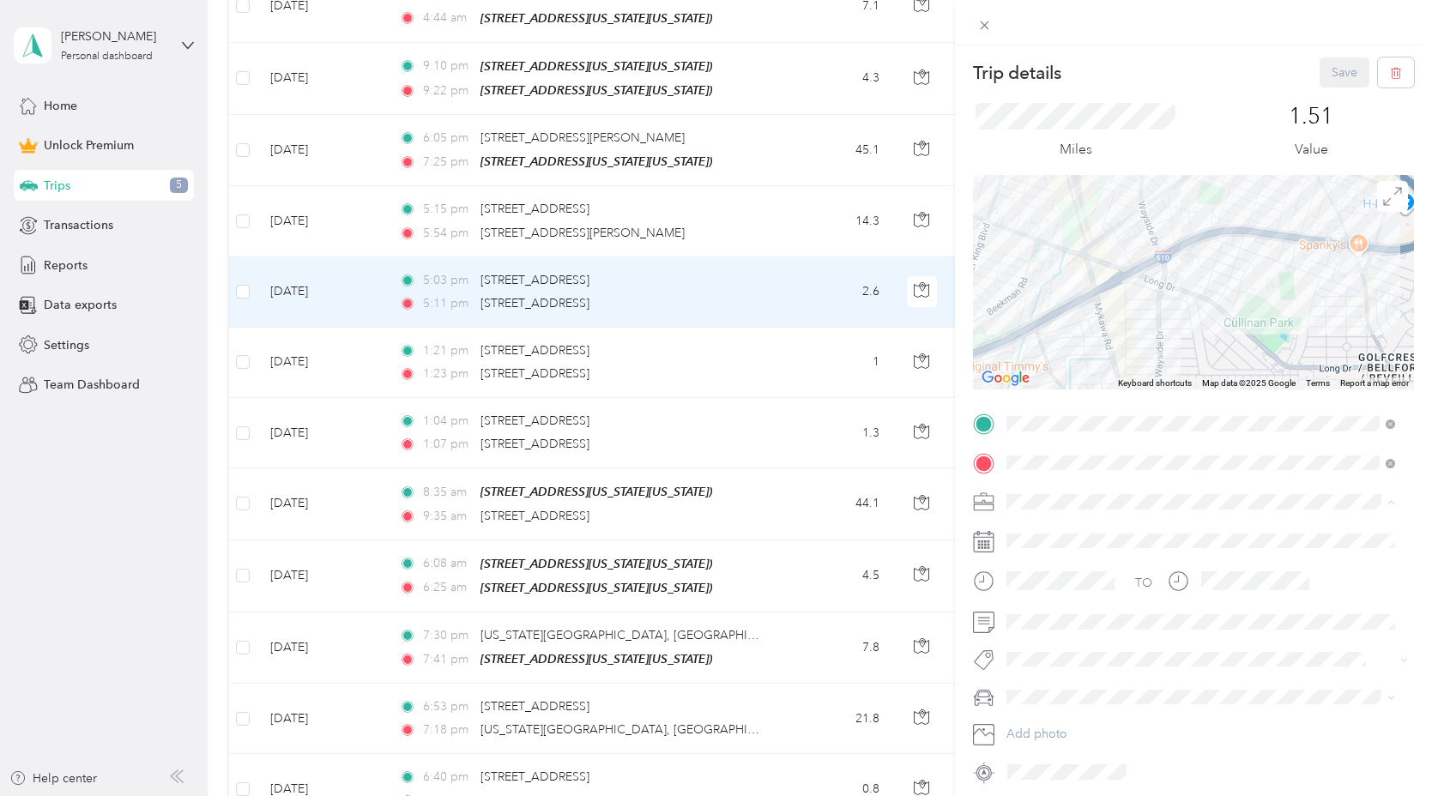
click at [1039, 588] on span "Sunshine" at bounding box center [1036, 592] width 49 height 15
click at [738, 215] on div "Trip details Save This trip cannot be edited because it is either under review,…" at bounding box center [716, 398] width 1432 height 796
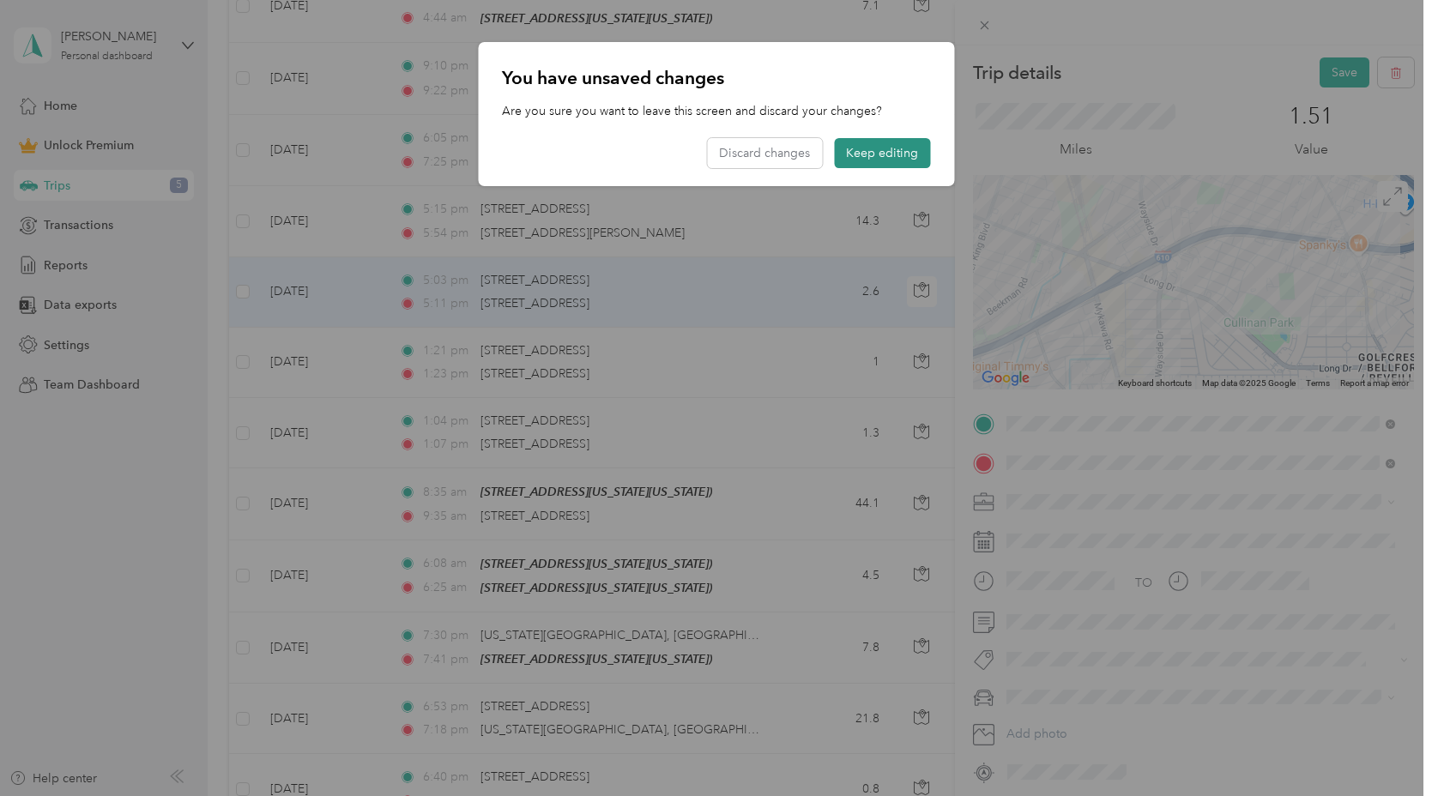
click at [896, 148] on button "Keep editing" at bounding box center [882, 153] width 96 height 30
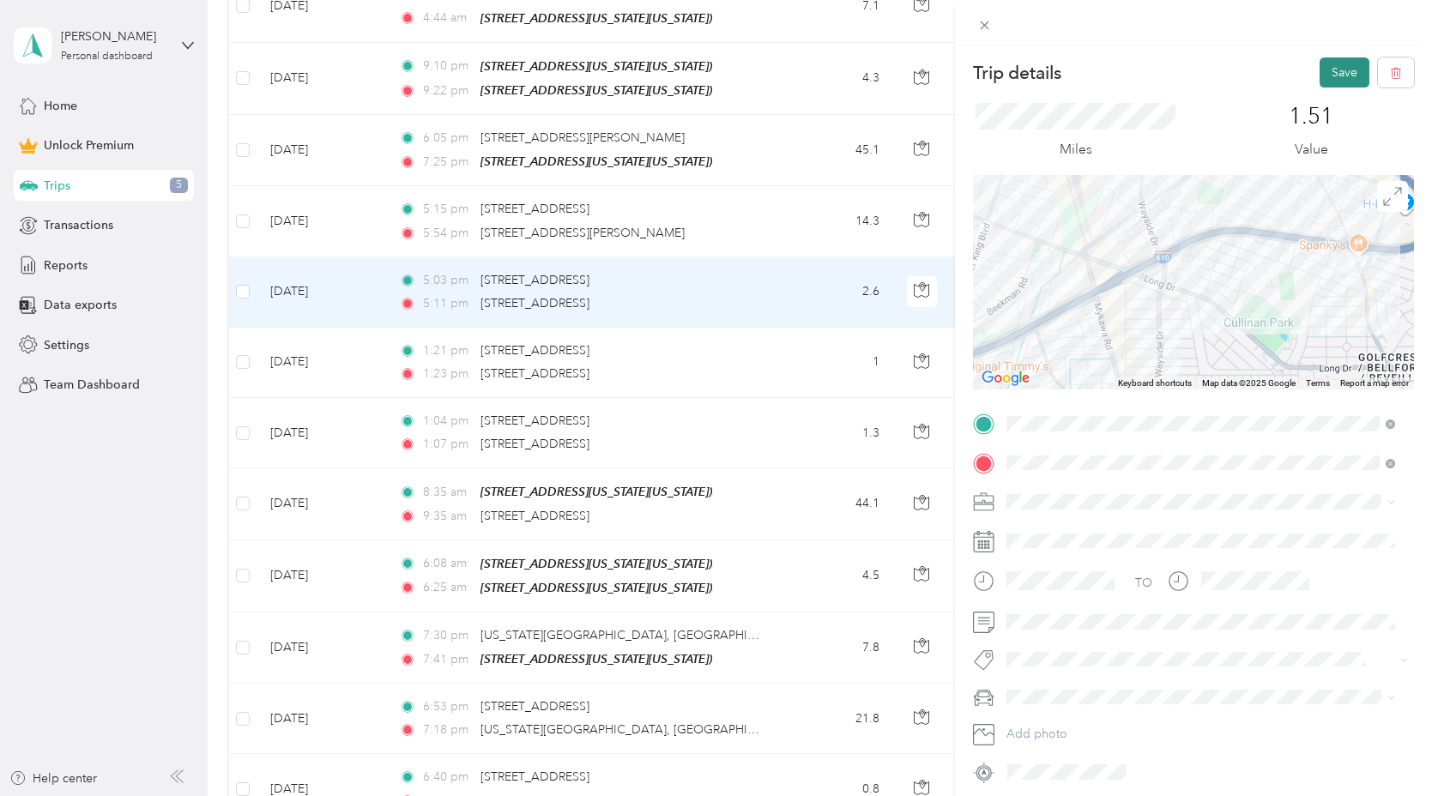
click at [1320, 69] on button "Save" at bounding box center [1345, 72] width 50 height 30
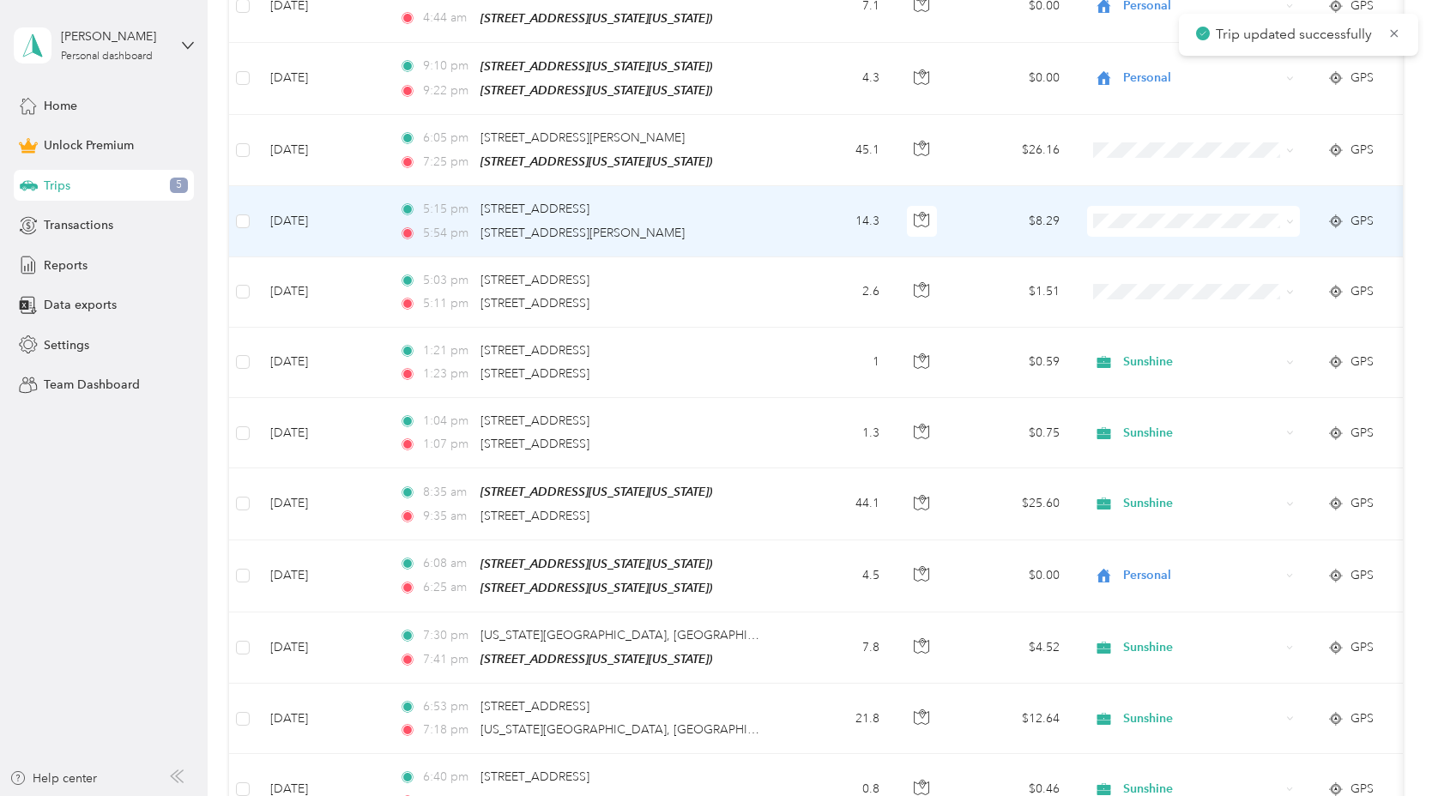
click at [764, 208] on td "5:15 pm 4670 Telephone Rd, Golfcrest, Houston, TX 5:54 pm 435 El Dorado Blvd, B…" at bounding box center [582, 221] width 395 height 70
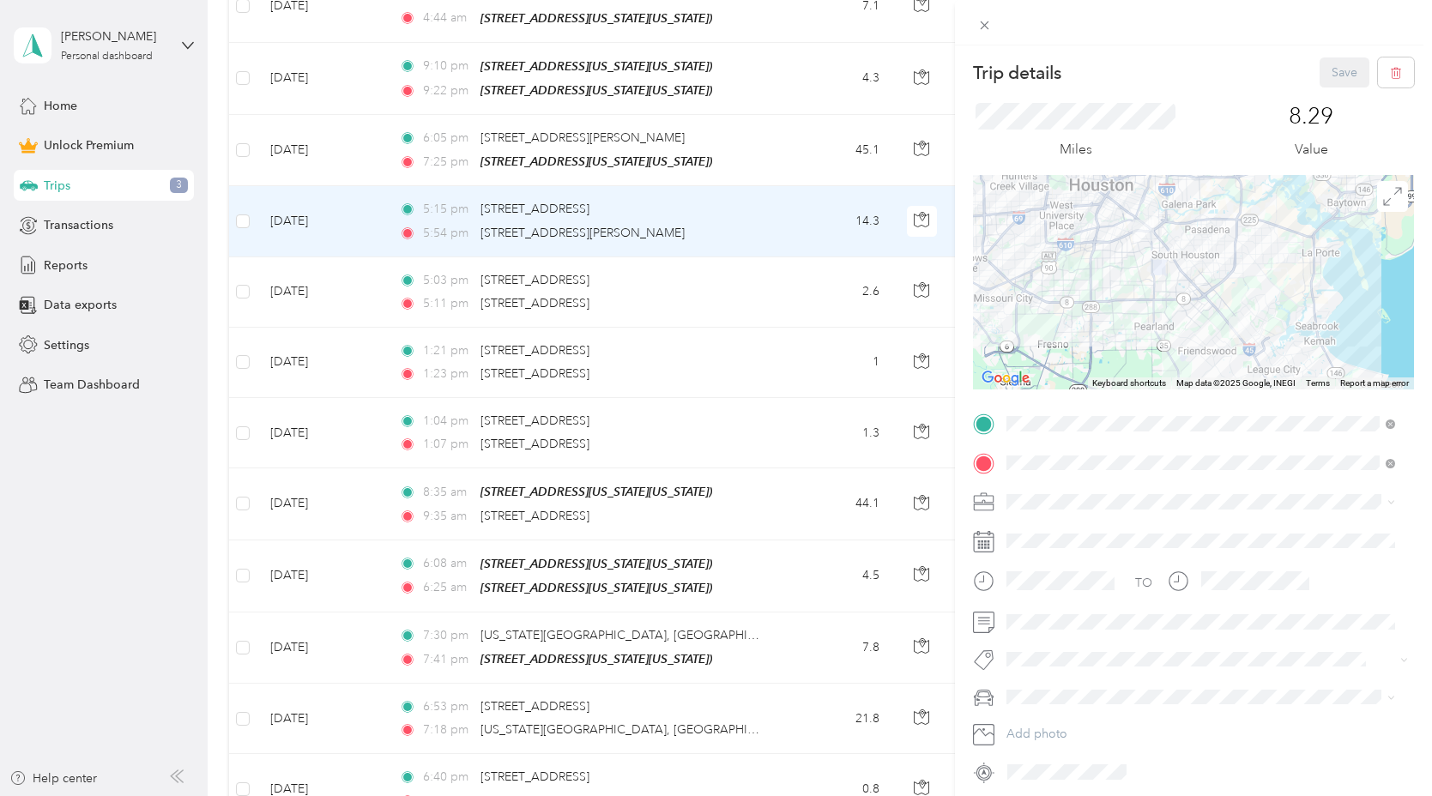
click at [1042, 586] on span "Sunshine" at bounding box center [1036, 592] width 49 height 15
click at [1348, 55] on div "Trip details Save This trip cannot be edited because it is either under review,…" at bounding box center [1193, 443] width 477 height 796
click at [1322, 75] on button "Save" at bounding box center [1345, 72] width 50 height 30
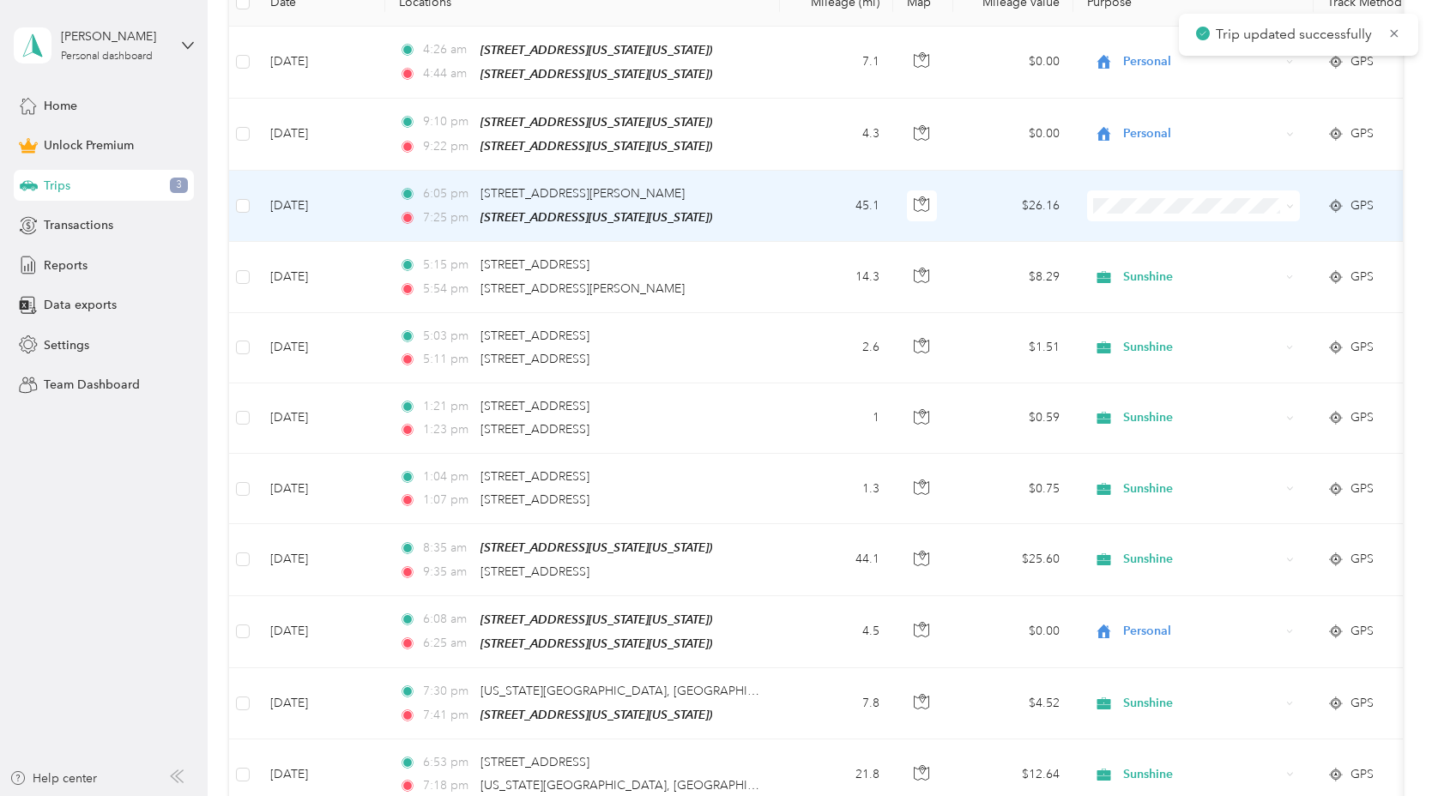
scroll to position [404, 0]
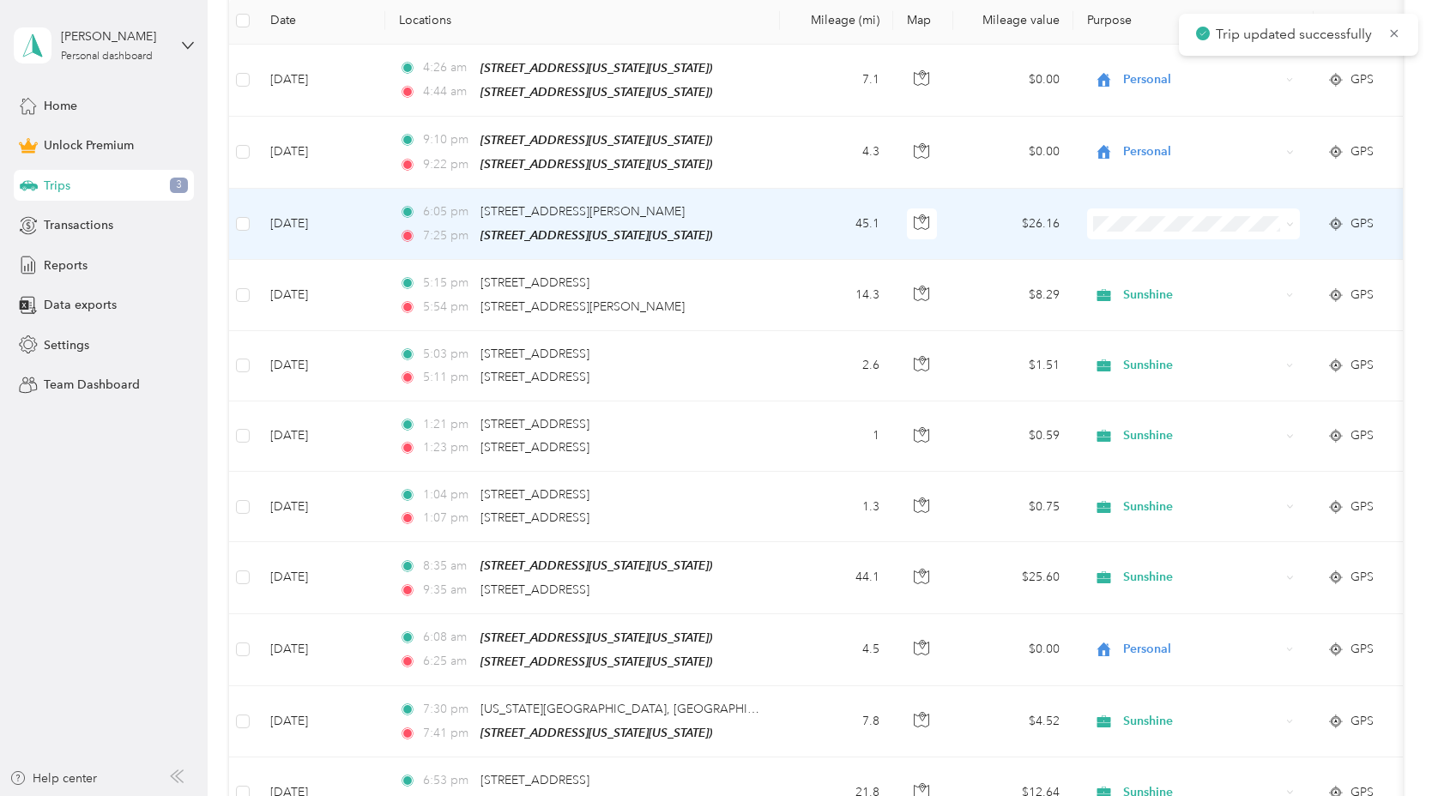
click at [794, 220] on td "45.1" at bounding box center [836, 224] width 113 height 71
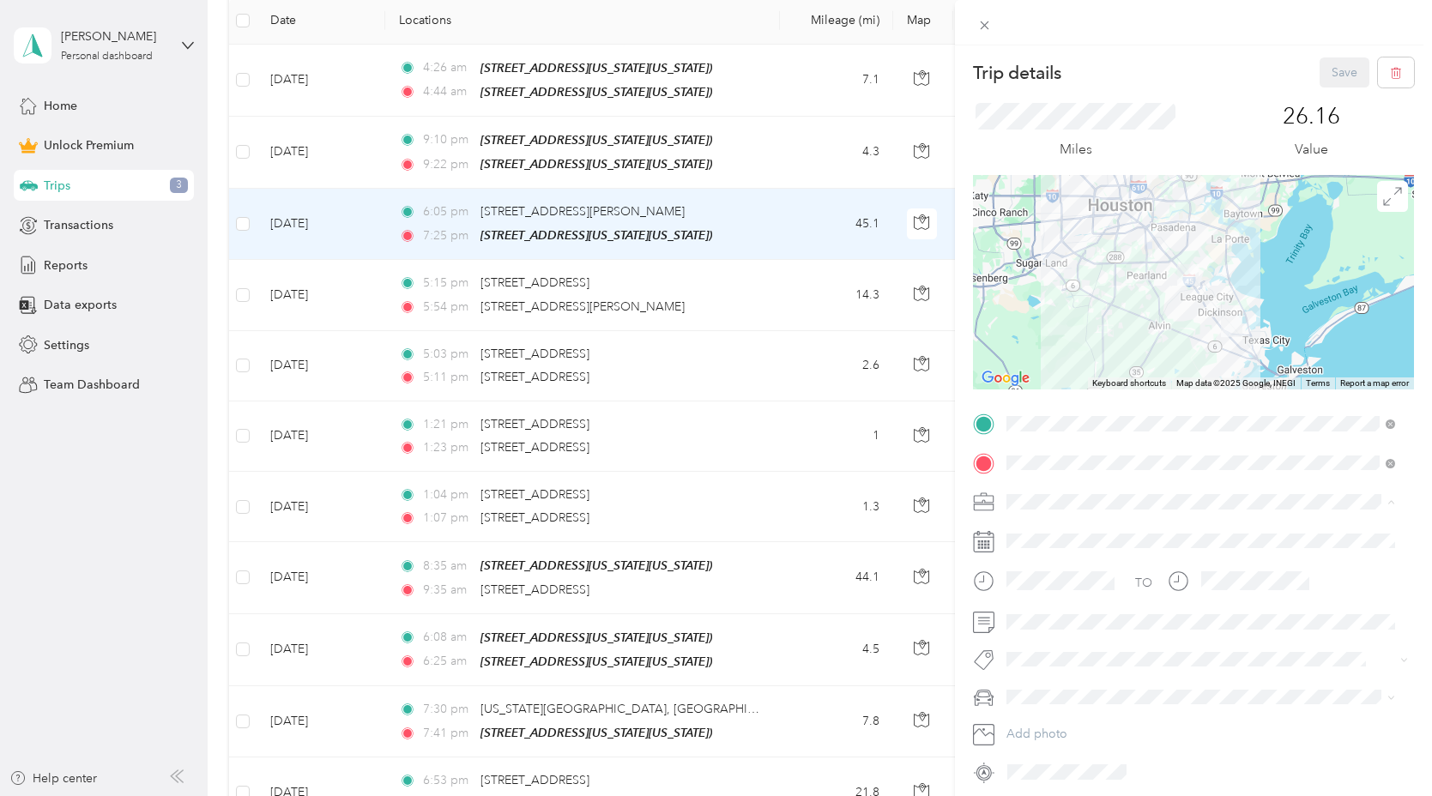
click at [1045, 586] on span "Sunshine" at bounding box center [1036, 592] width 49 height 15
click at [1322, 51] on div "Trip details Save This trip cannot be edited because it is either under review,…" at bounding box center [1193, 443] width 477 height 796
click at [1322, 69] on button "Save" at bounding box center [1345, 72] width 50 height 30
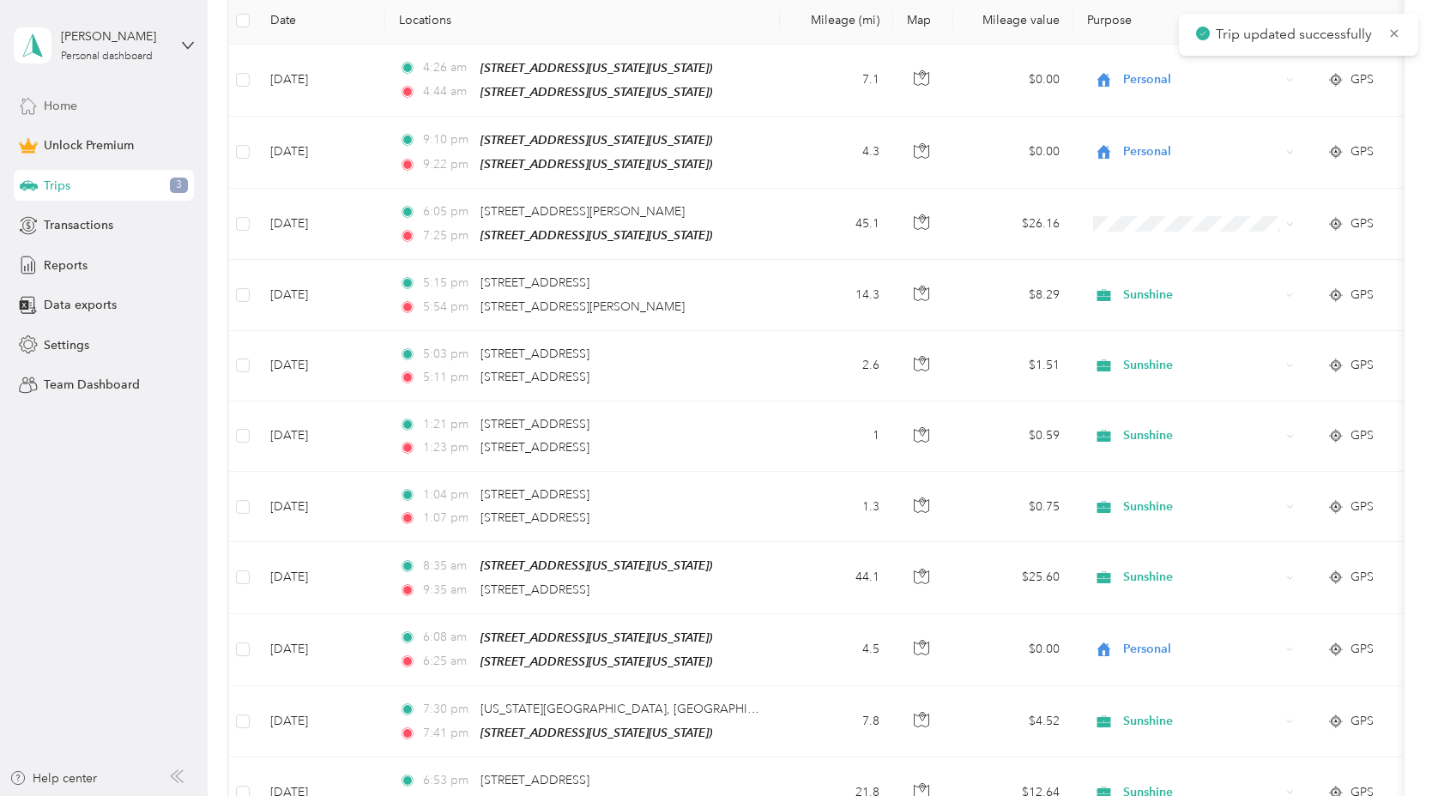
click at [135, 114] on div "Home" at bounding box center [104, 105] width 180 height 31
